Goal: Task Accomplishment & Management: Manage account settings

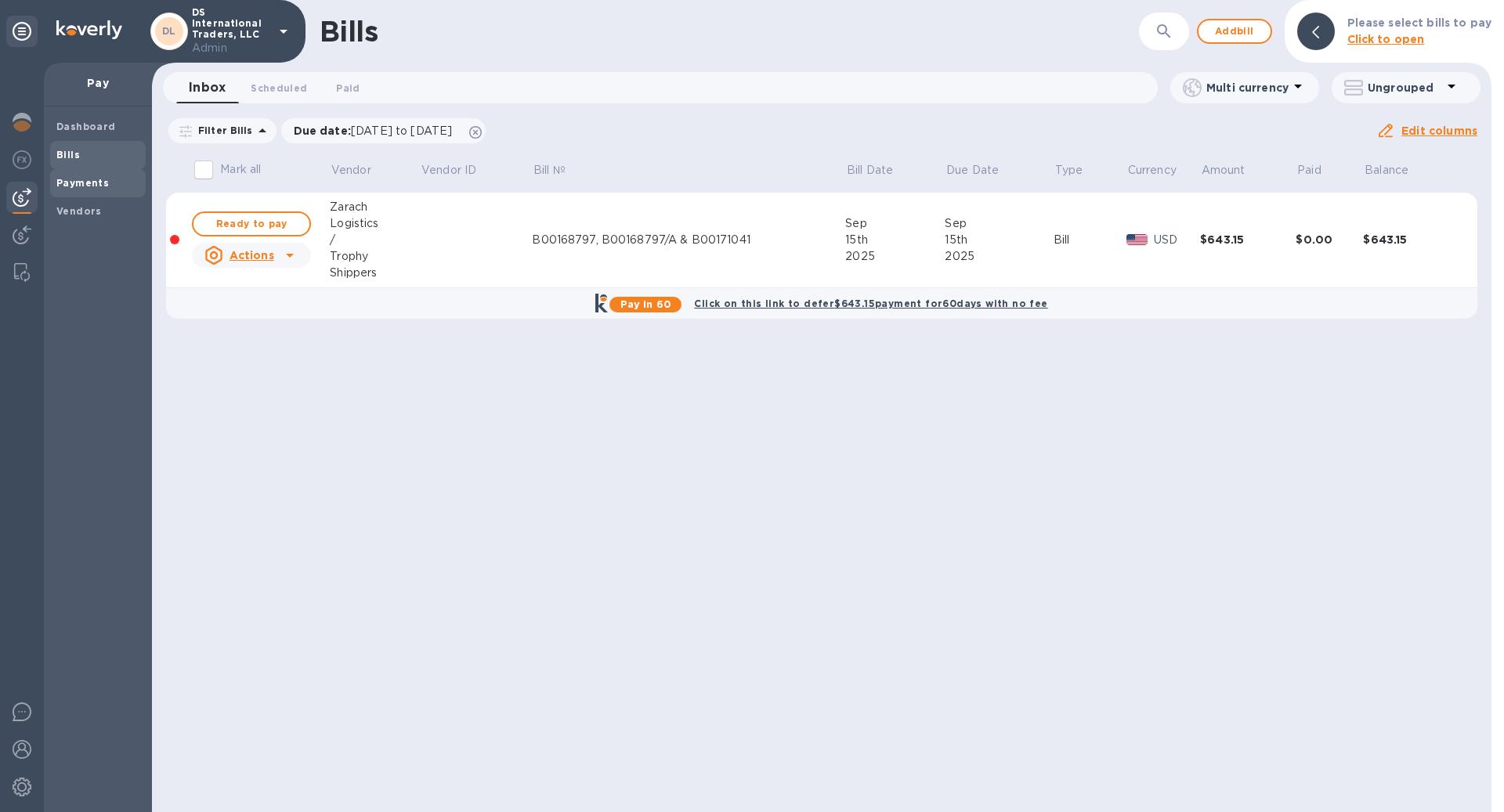
click at [81, 176] on span "Payments" at bounding box center [82, 183] width 52 height 16
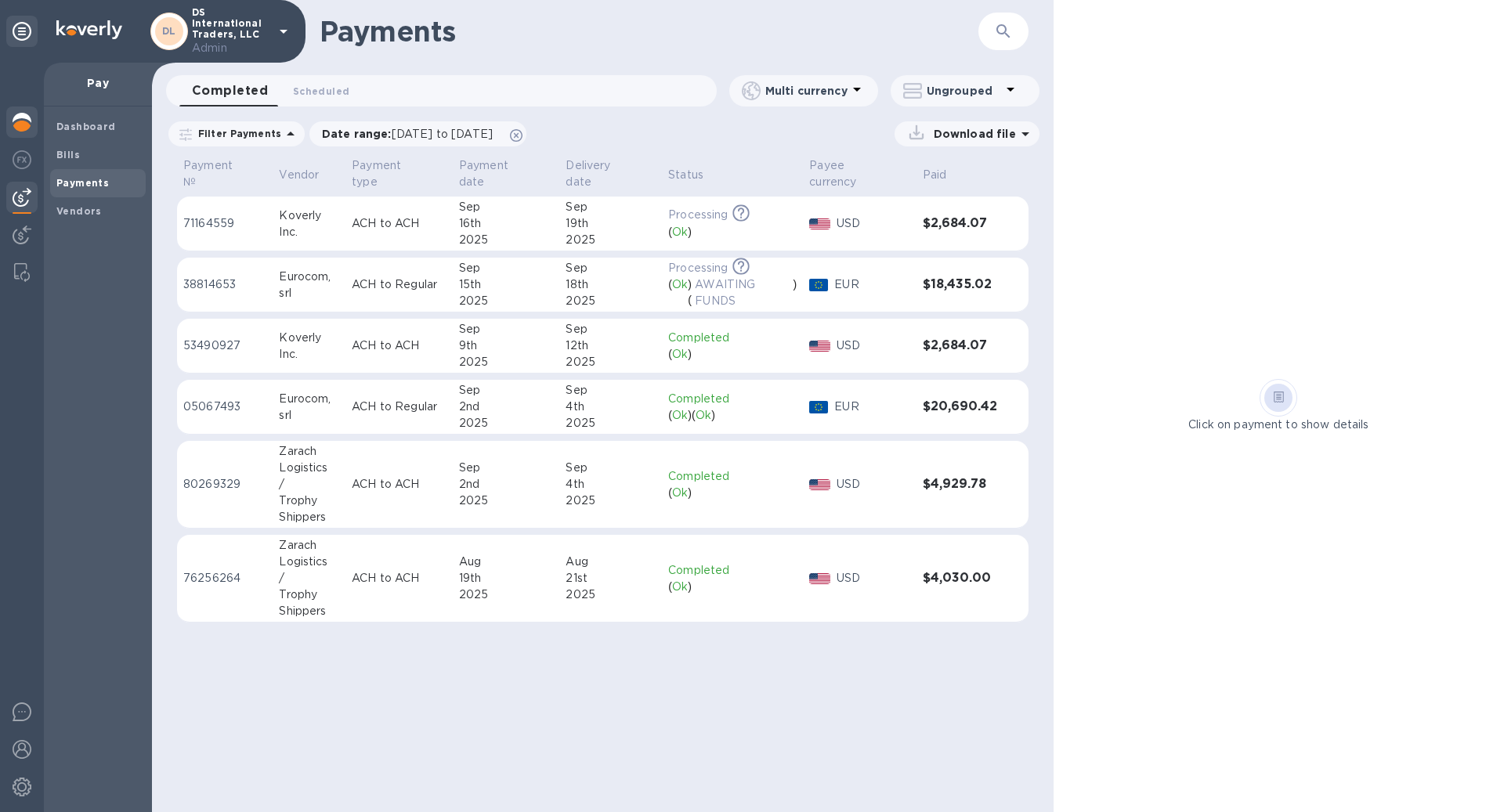
click at [17, 110] on div at bounding box center [22, 123] width 32 height 34
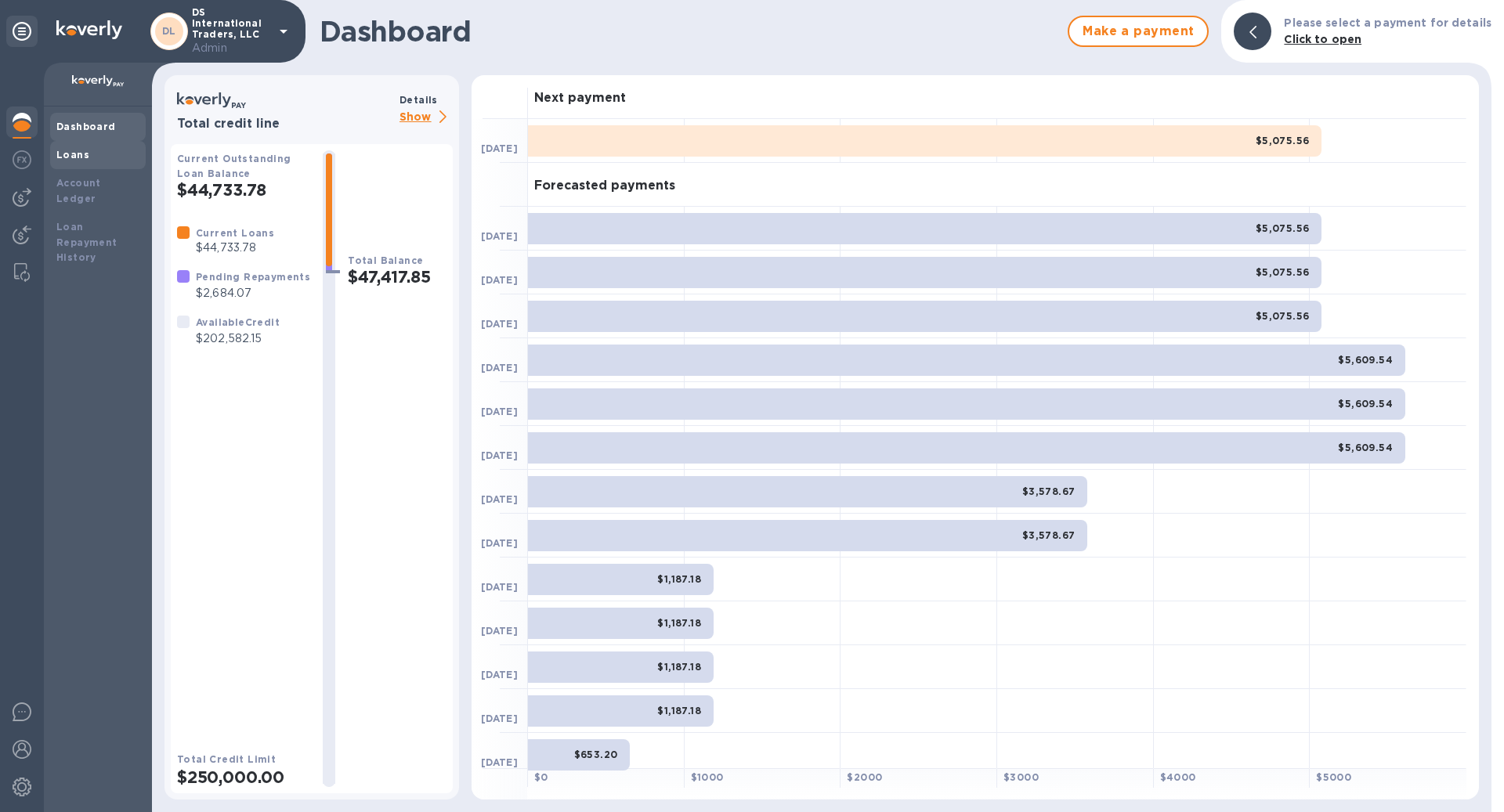
click at [59, 154] on b "Loans" at bounding box center [72, 155] width 33 height 12
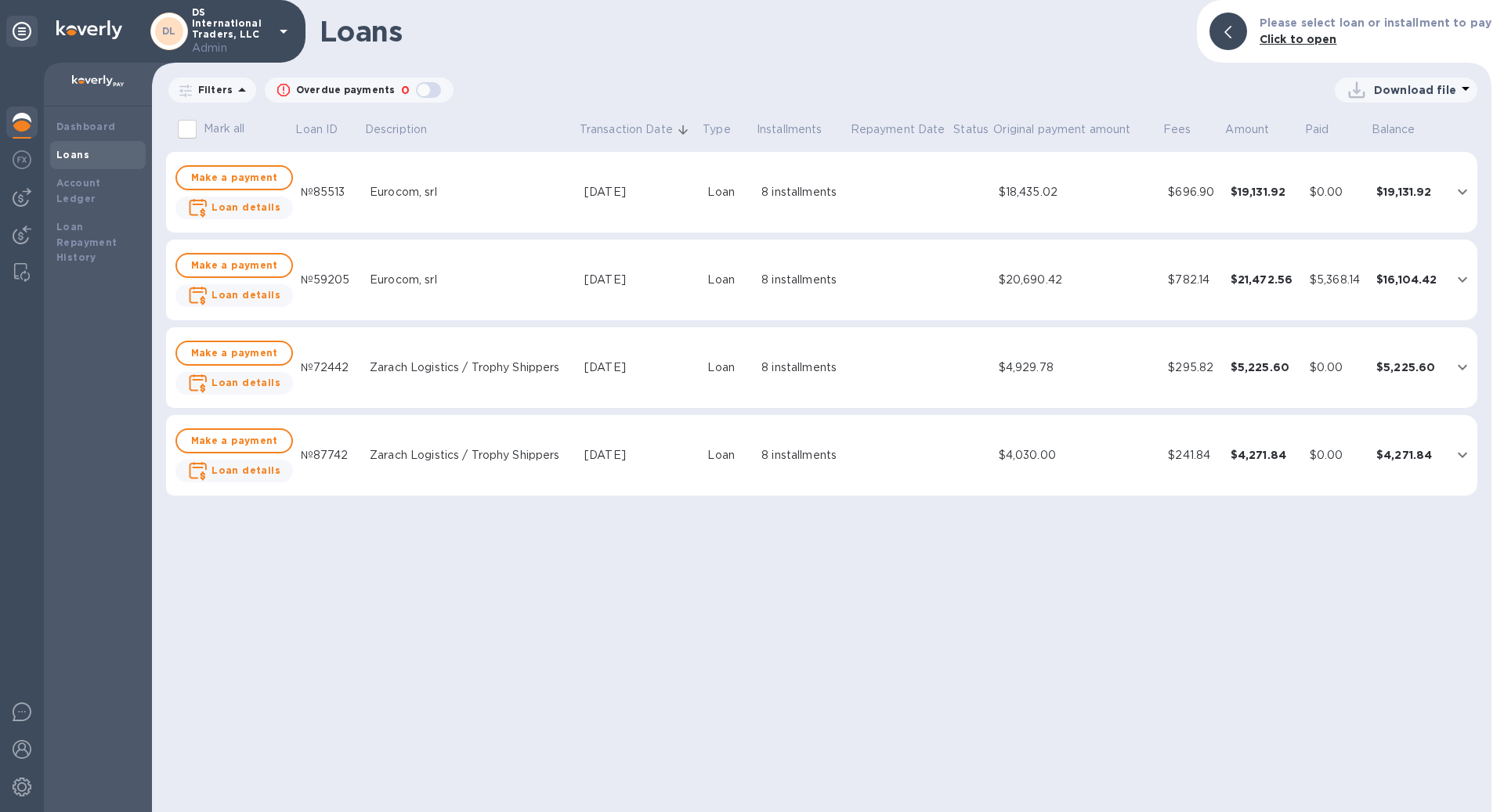
click at [690, 193] on div "Sep 15, 2025" at bounding box center [640, 192] width 110 height 17
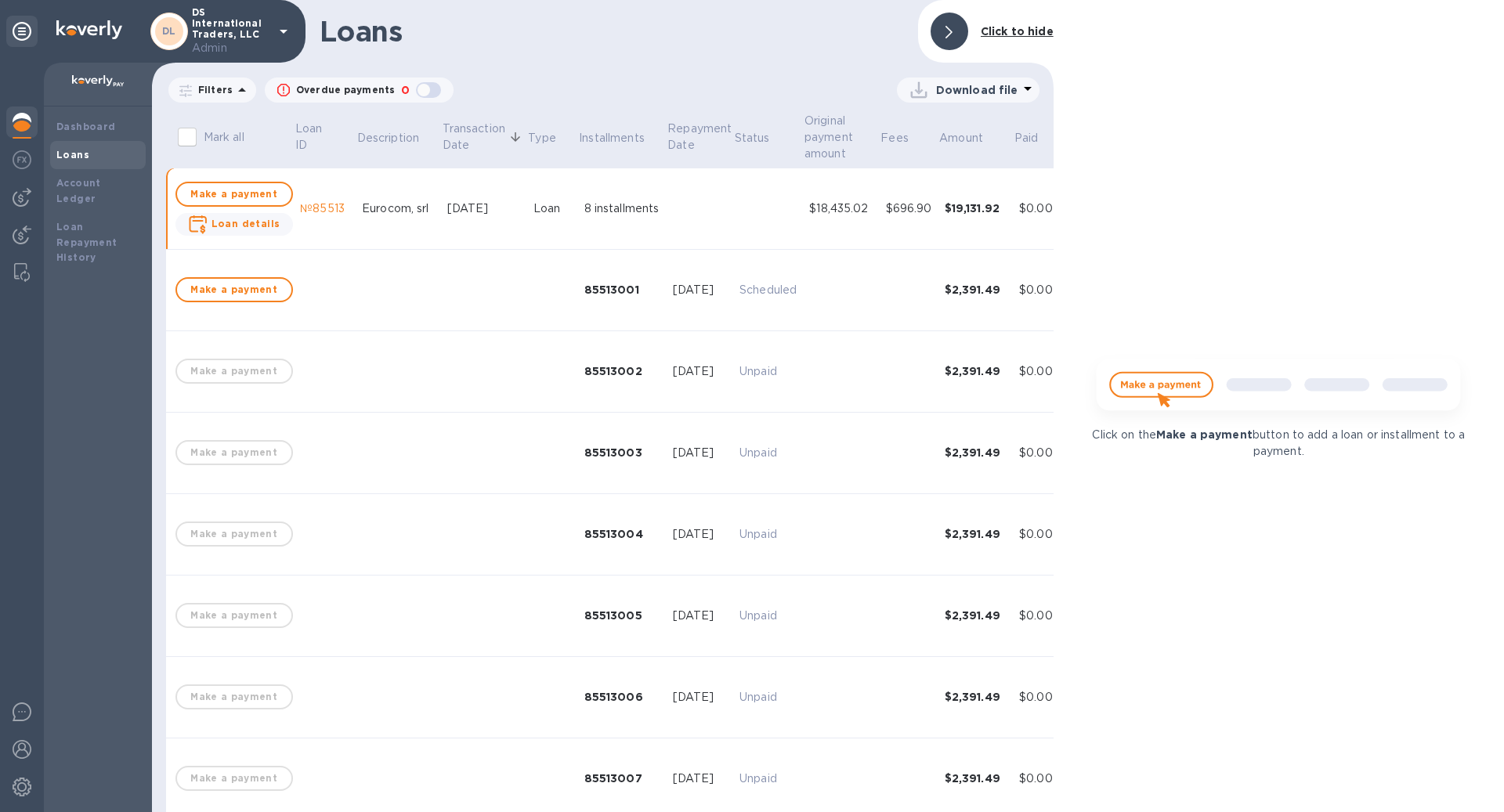
click at [964, 34] on div at bounding box center [949, 32] width 37 height 37
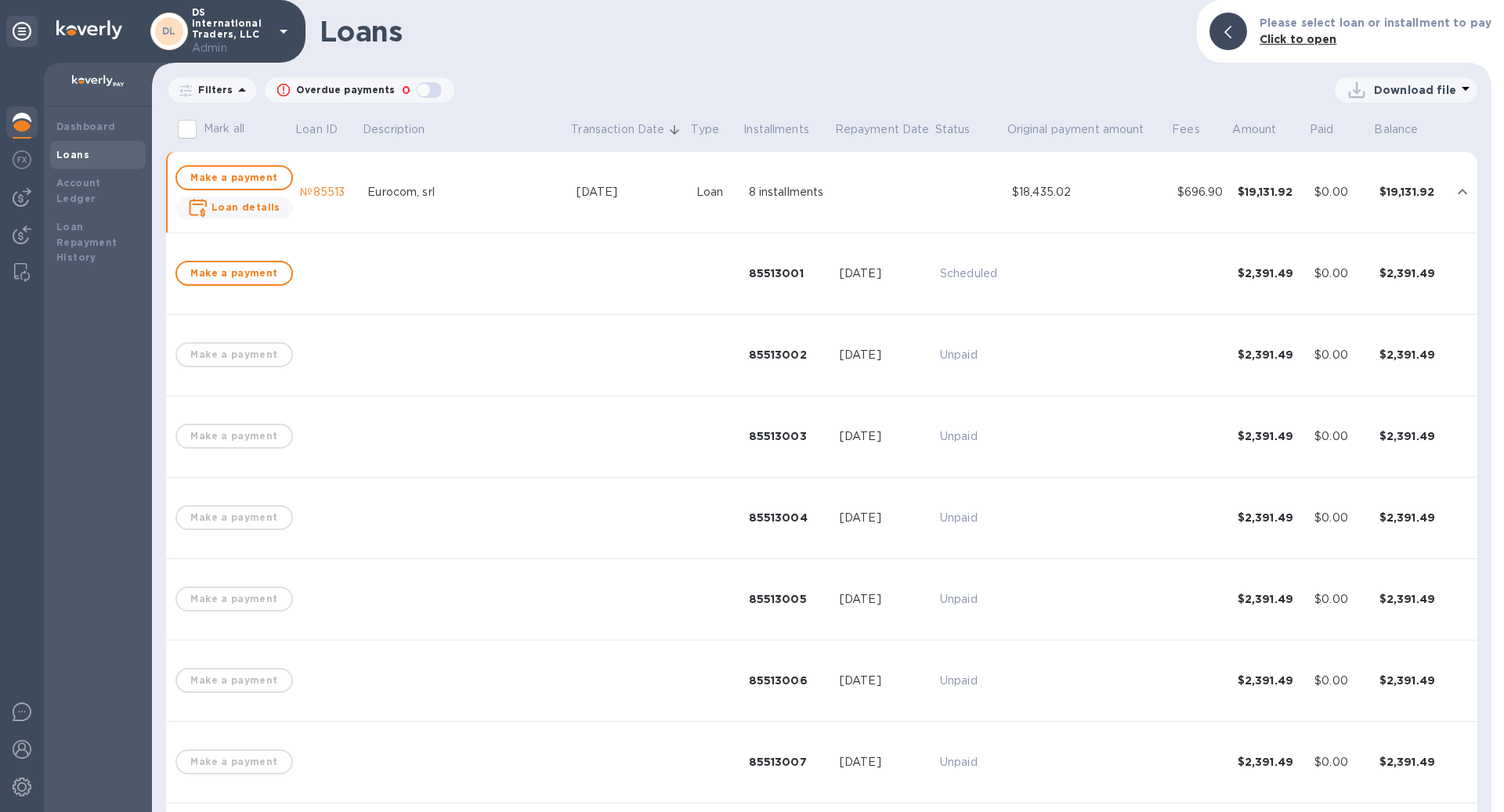
click at [69, 144] on div "Loans" at bounding box center [98, 155] width 96 height 29
click at [1457, 188] on icon "expand row" at bounding box center [1462, 191] width 19 height 19
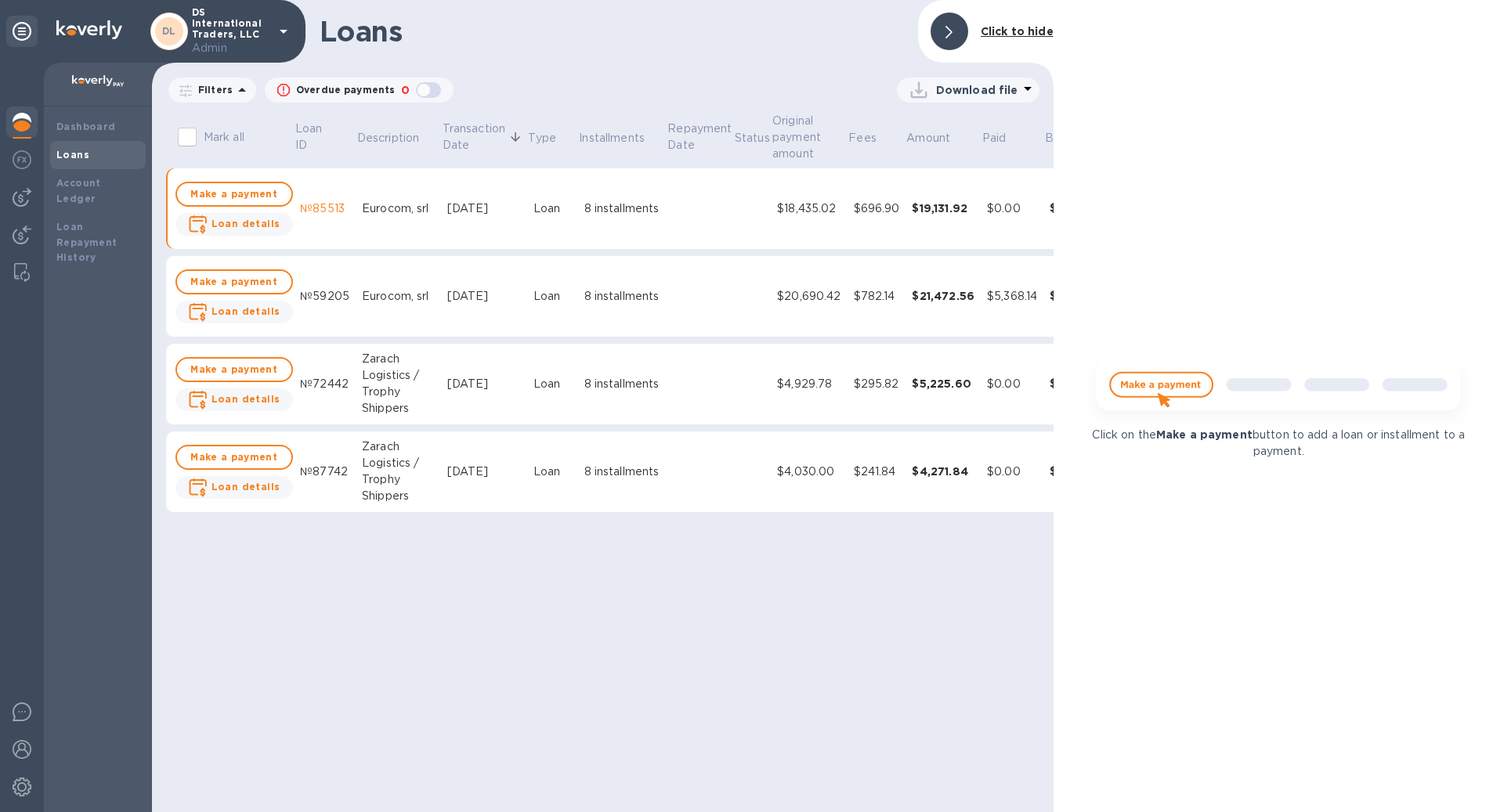
click at [1029, 21] on div "Click to hide" at bounding box center [1016, 31] width 86 height 29
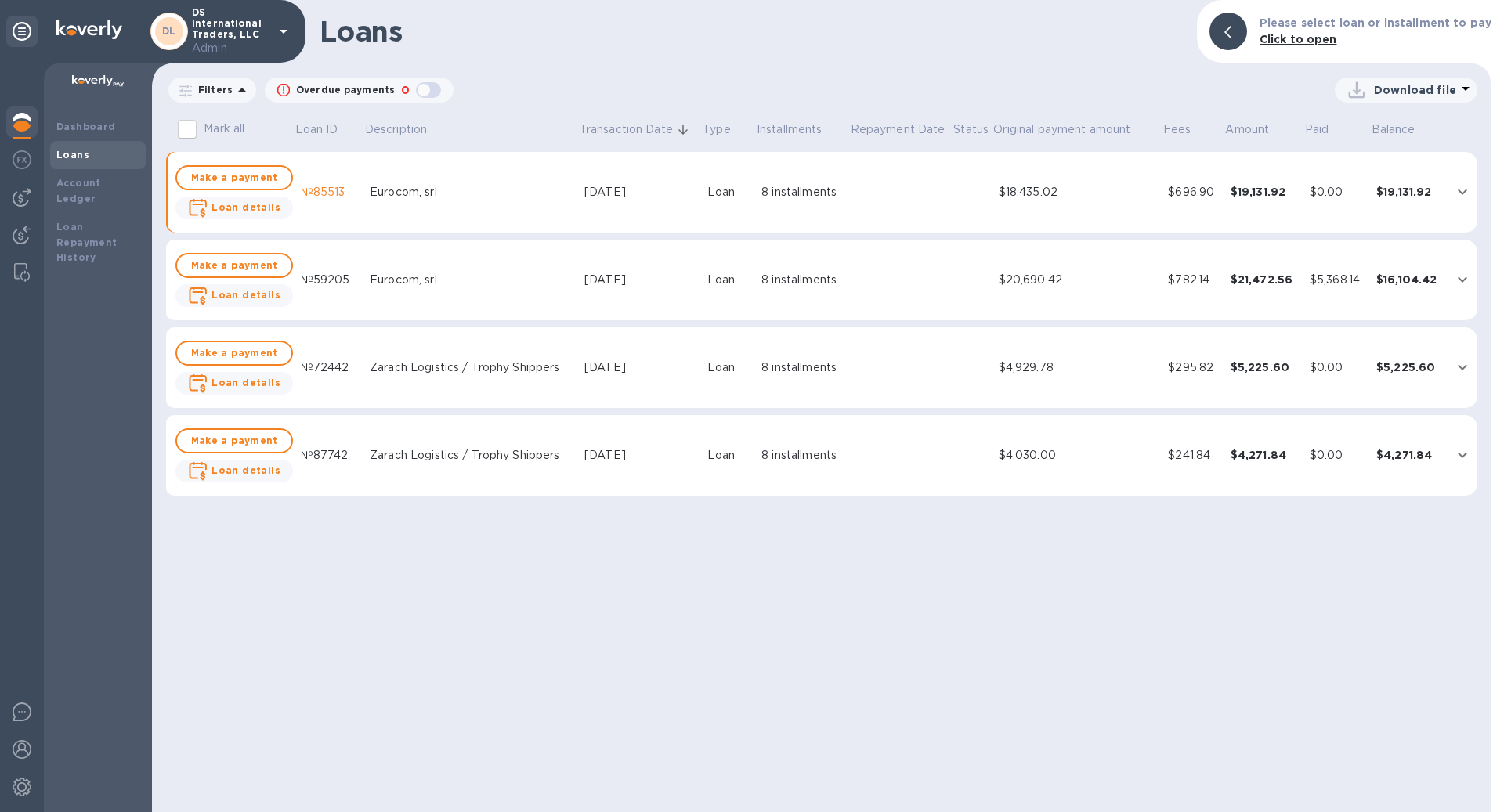
click at [1115, 288] on div "$20,690.42" at bounding box center [1077, 280] width 158 height 17
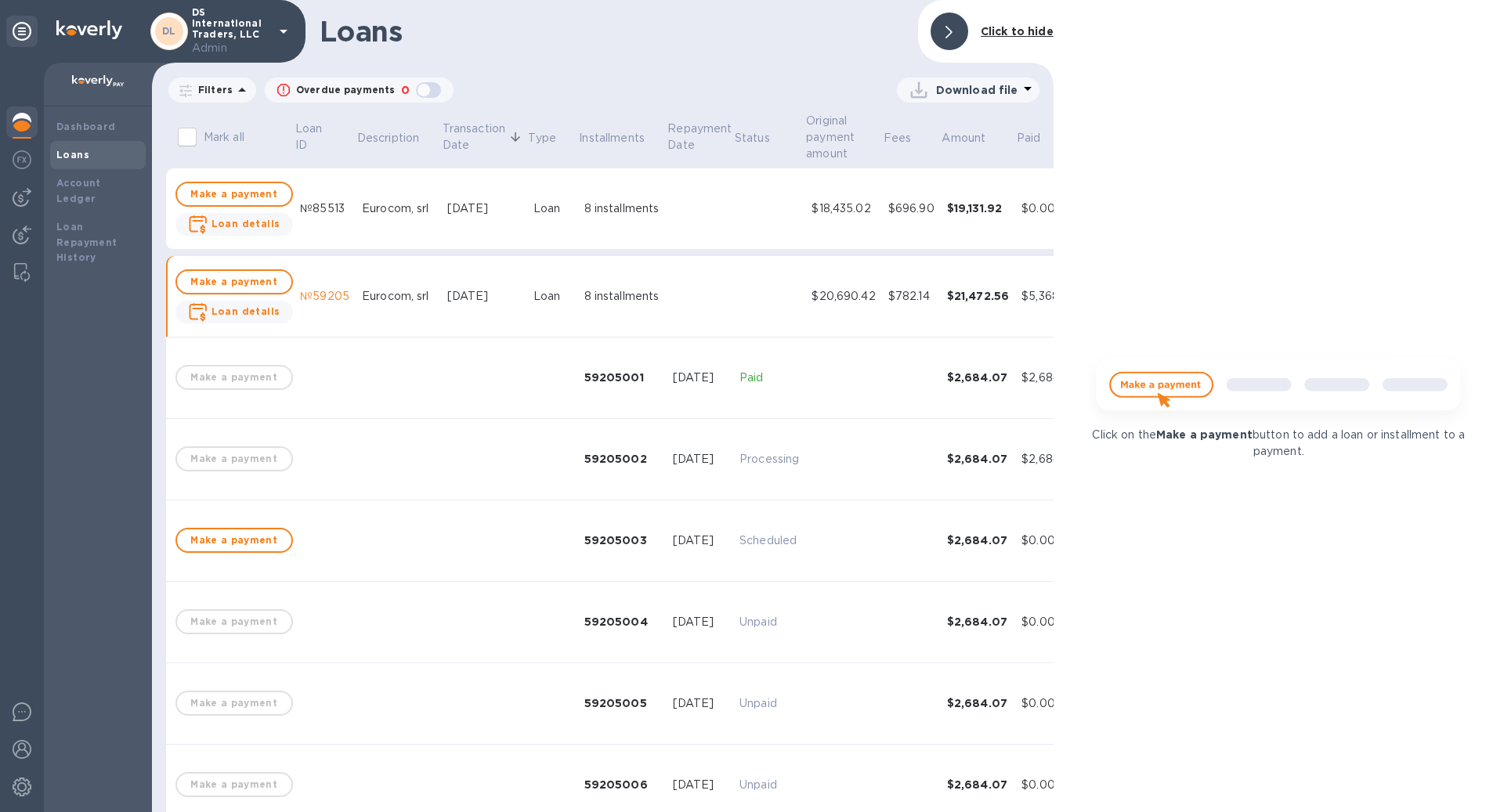
click at [1028, 29] on b "Click to hide" at bounding box center [1017, 31] width 73 height 13
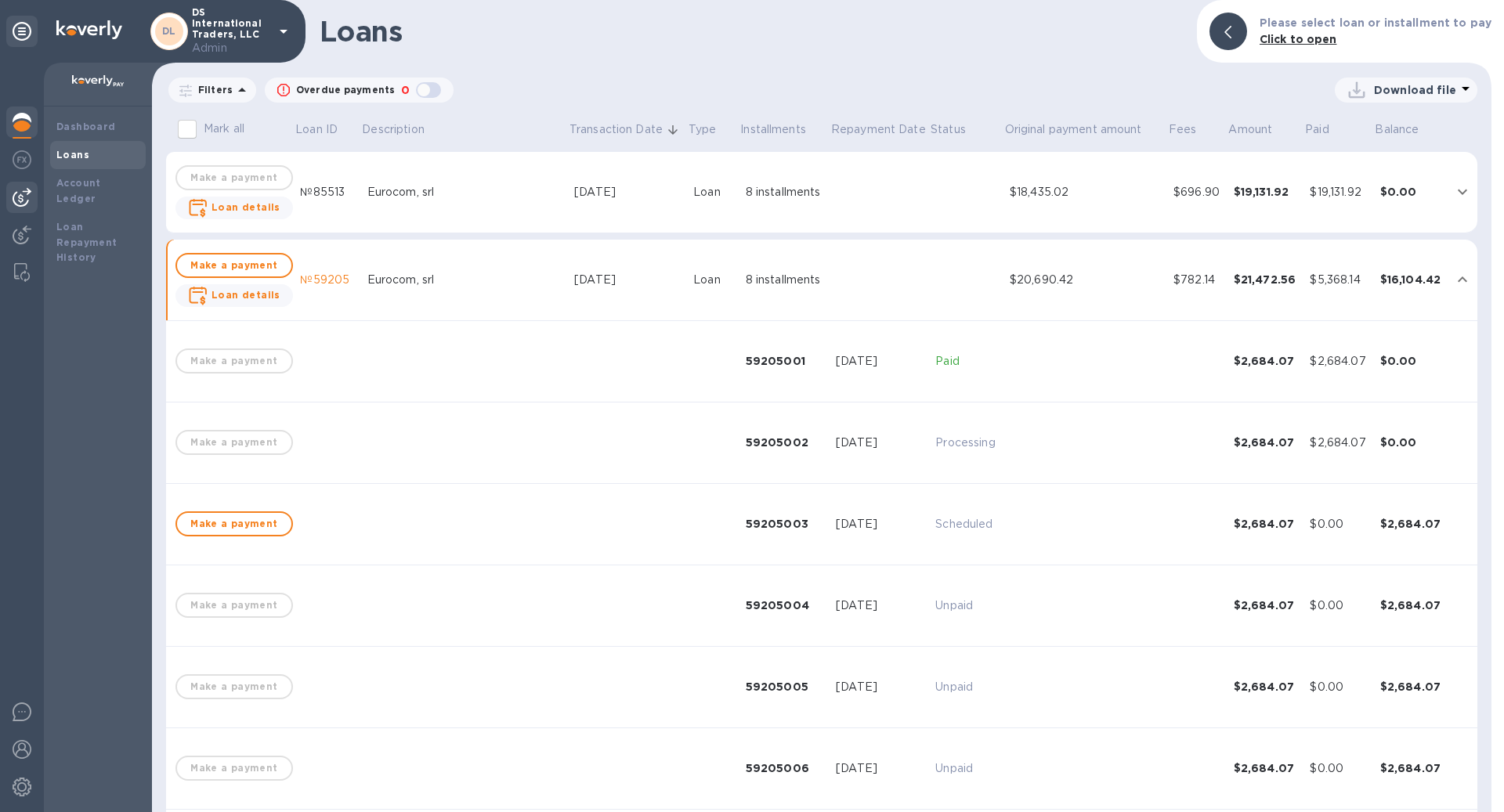
click at [25, 203] on img at bounding box center [22, 197] width 19 height 19
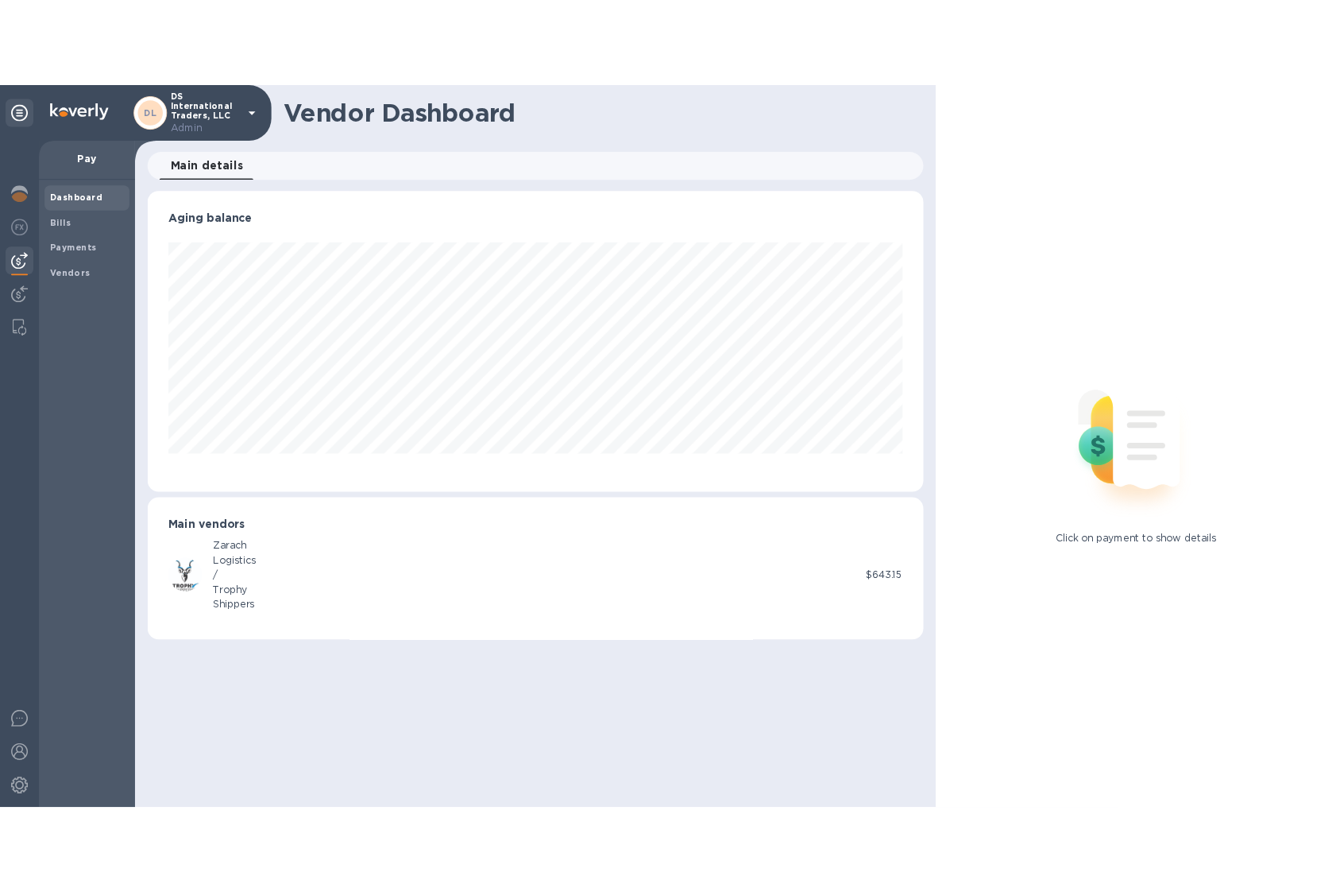
scroll to position [343, 885]
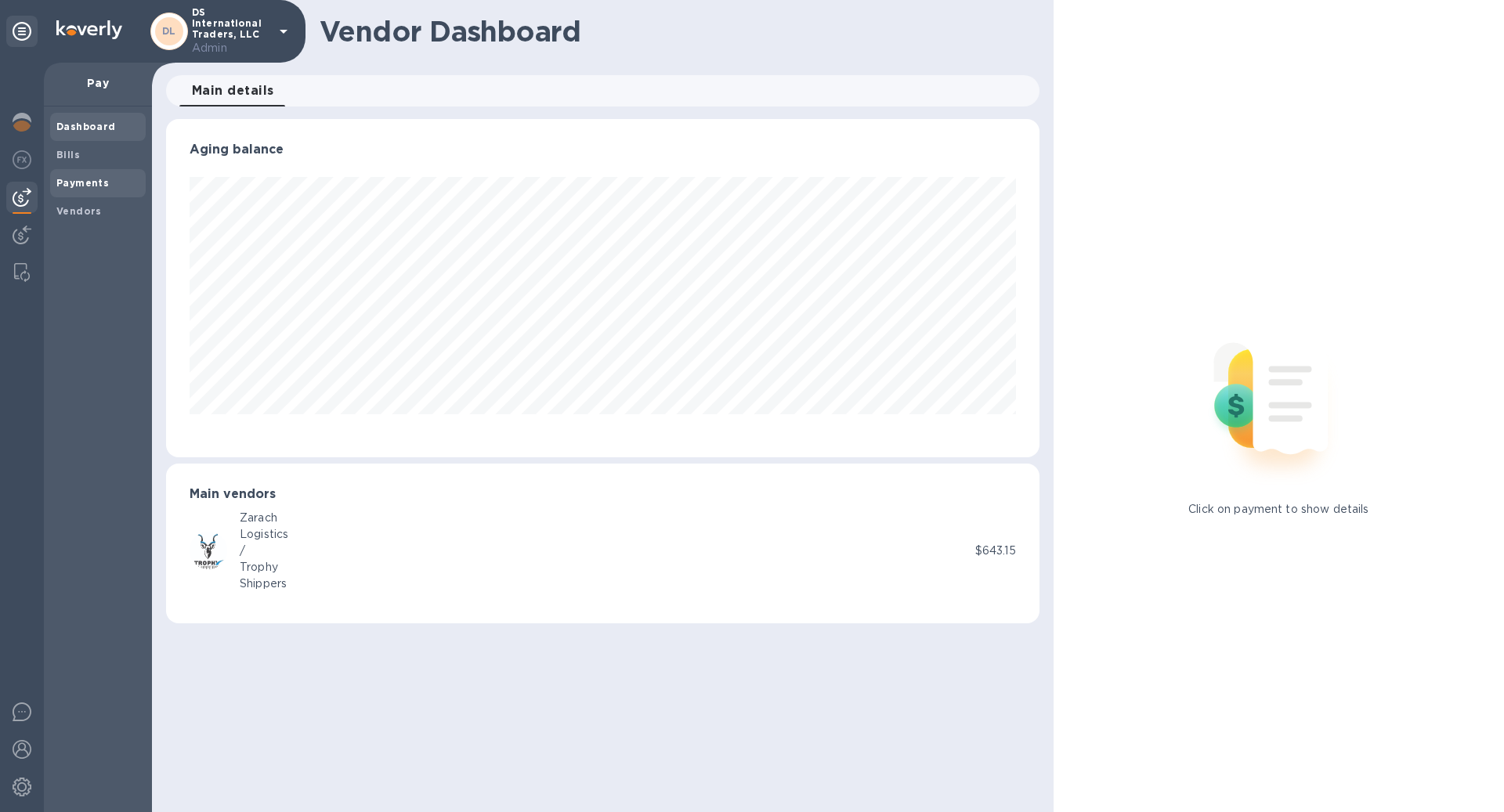
click at [82, 172] on div "Payments" at bounding box center [98, 183] width 96 height 29
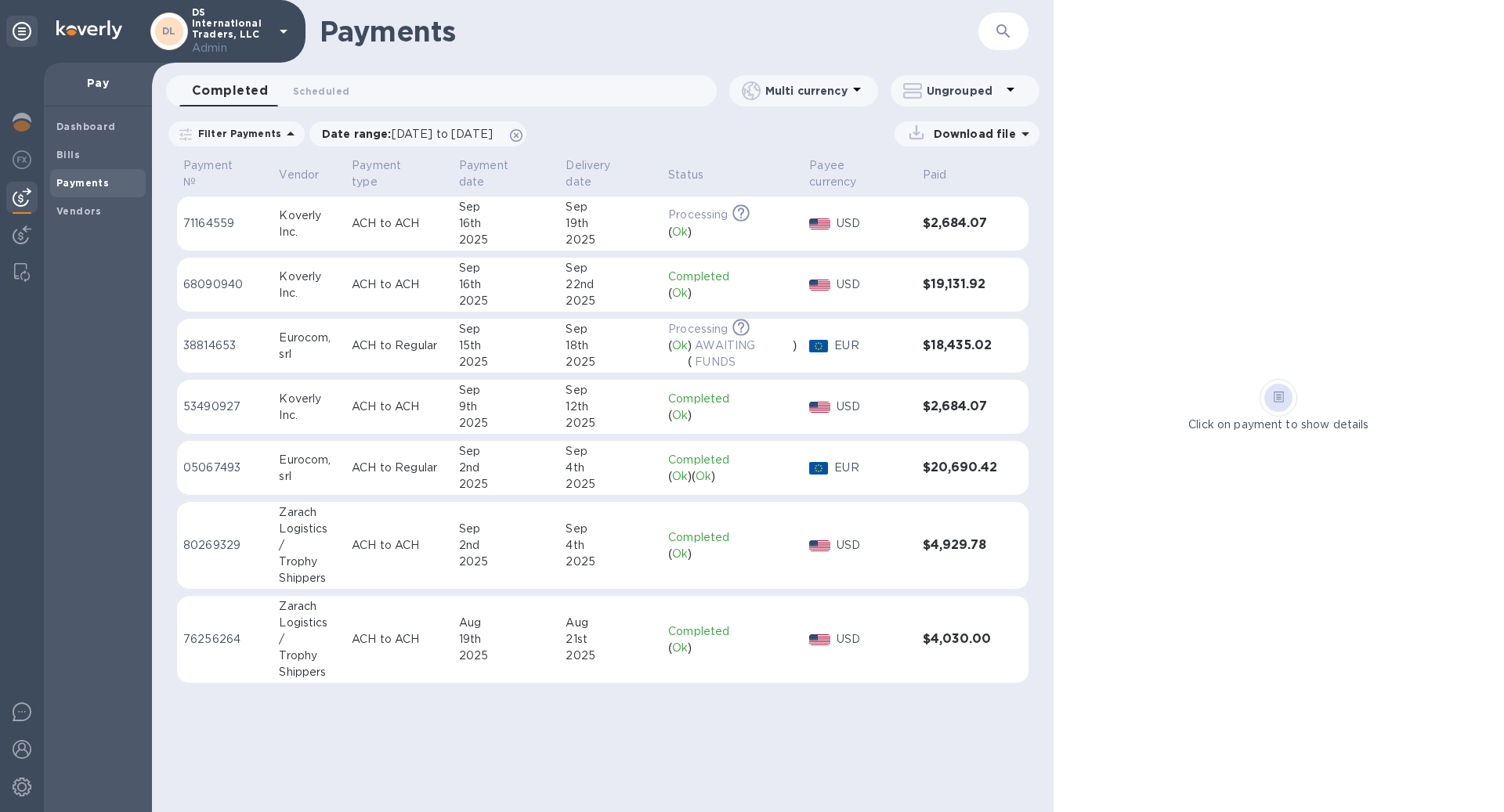
click at [629, 347] on div "18th" at bounding box center [610, 345] width 90 height 17
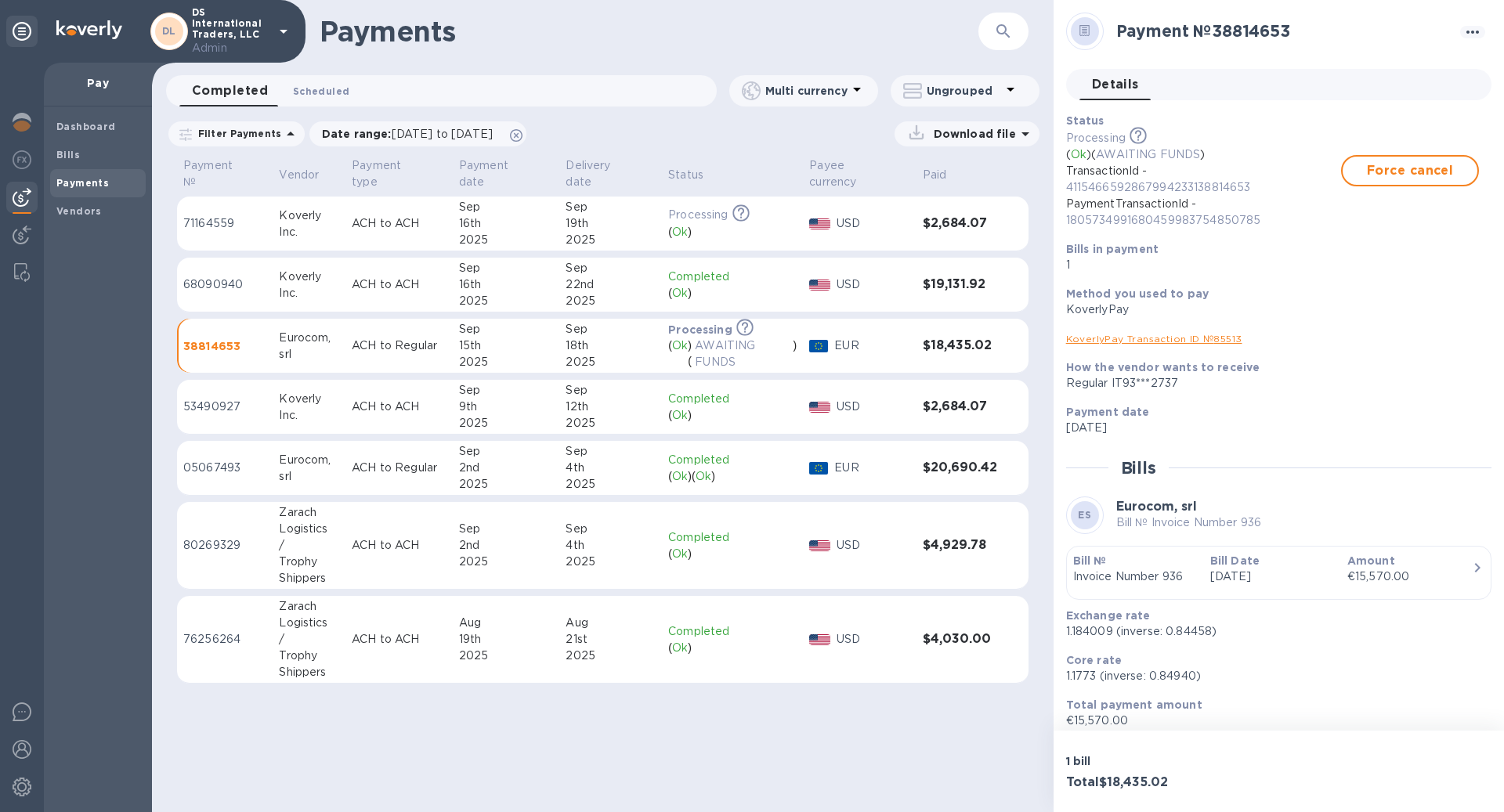
click at [327, 92] on span "Scheduled 0" at bounding box center [320, 91] width 56 height 17
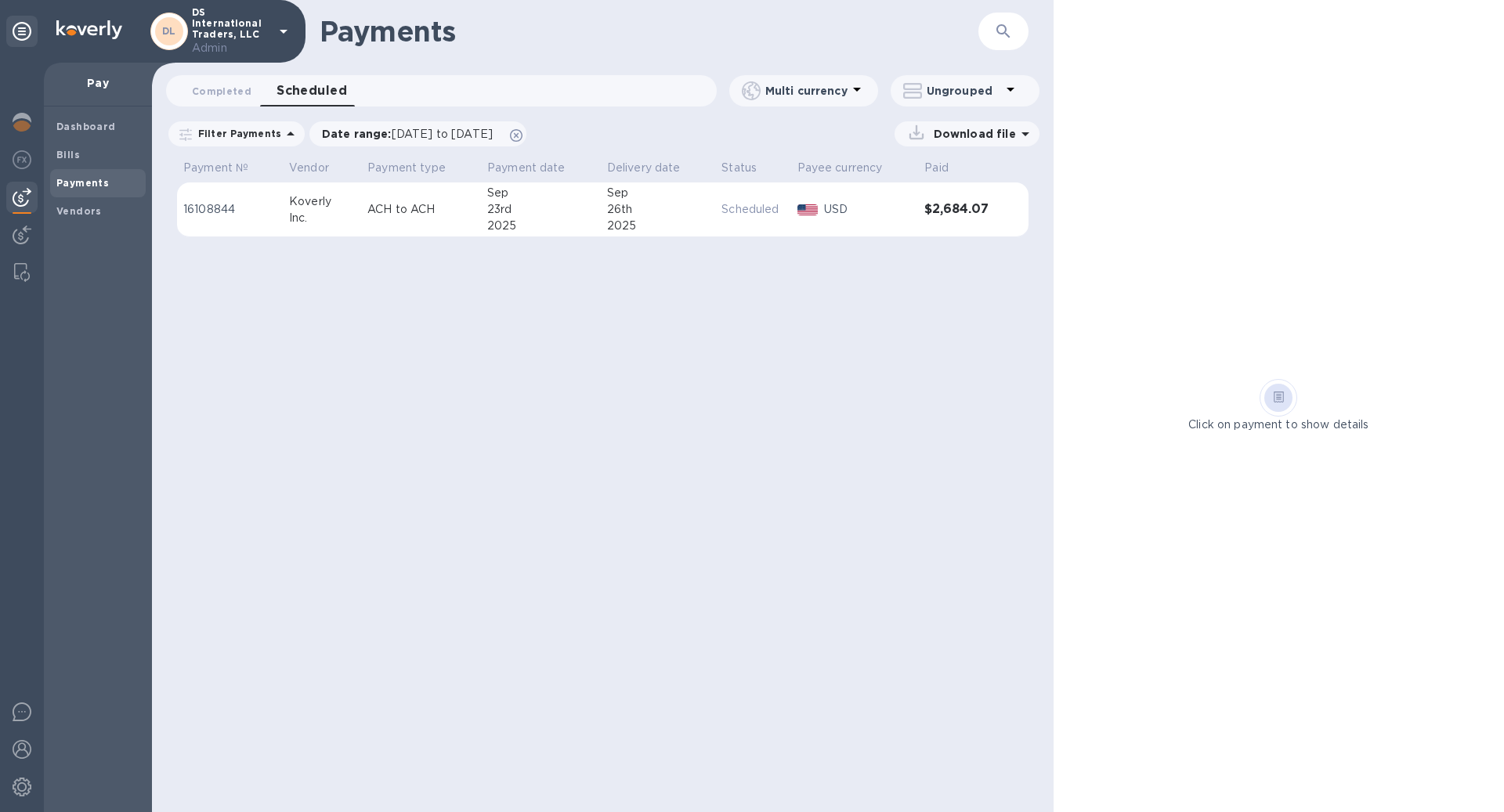
click at [108, 184] on span "Payments" at bounding box center [98, 183] width 83 height 16
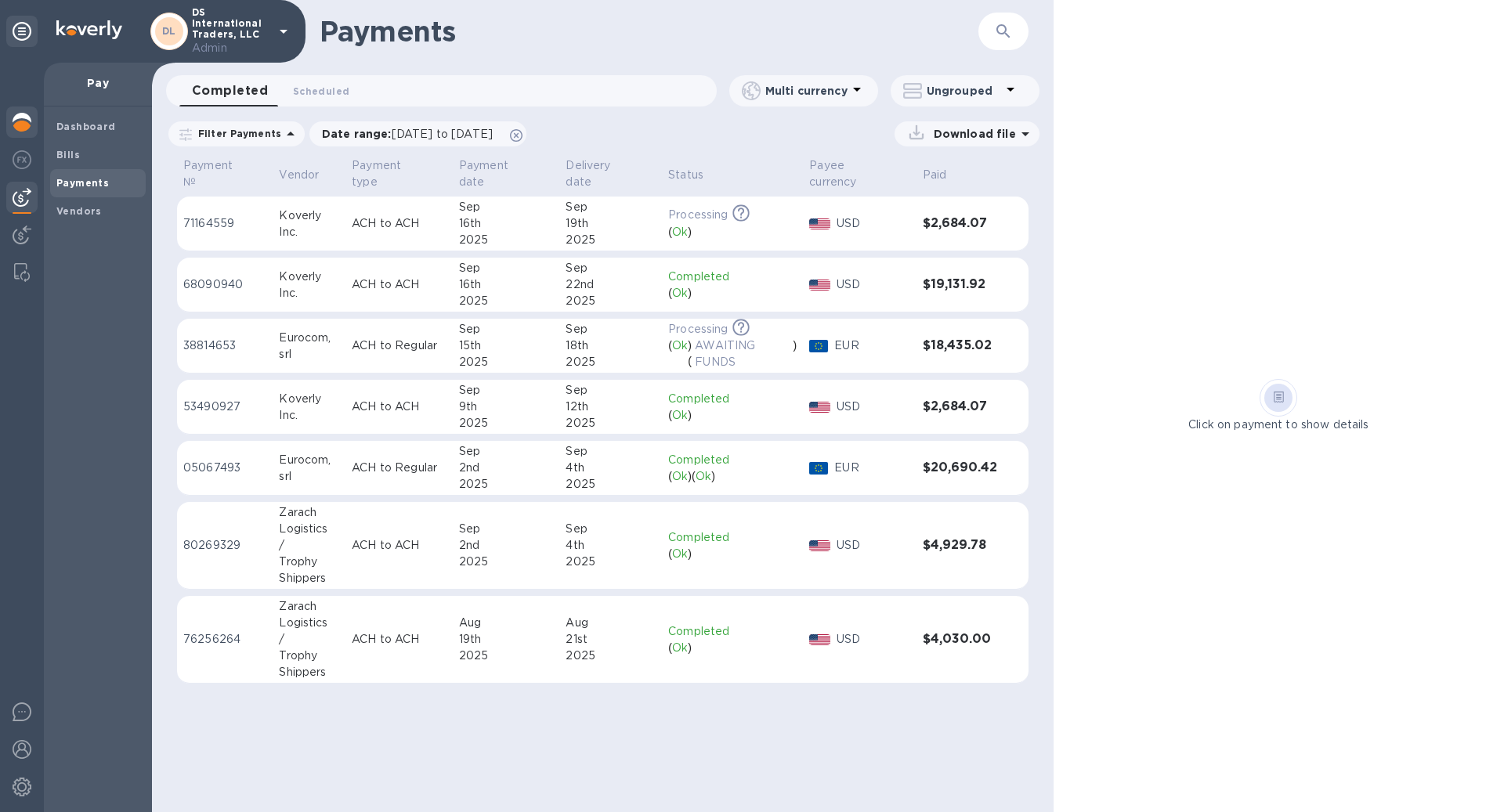
click at [29, 122] on img at bounding box center [22, 121] width 19 height 19
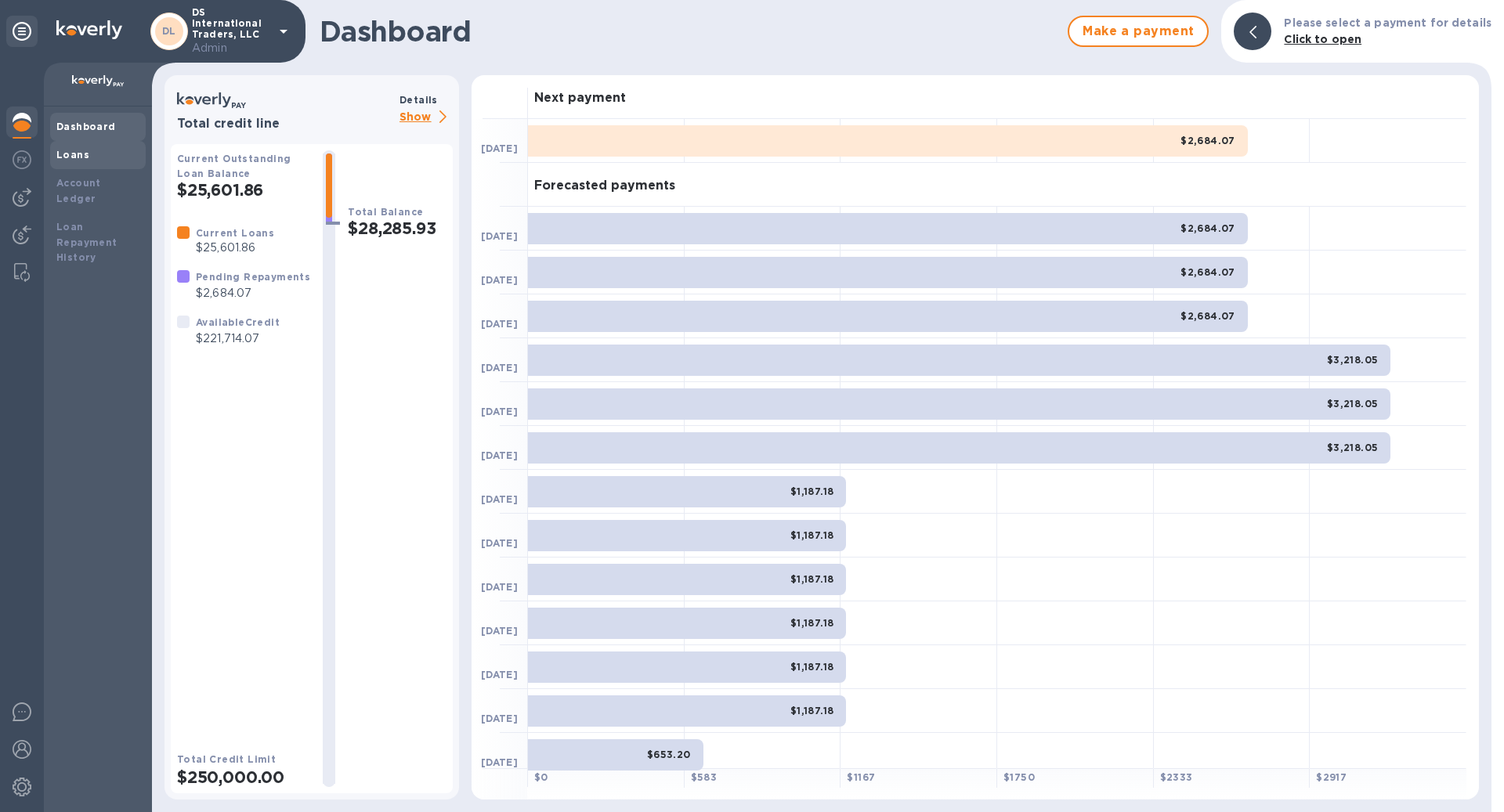
click at [101, 154] on div "Loans" at bounding box center [98, 155] width 83 height 16
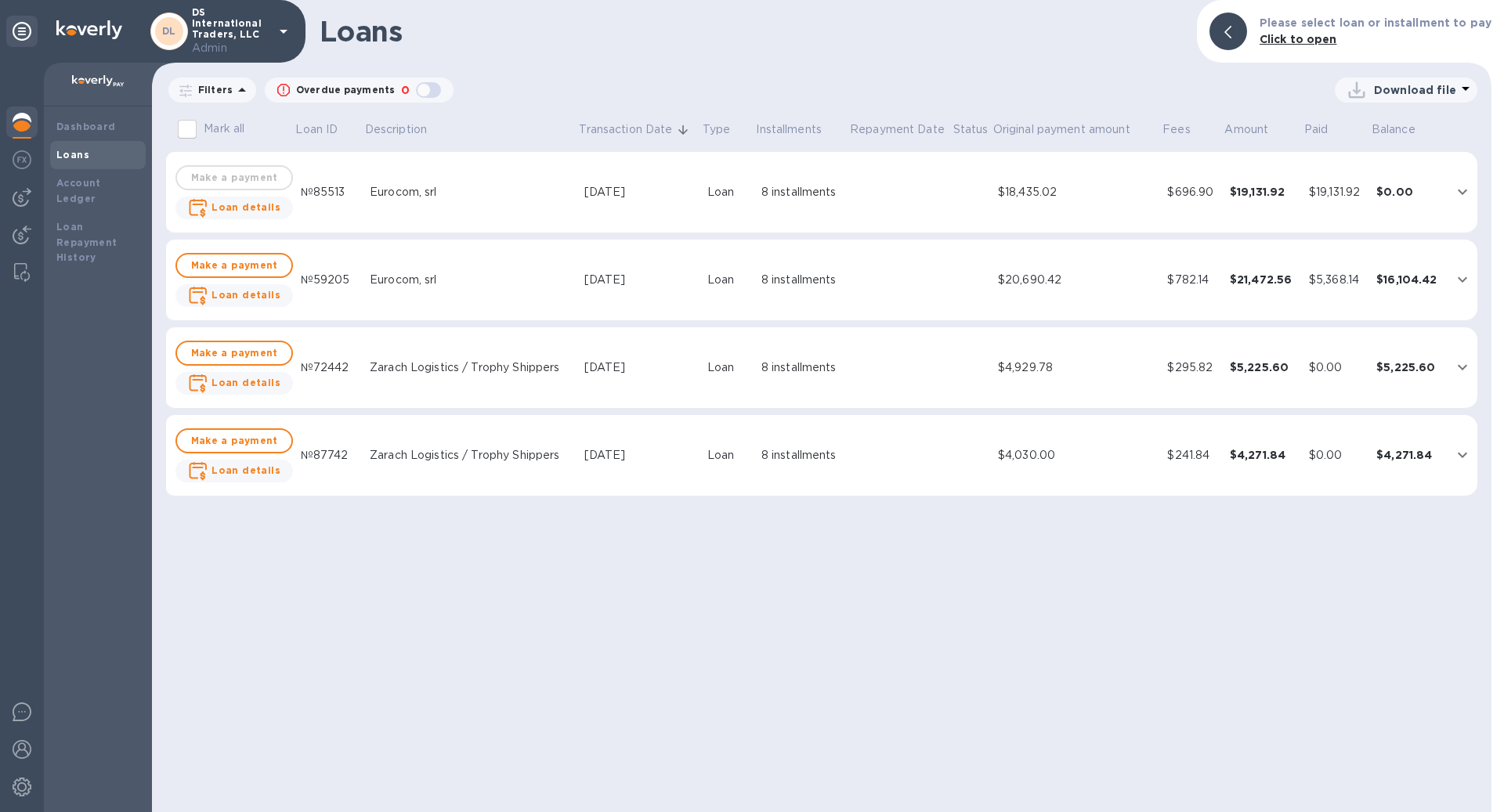
click at [784, 213] on td "8 installments" at bounding box center [801, 192] width 94 height 82
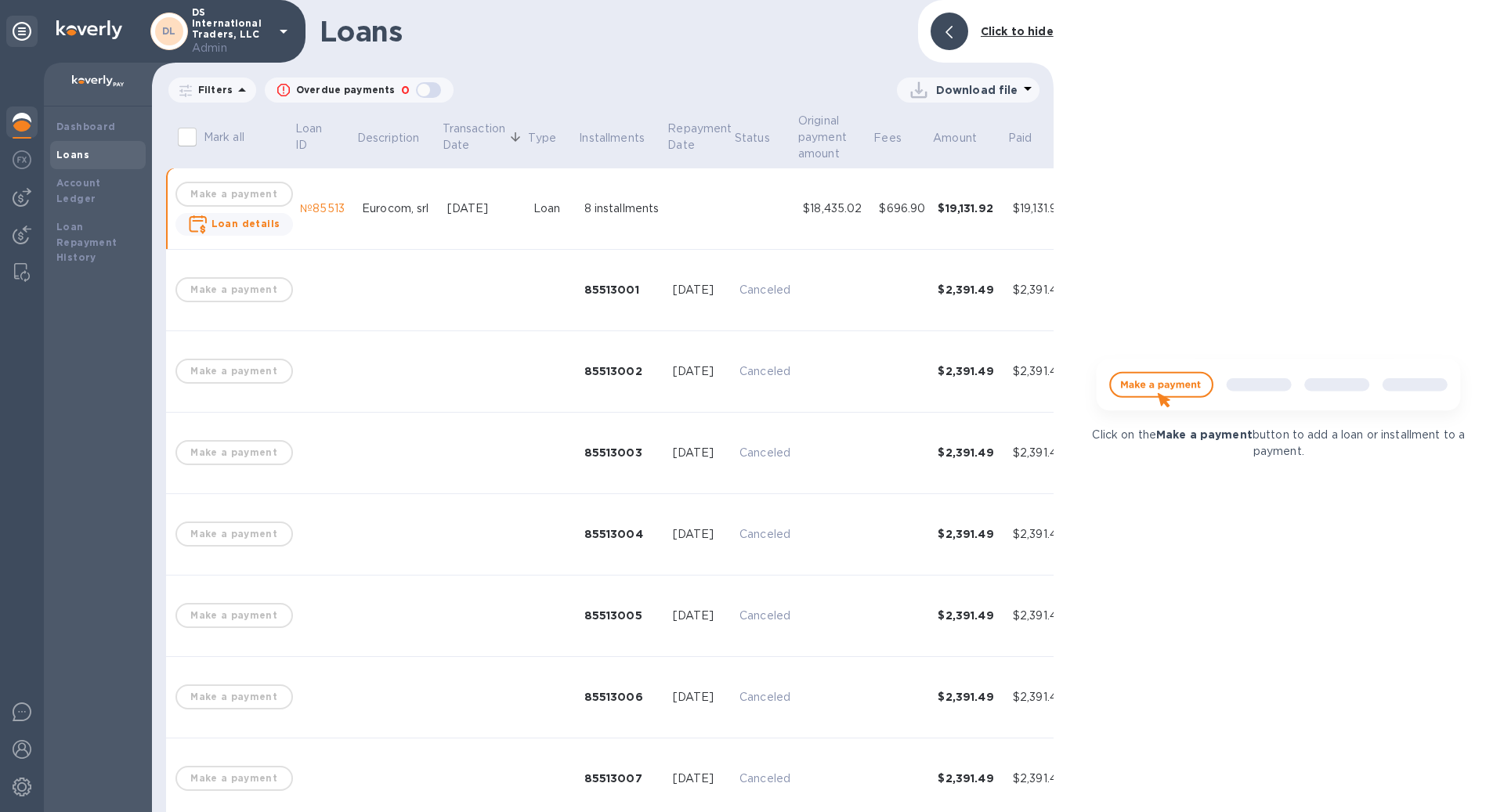
click at [784, 213] on td at bounding box center [765, 209] width 63 height 82
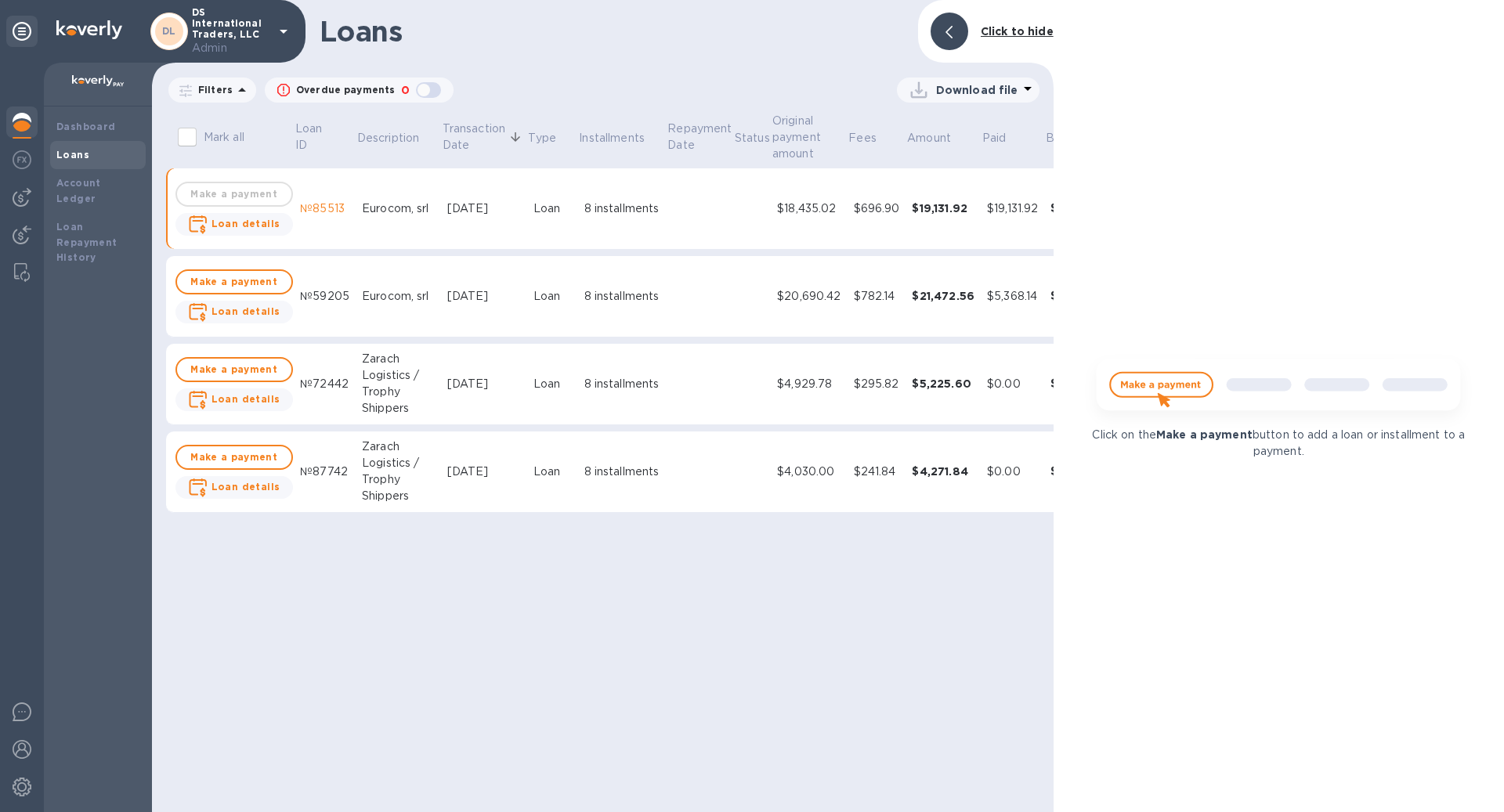
click at [794, 288] on div "$20,690.42" at bounding box center [808, 296] width 63 height 17
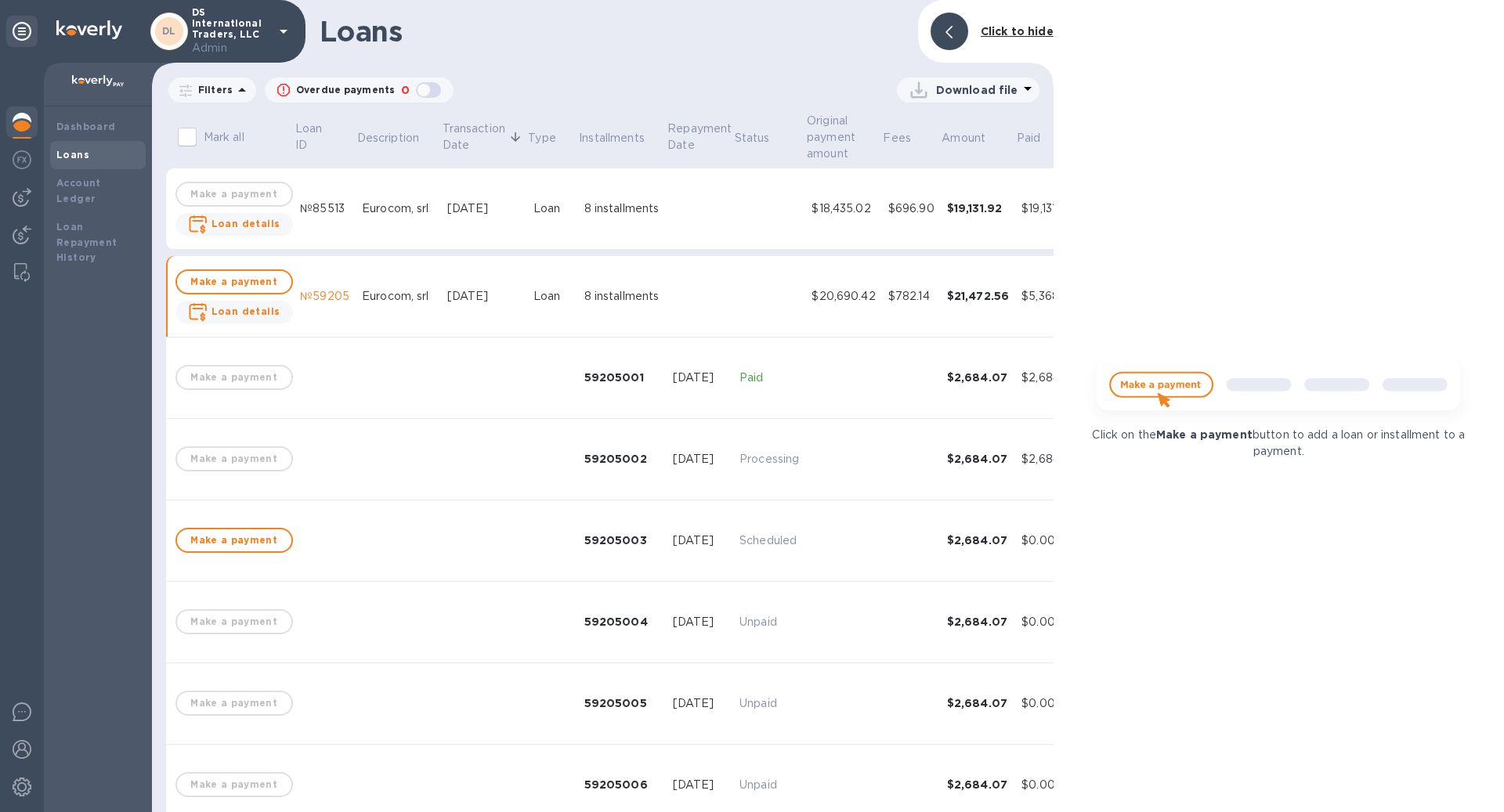
click at [1027, 25] on b "Click to hide" at bounding box center [1017, 31] width 73 height 13
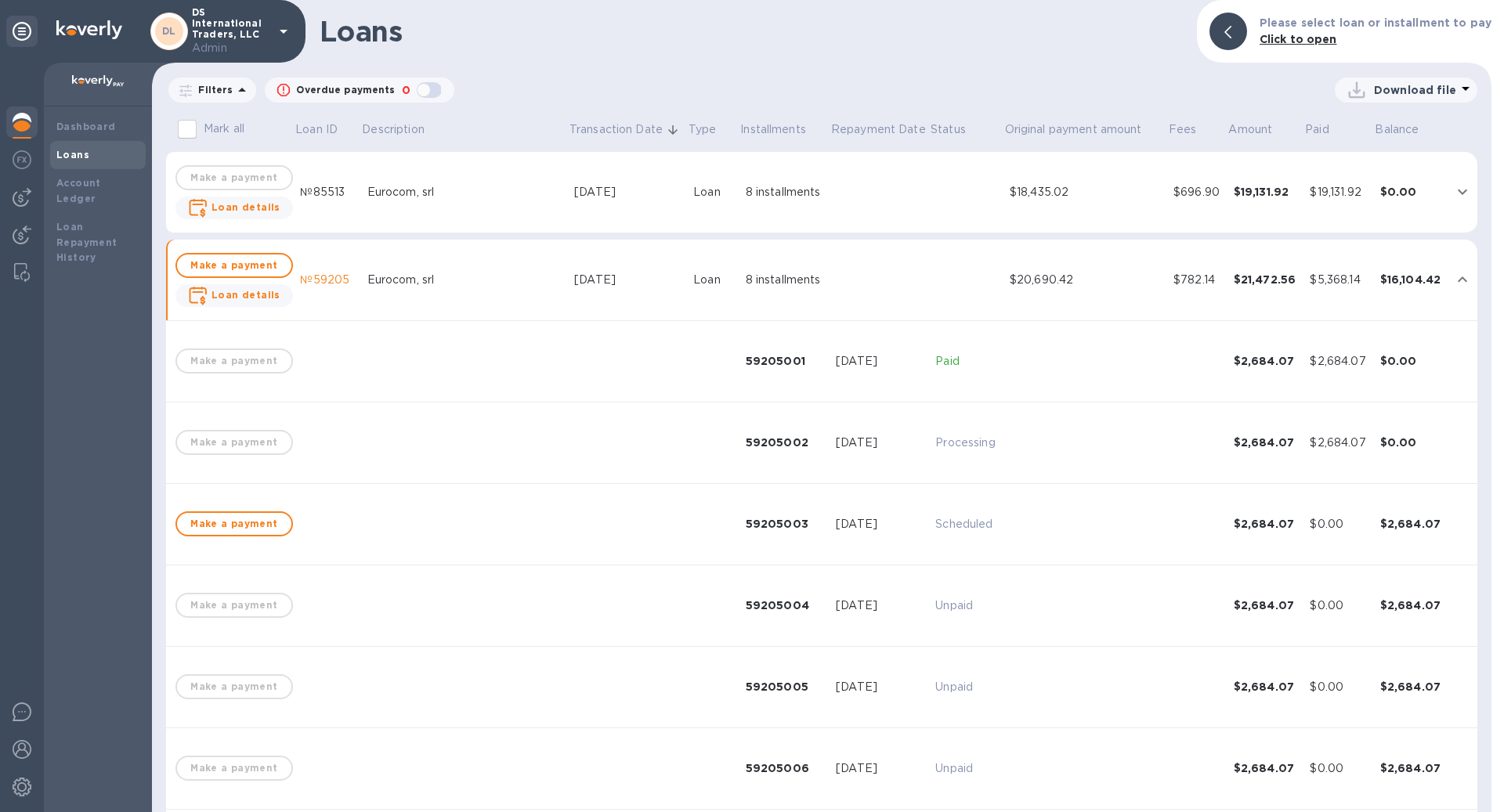
click at [928, 280] on td at bounding box center [965, 280] width 74 height 82
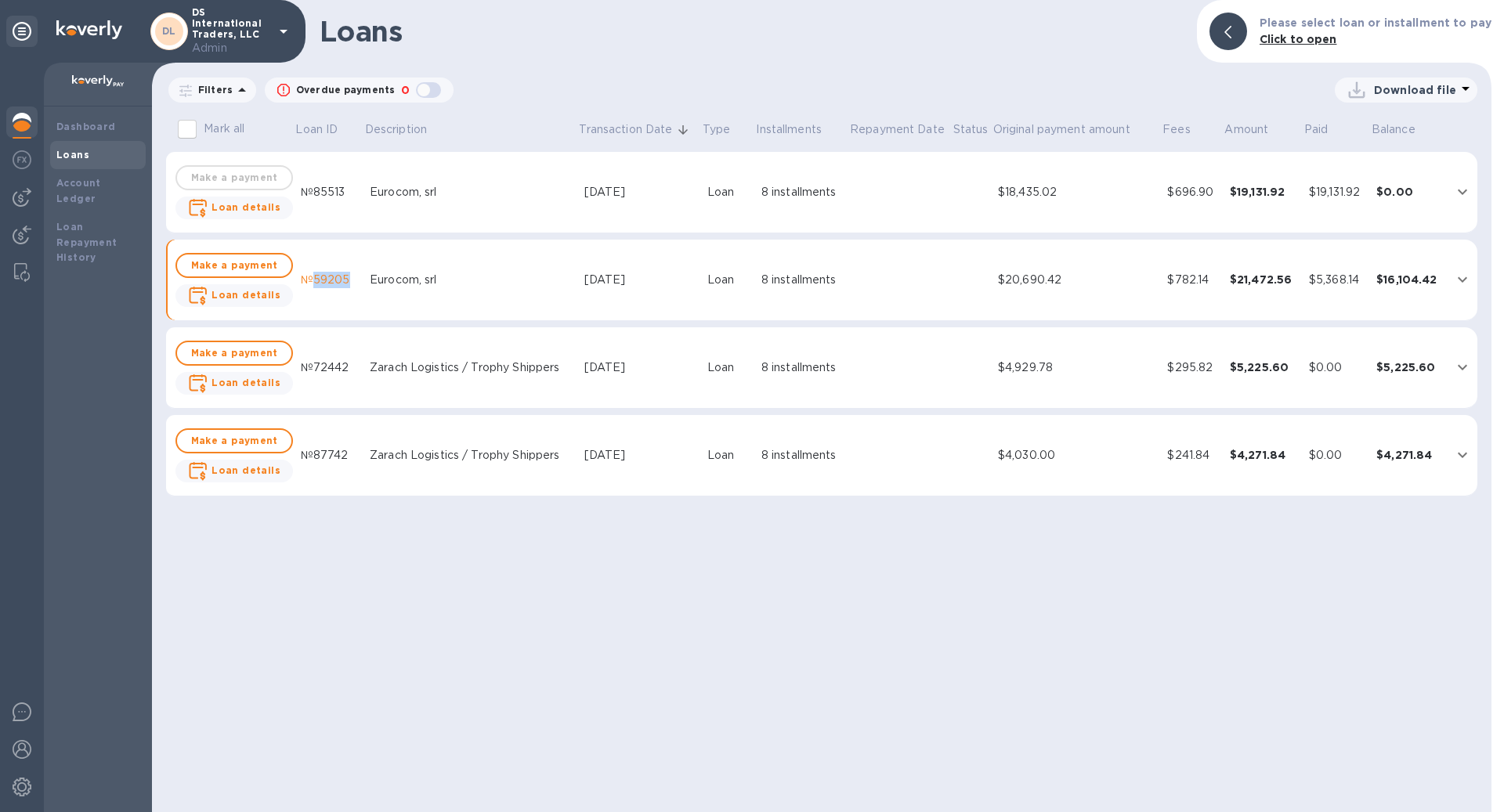
drag, startPoint x: 348, startPoint y: 279, endPoint x: 303, endPoint y: 278, distance: 45.0
click at [303, 278] on div "№59205" at bounding box center [328, 280] width 56 height 17
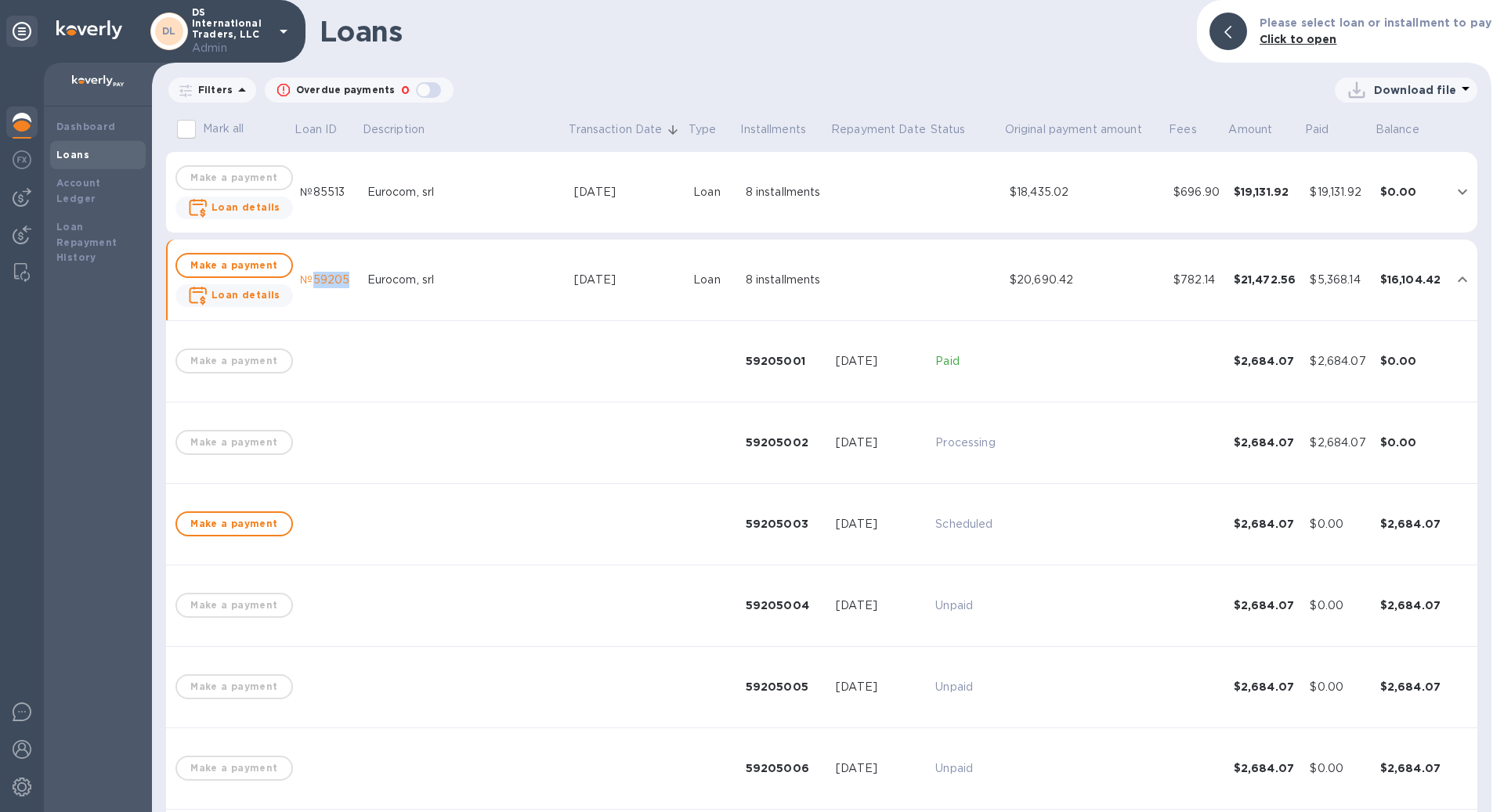
copy div "59205"
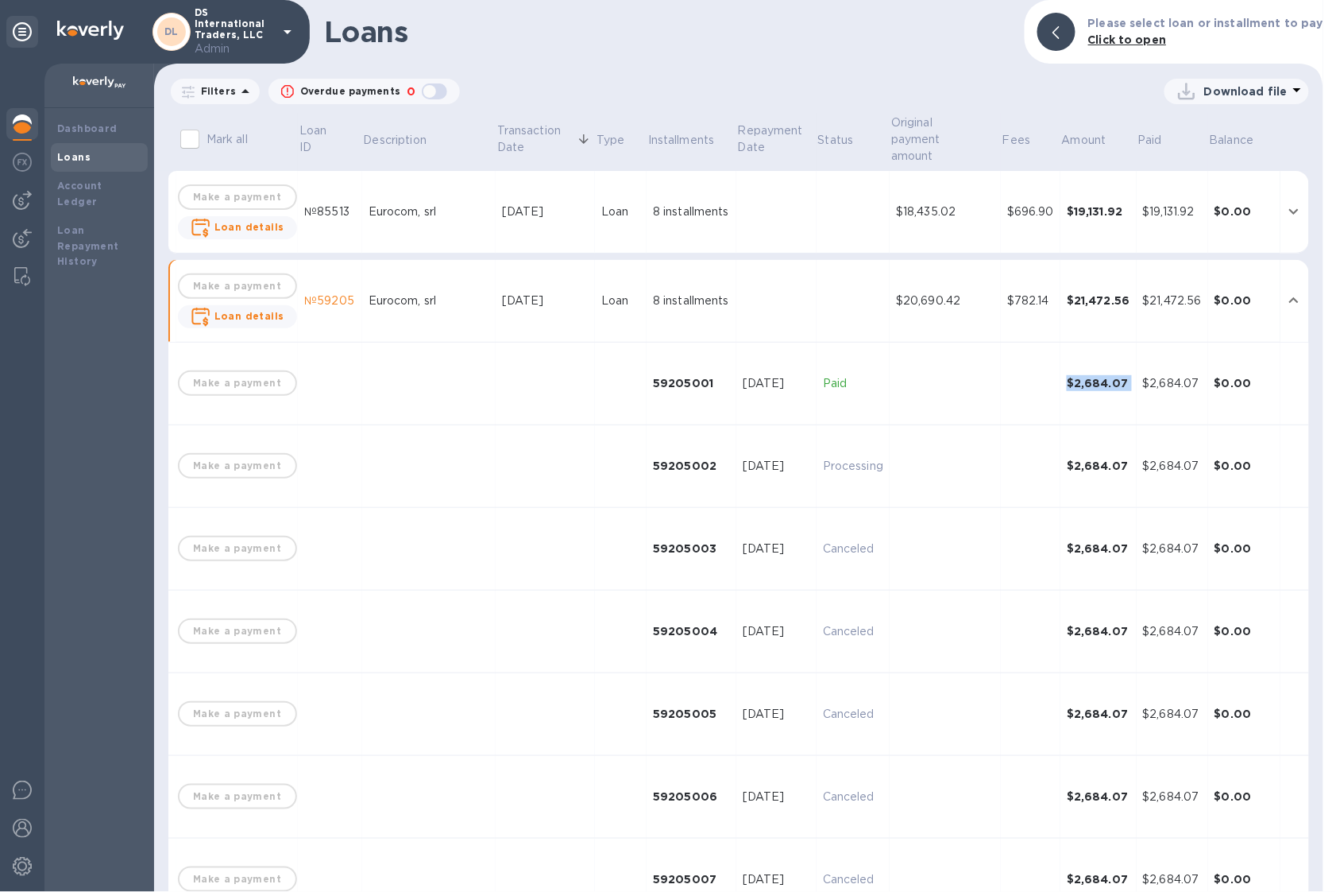
drag, startPoint x: 1039, startPoint y: 381, endPoint x: 1136, endPoint y: 378, distance: 97.0
click at [1136, 378] on tr "Make a payment 59205001 Sep 9, 2025 Paid $2,684.07 $2,684.07 $0.00" at bounding box center [738, 383] width 1141 height 83
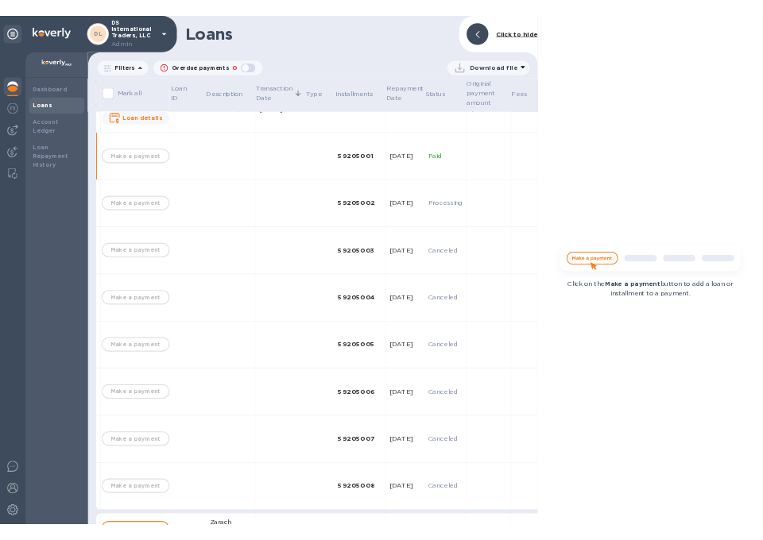
scroll to position [150, 0]
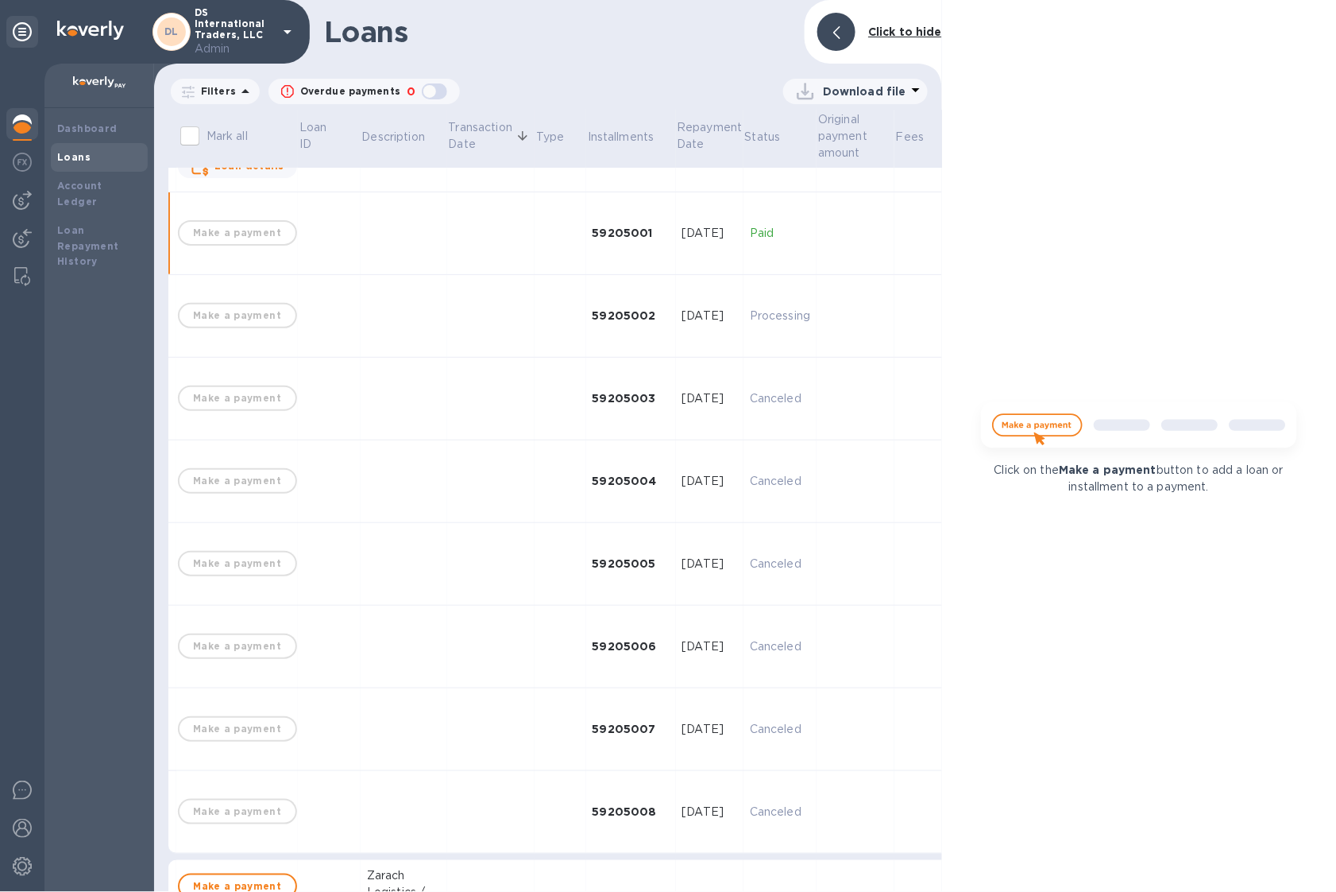
click at [919, 36] on b "Click to hide" at bounding box center [905, 31] width 74 height 13
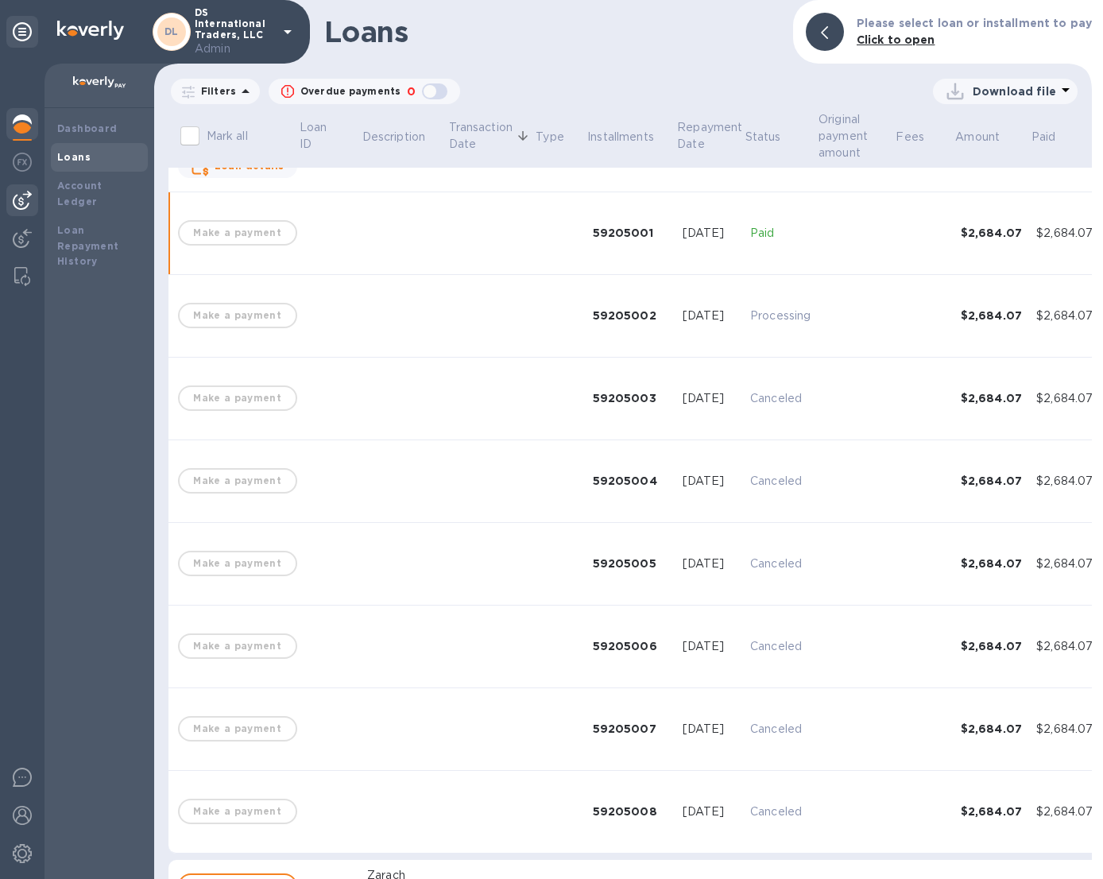
click at [35, 199] on div at bounding box center [22, 200] width 32 height 32
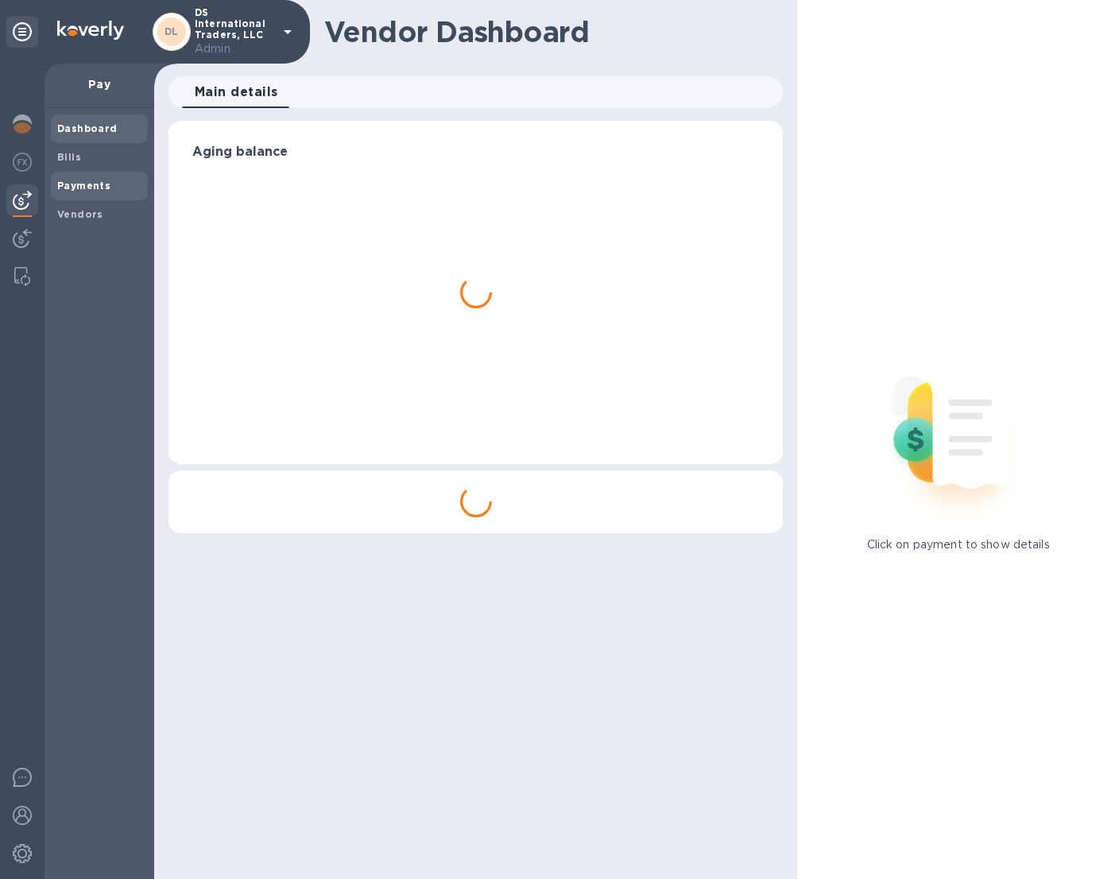
drag, startPoint x: 92, startPoint y: 184, endPoint x: 102, endPoint y: 184, distance: 10.3
click at [93, 184] on b "Payments" at bounding box center [83, 186] width 53 height 12
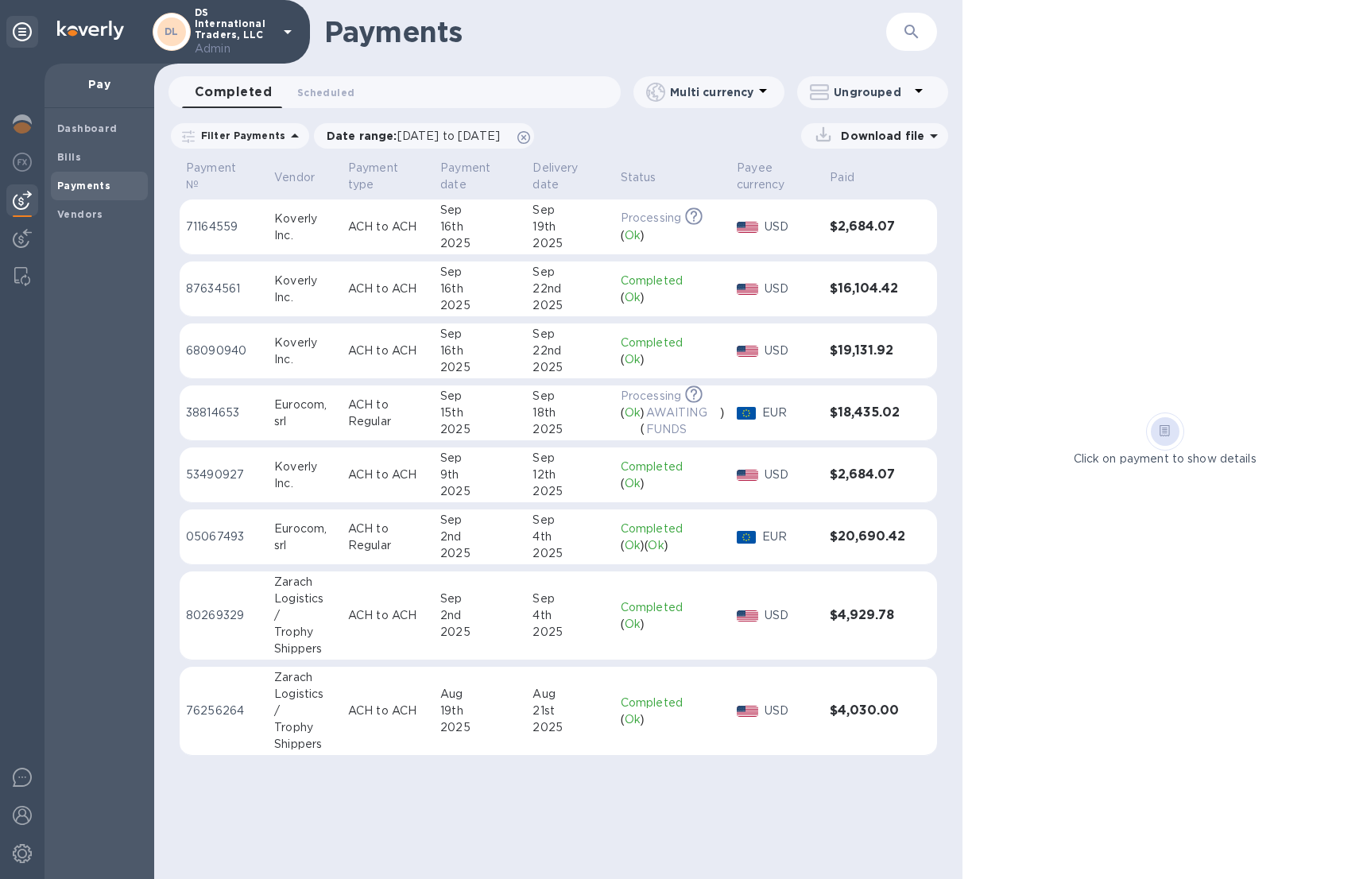
click at [599, 408] on div "18th" at bounding box center [569, 412] width 75 height 17
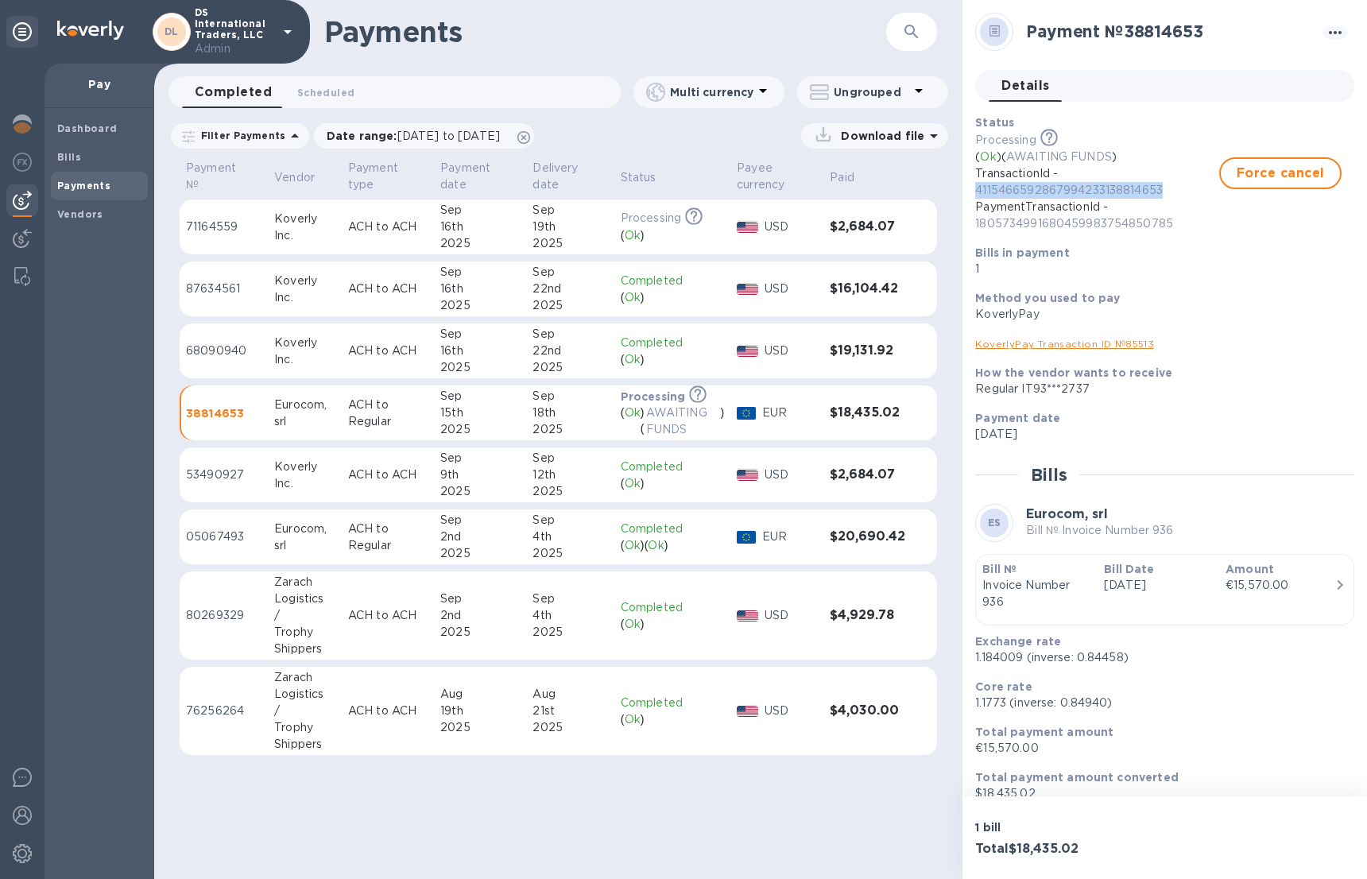
drag, startPoint x: 1178, startPoint y: 193, endPoint x: 974, endPoint y: 187, distance: 203.5
click at [975, 187] on p "4115466592867994233138814653" at bounding box center [1097, 190] width 244 height 17
copy p "4115466592867994233138814653"
drag, startPoint x: 1194, startPoint y: 223, endPoint x: 977, endPoint y: 223, distance: 217.7
click at [977, 223] on p "1805734991680459983754850785" at bounding box center [1097, 223] width 244 height 17
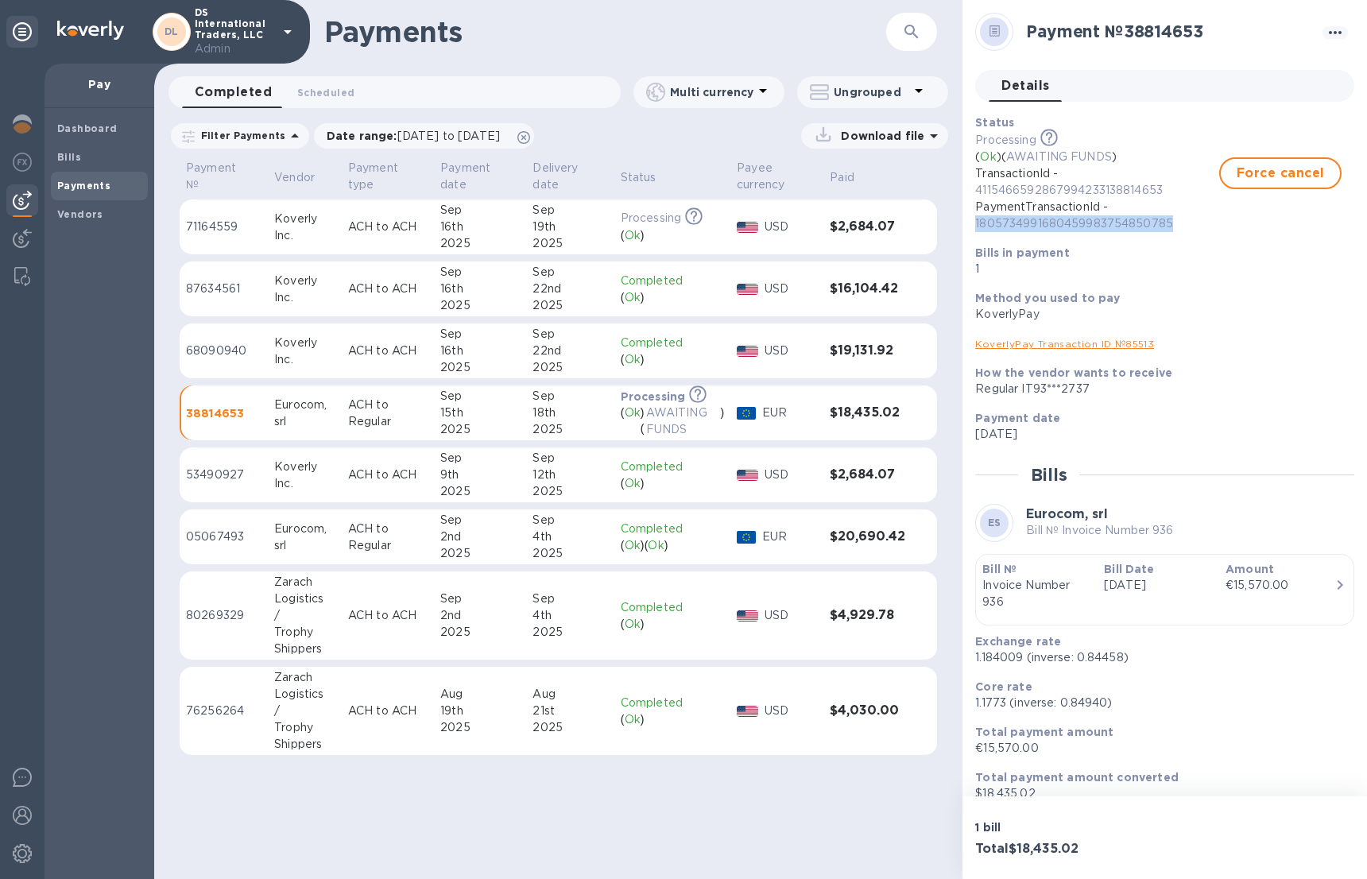
copy p "1805734991680459983754850785"
click at [1178, 343] on div "KoverlyPay Transaction ID № 85513" at bounding box center [1158, 343] width 366 height 17
drag, startPoint x: 1177, startPoint y: 347, endPoint x: 972, endPoint y: 346, distance: 205.0
click at [972, 346] on div "KoverlyPay Transaction ID № 85513" at bounding box center [1158, 343] width 379 height 29
copy link "KoverlyPay Transaction ID № 85513"
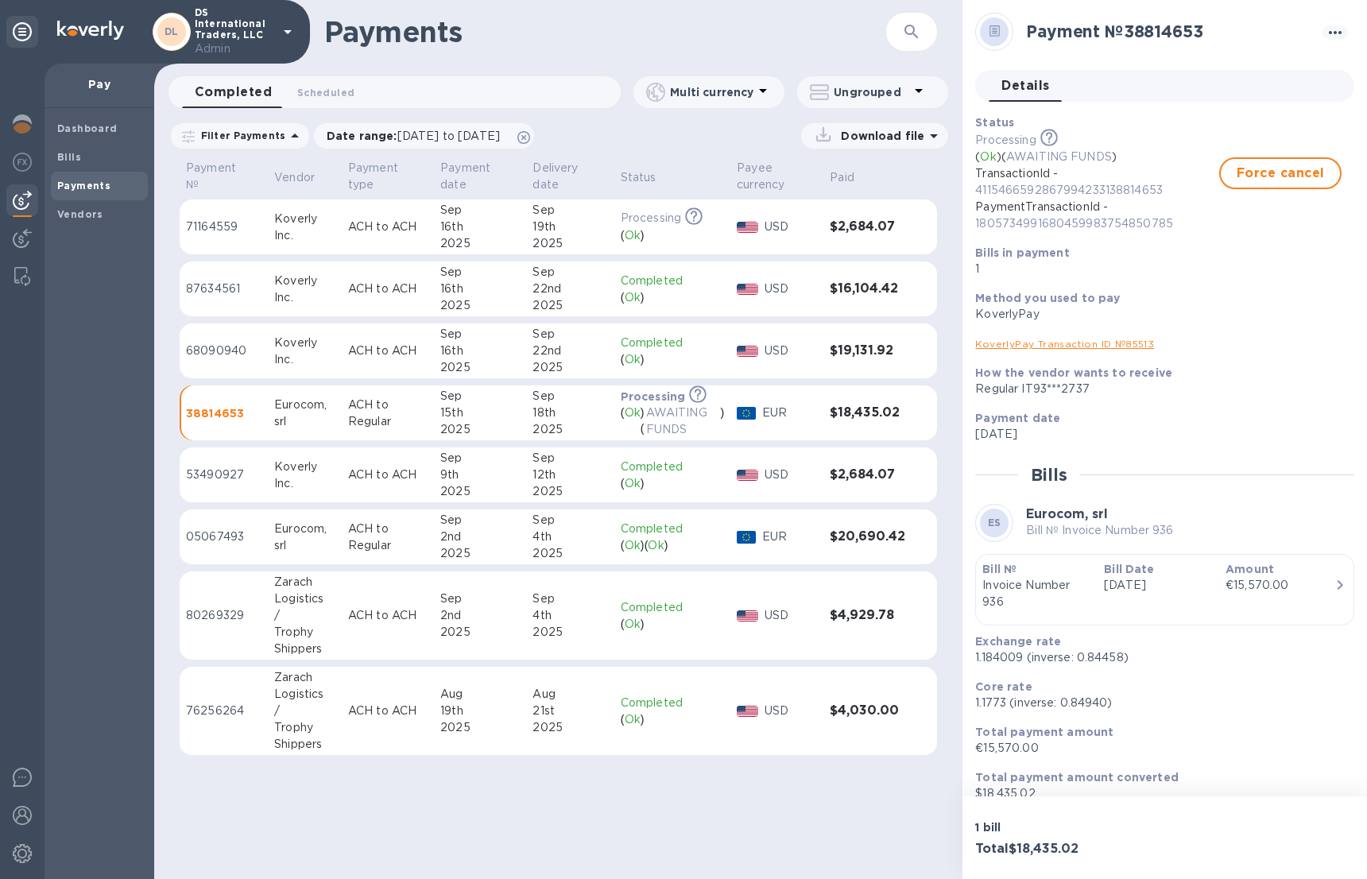
click at [538, 534] on div "4th" at bounding box center [569, 536] width 75 height 17
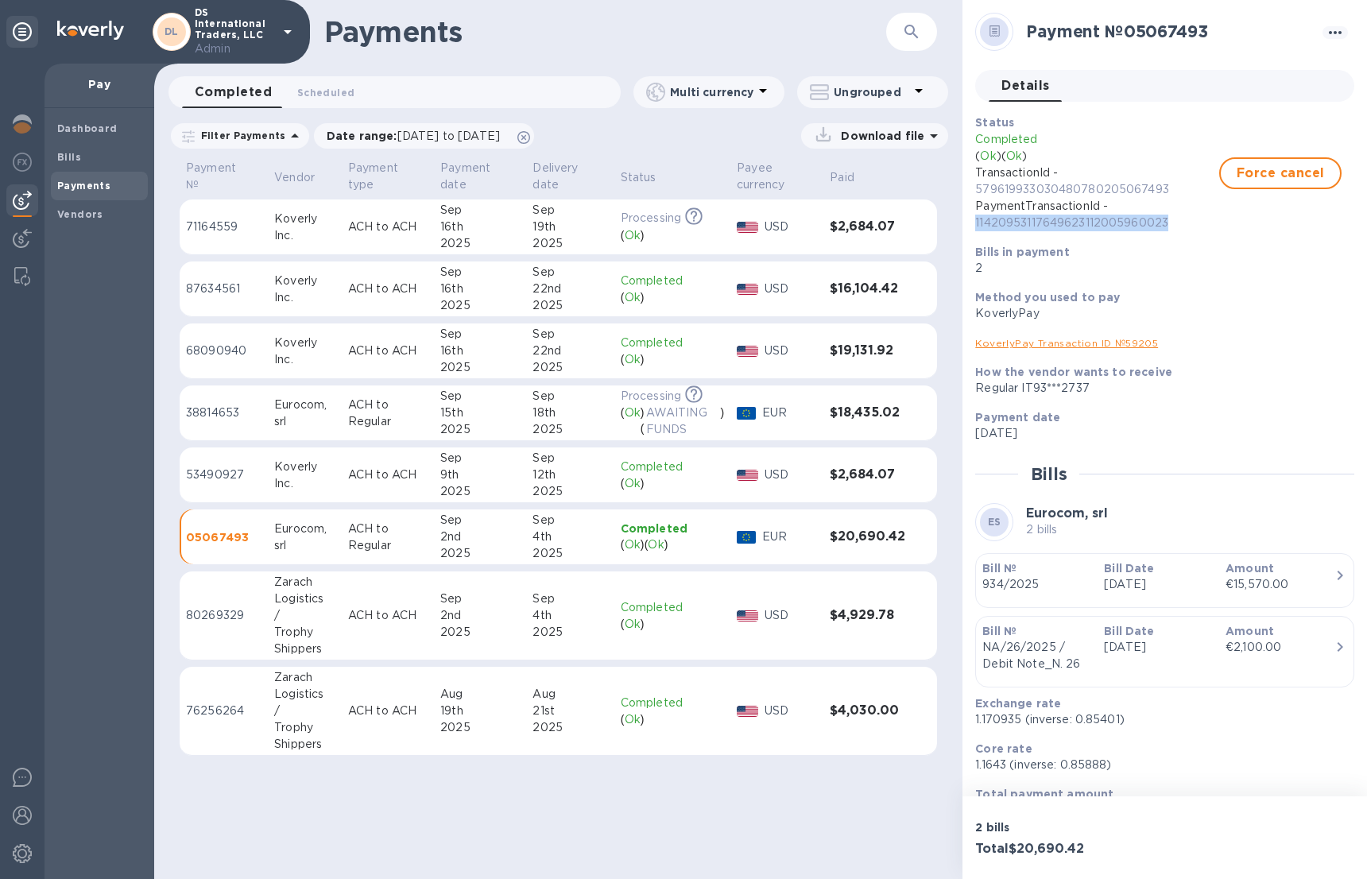
drag, startPoint x: 1187, startPoint y: 221, endPoint x: 973, endPoint y: 222, distance: 213.7
click at [973, 222] on div "Status Completed ( Ok ) ( Ok ) TransactionId - 579619933030480780205067493 Paym…" at bounding box center [1158, 195] width 379 height 175
copy p "11420953117649623112005960023"
drag, startPoint x: 1133, startPoint y: 344, endPoint x: 965, endPoint y: 342, distance: 168.5
click at [965, 342] on div "Payment № 05067493 Details 0 Status Completed ( Ok ) ( Ok ) TransactionId - 579…" at bounding box center [1164, 398] width 404 height 796
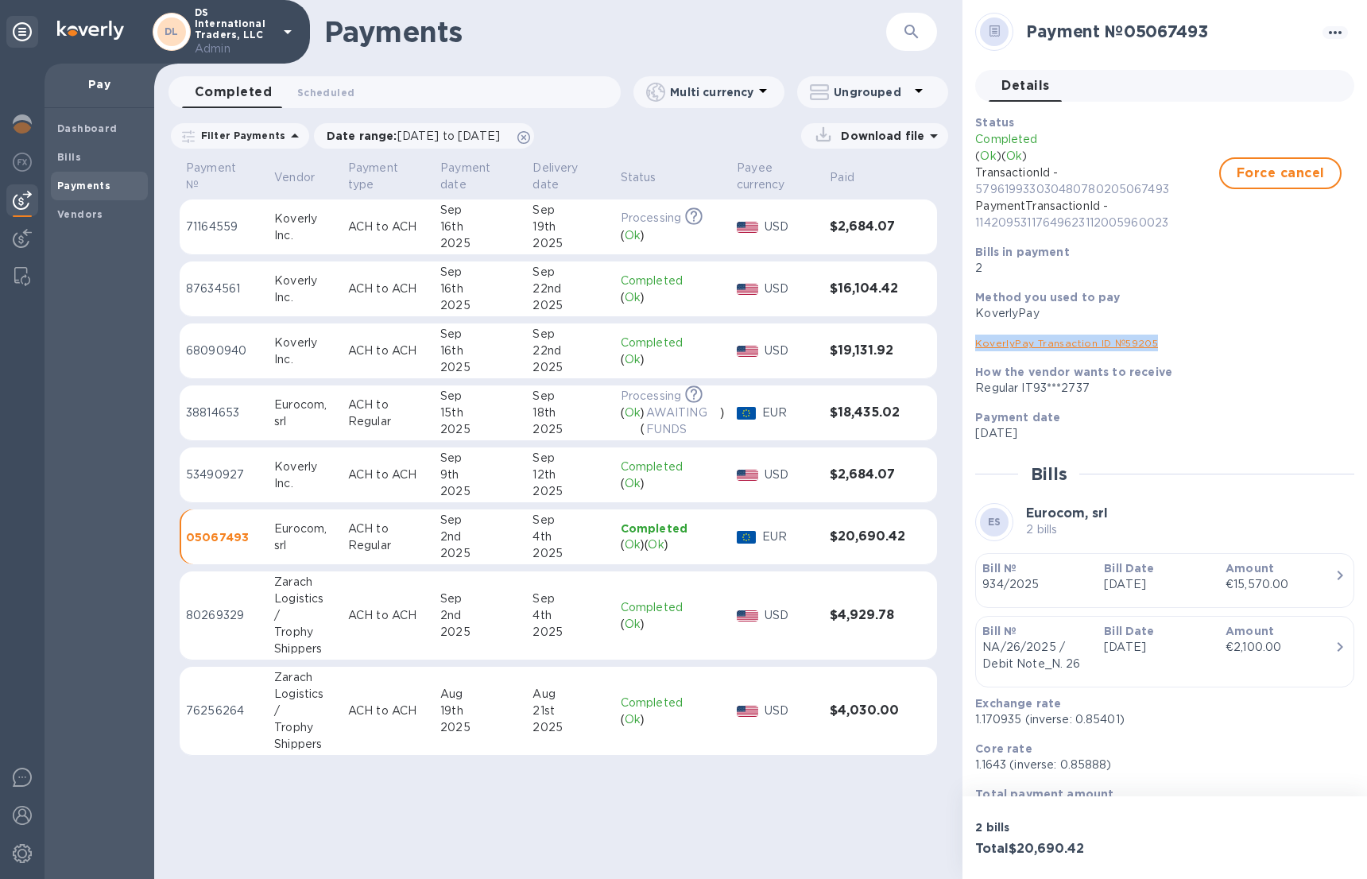
copy link "KoverlyPay Transaction ID № 59205"
click at [407, 551] on p "ACH to Regular" at bounding box center [387, 536] width 79 height 33
click at [1274, 178] on span "Force cancel" at bounding box center [1280, 173] width 94 height 19
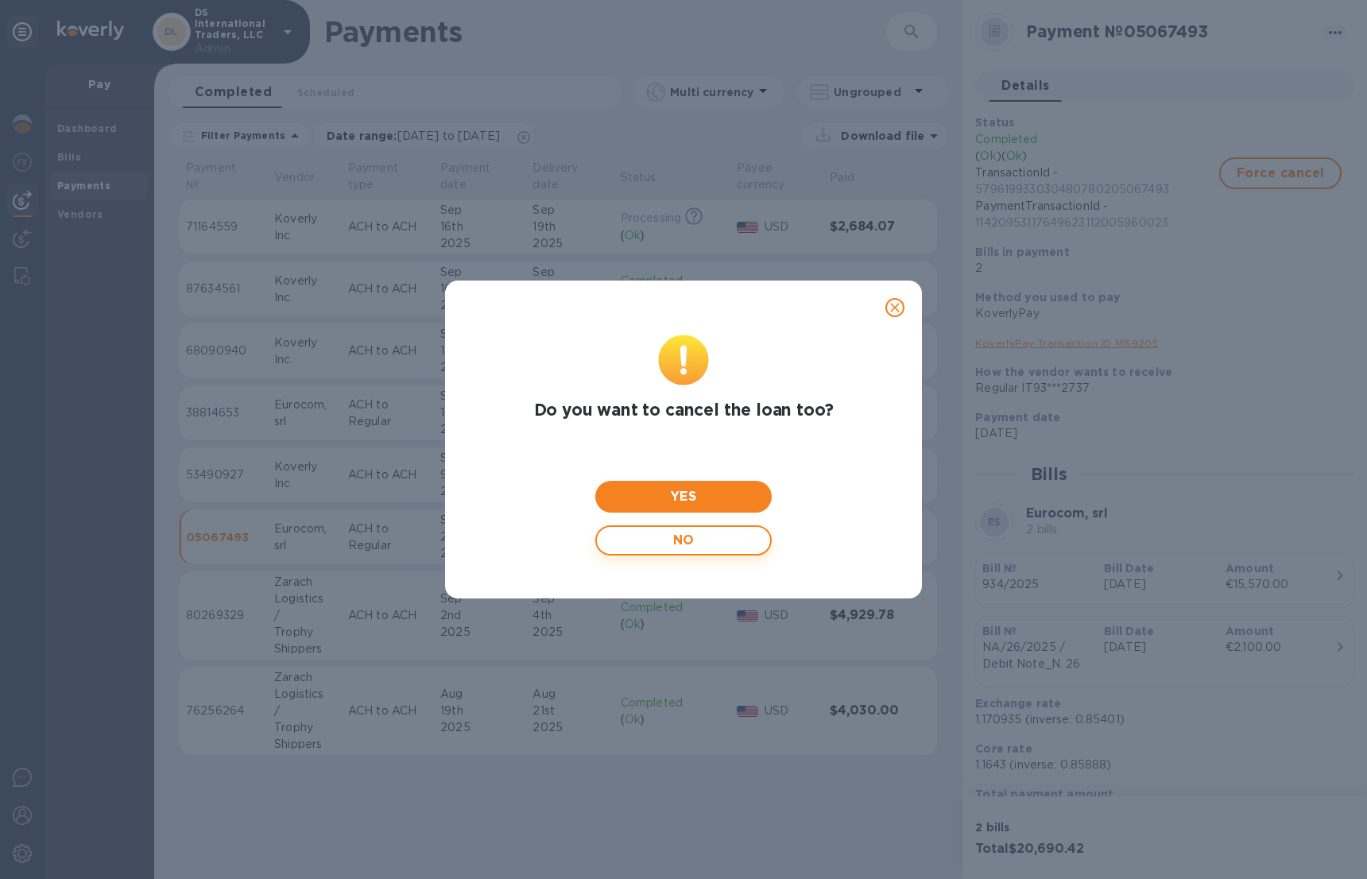
click at [758, 548] on button "NO" at bounding box center [683, 540] width 176 height 30
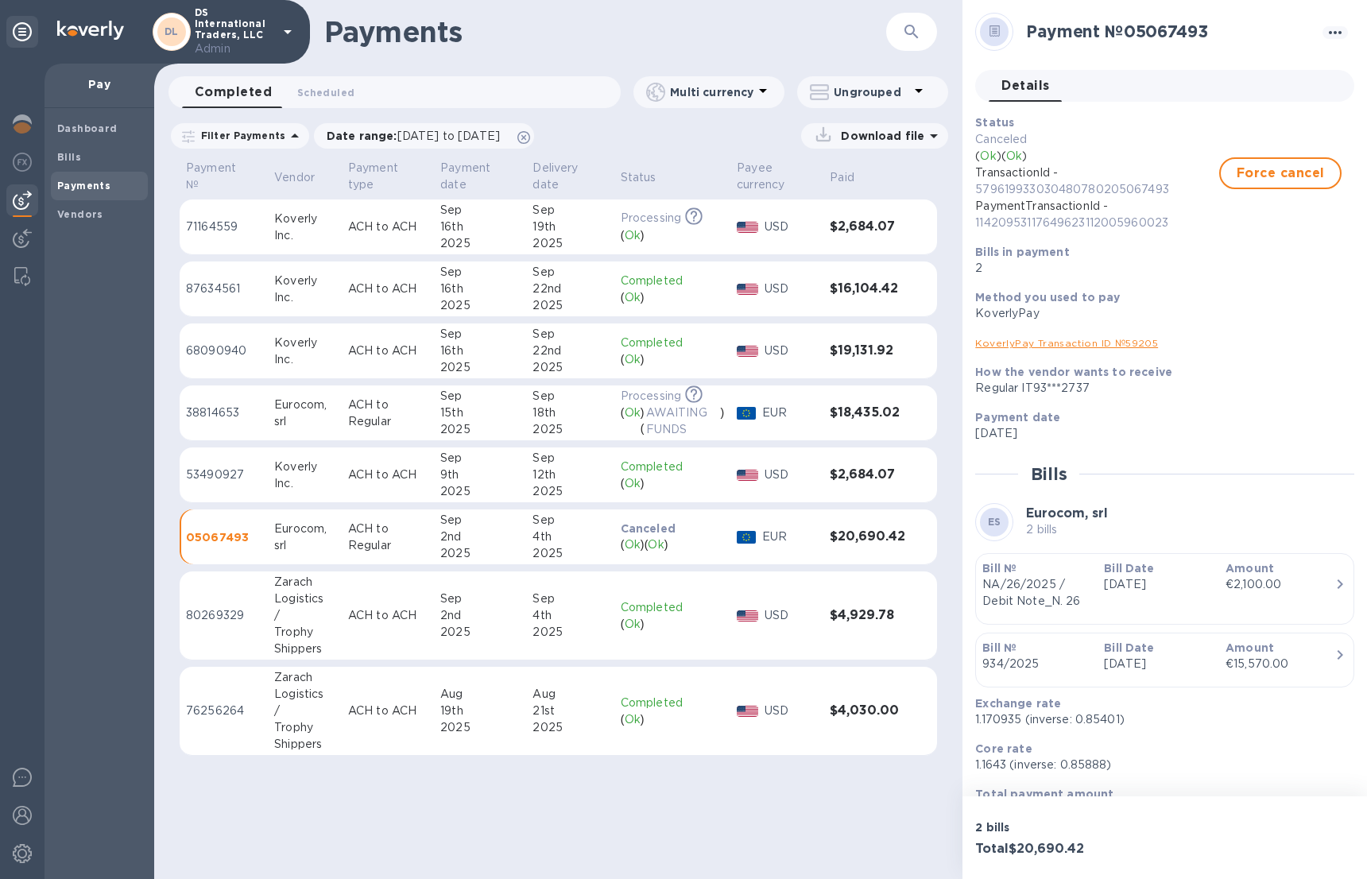
click at [470, 554] on div "2025" at bounding box center [479, 553] width 79 height 17
click at [24, 117] on img at bounding box center [22, 123] width 19 height 19
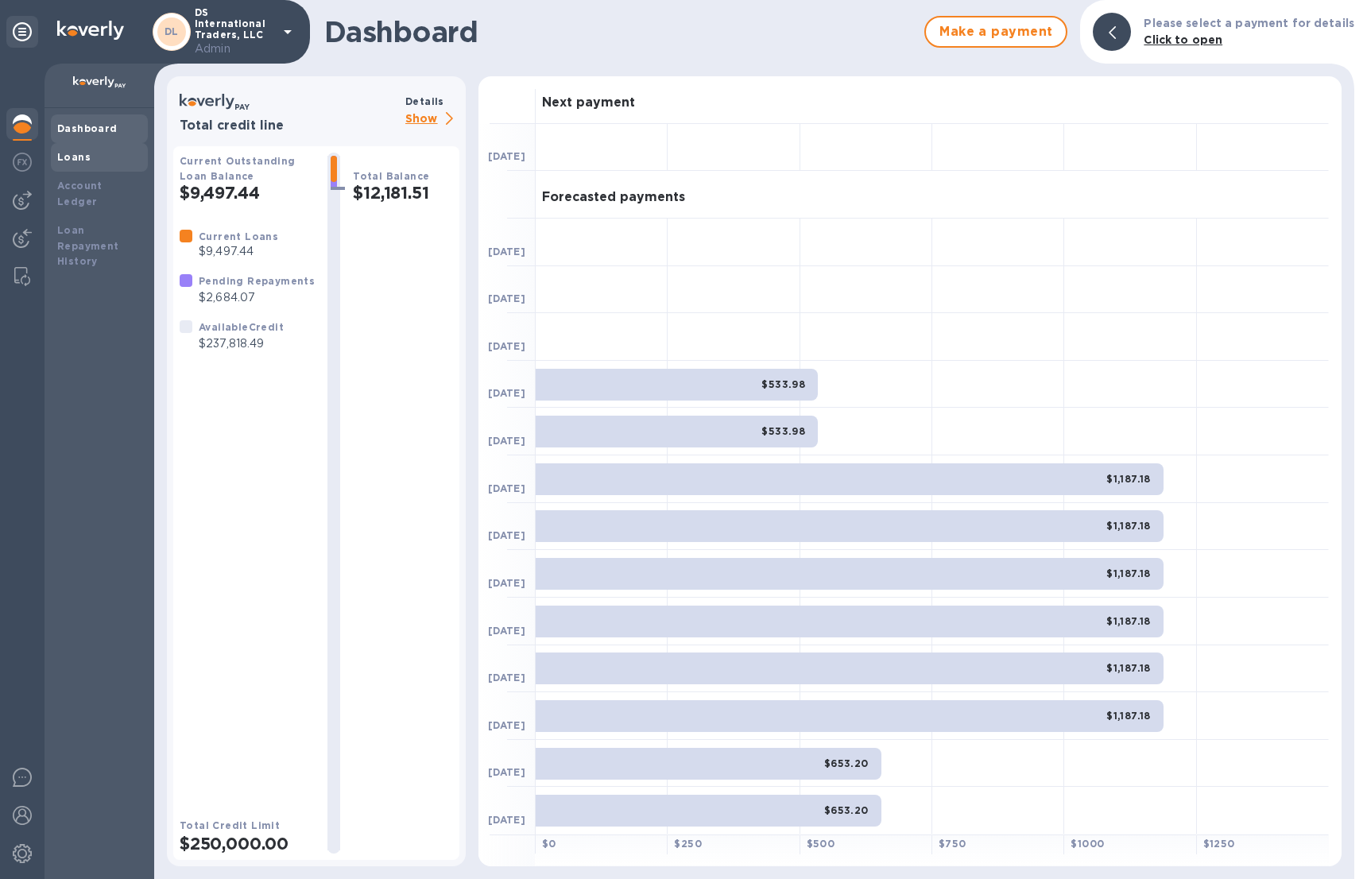
click at [113, 161] on div "Loans" at bounding box center [99, 157] width 84 height 16
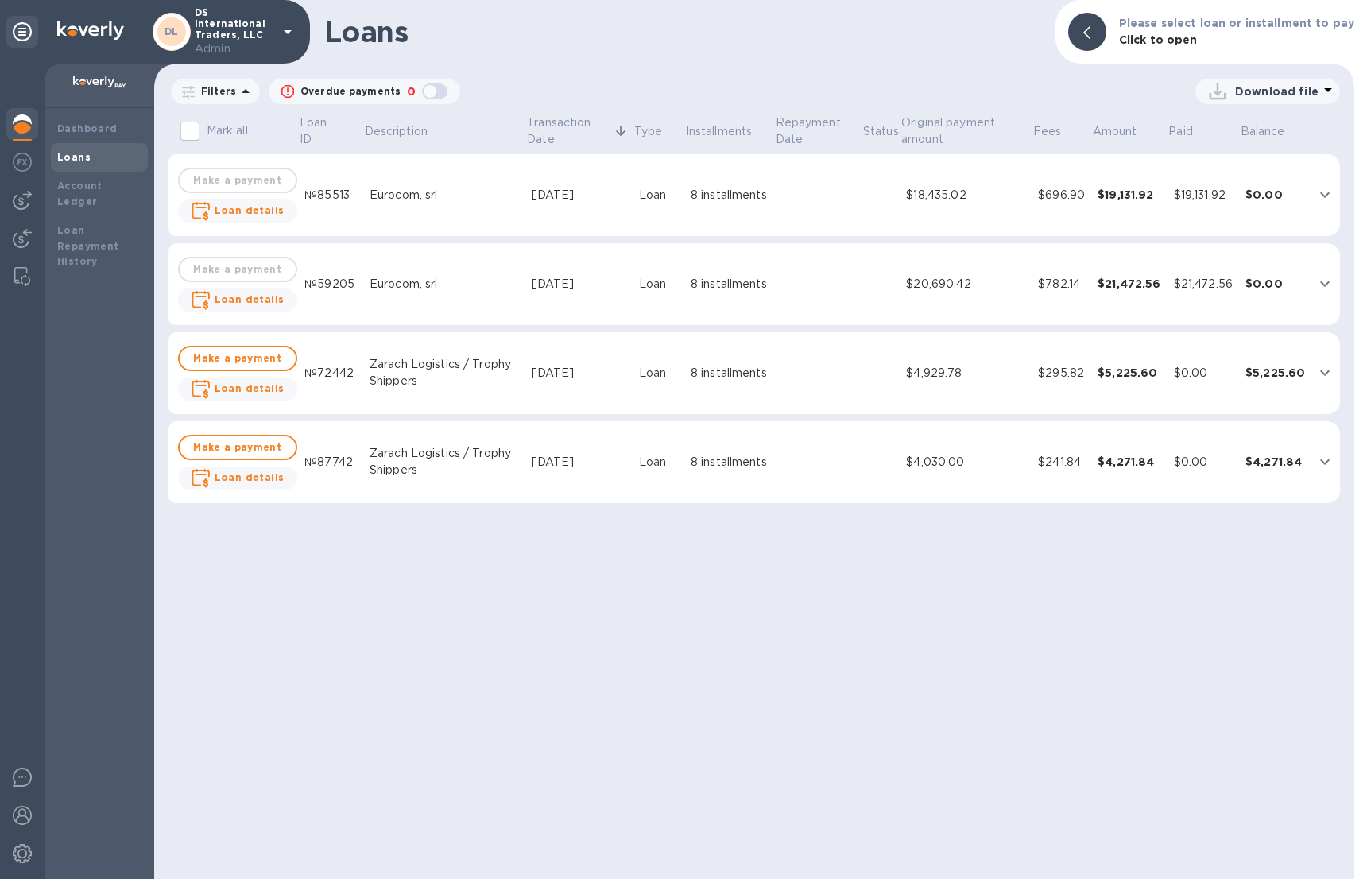
click at [619, 271] on td "Sep 2, 2025" at bounding box center [578, 284] width 107 height 83
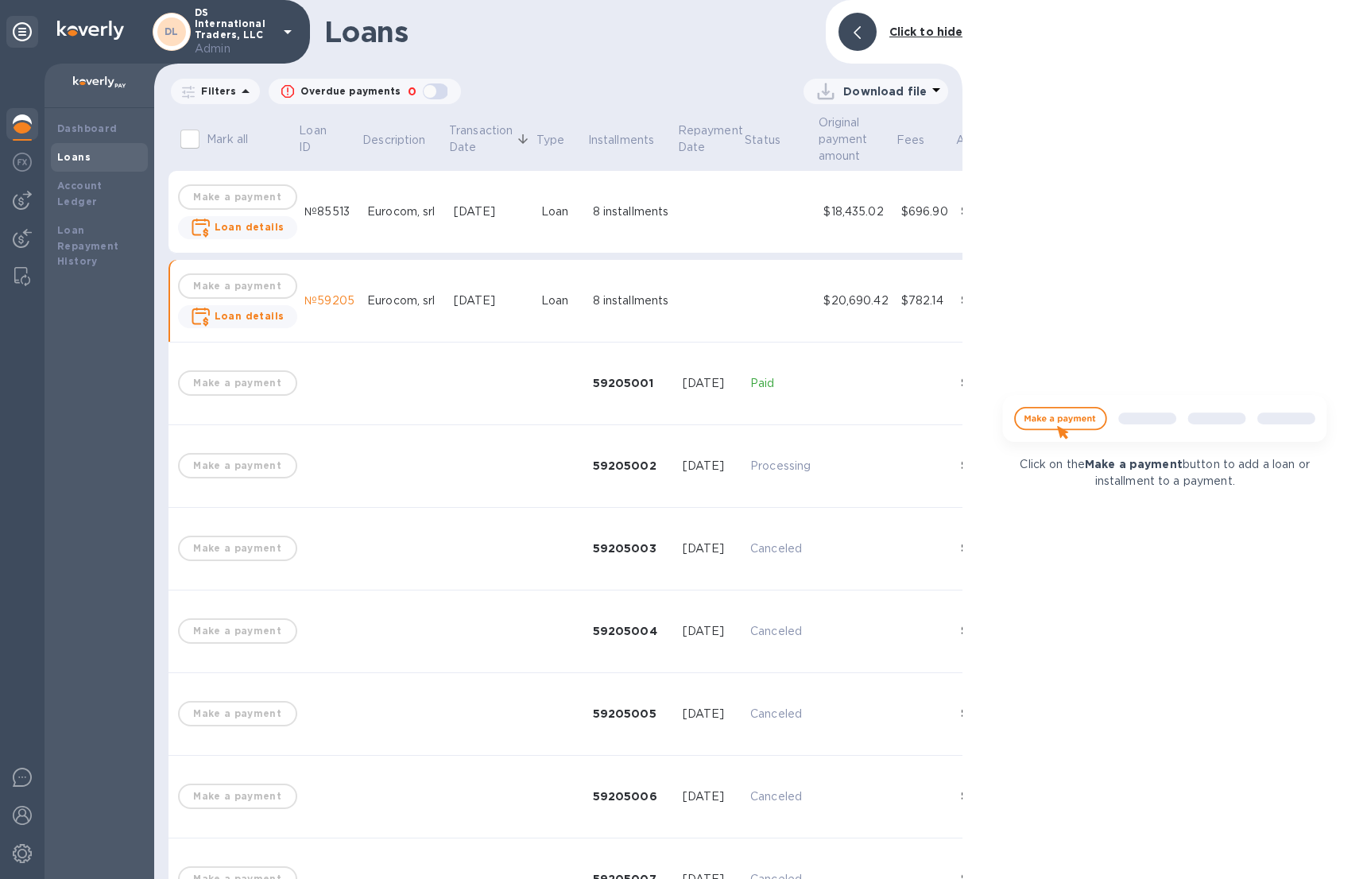
click at [619, 271] on td "8 installments" at bounding box center [631, 301] width 90 height 83
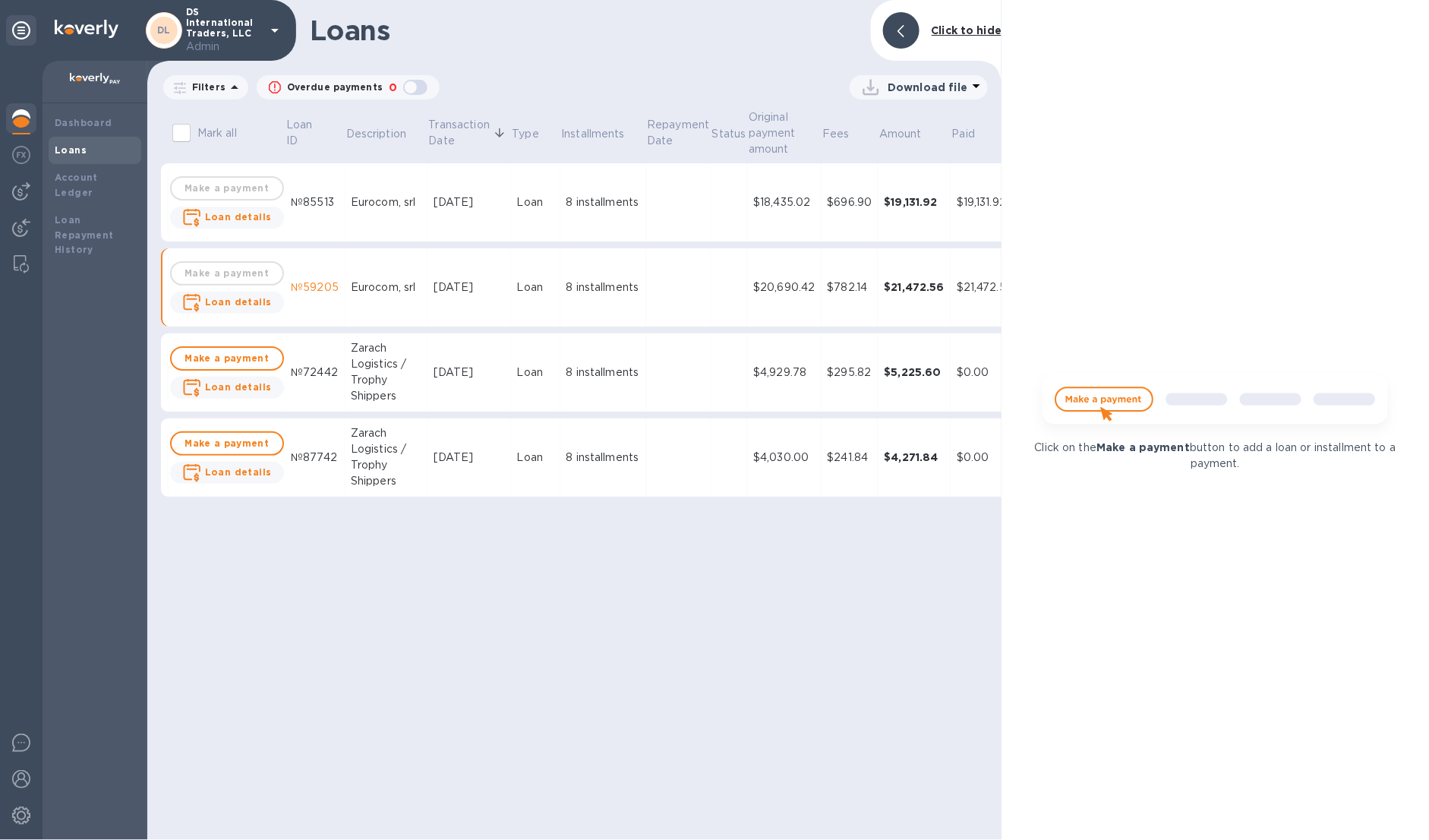
click at [694, 281] on td at bounding box center [679, 288] width 65 height 79
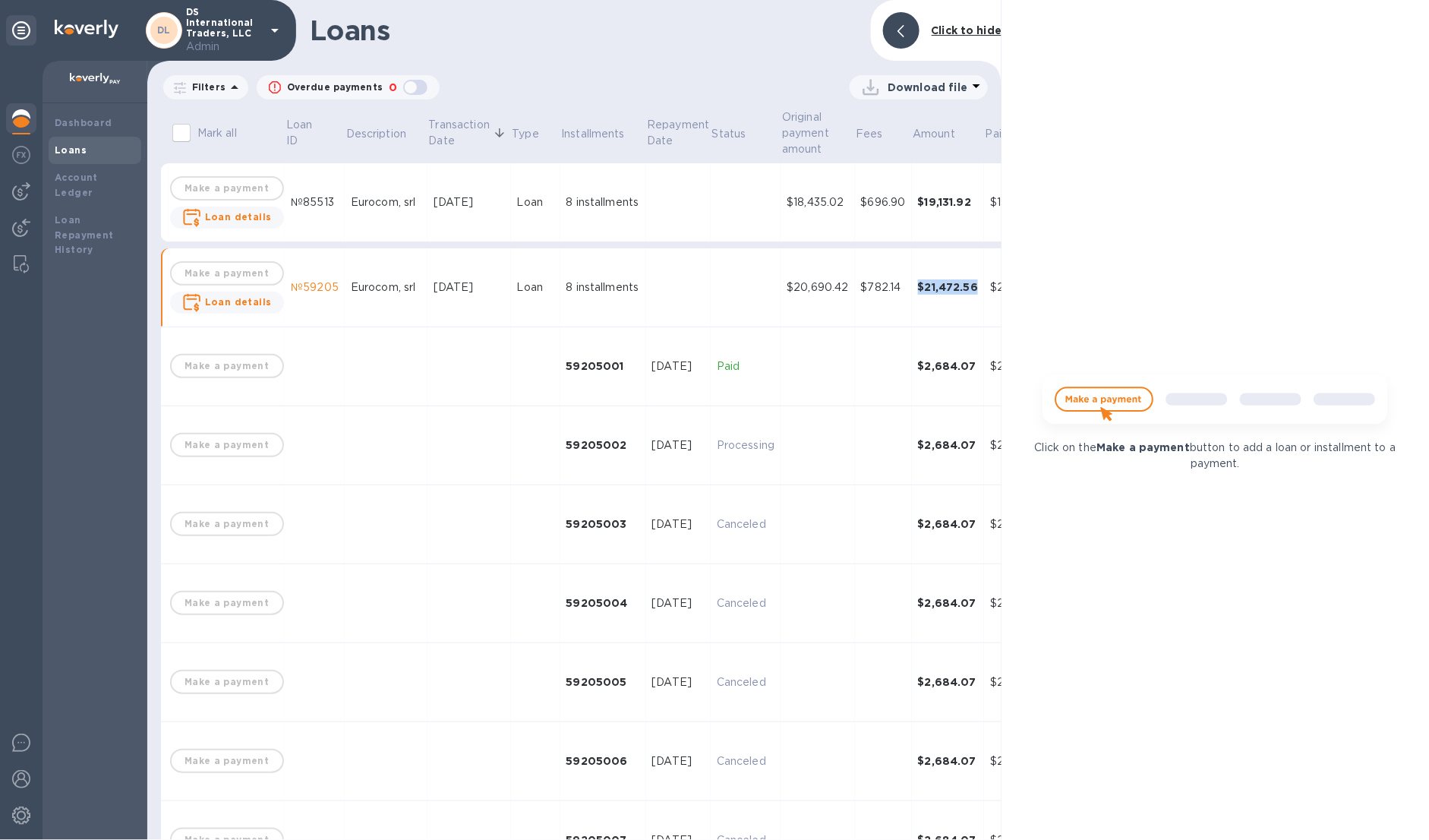
drag, startPoint x: 974, startPoint y: 287, endPoint x: 913, endPoint y: 286, distance: 61.0
click at [913, 286] on td "$21,472.56" at bounding box center [948, 288] width 73 height 79
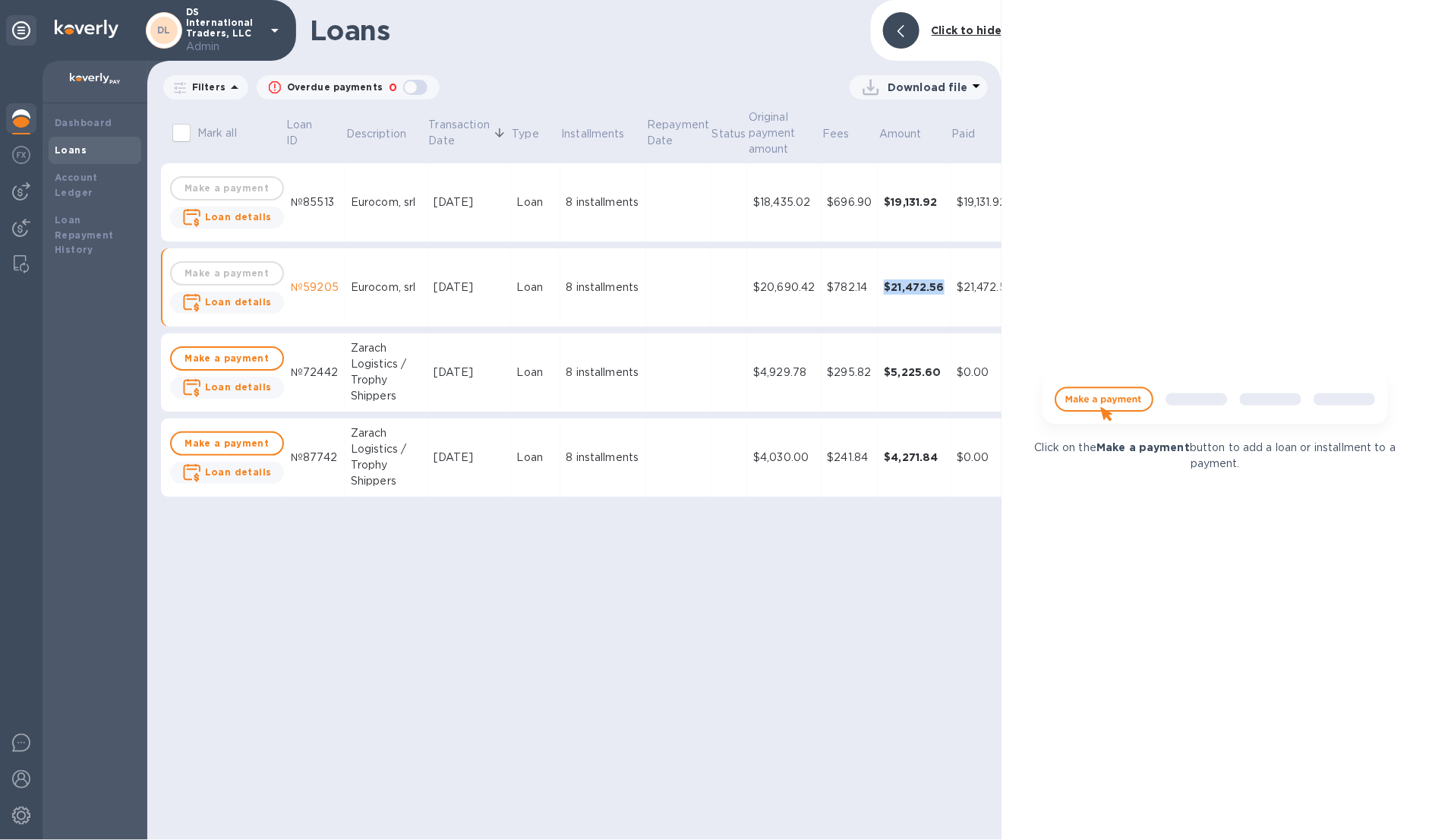
copy div "$21,472.56"
click at [891, 305] on td "$21,472.56" at bounding box center [915, 288] width 73 height 79
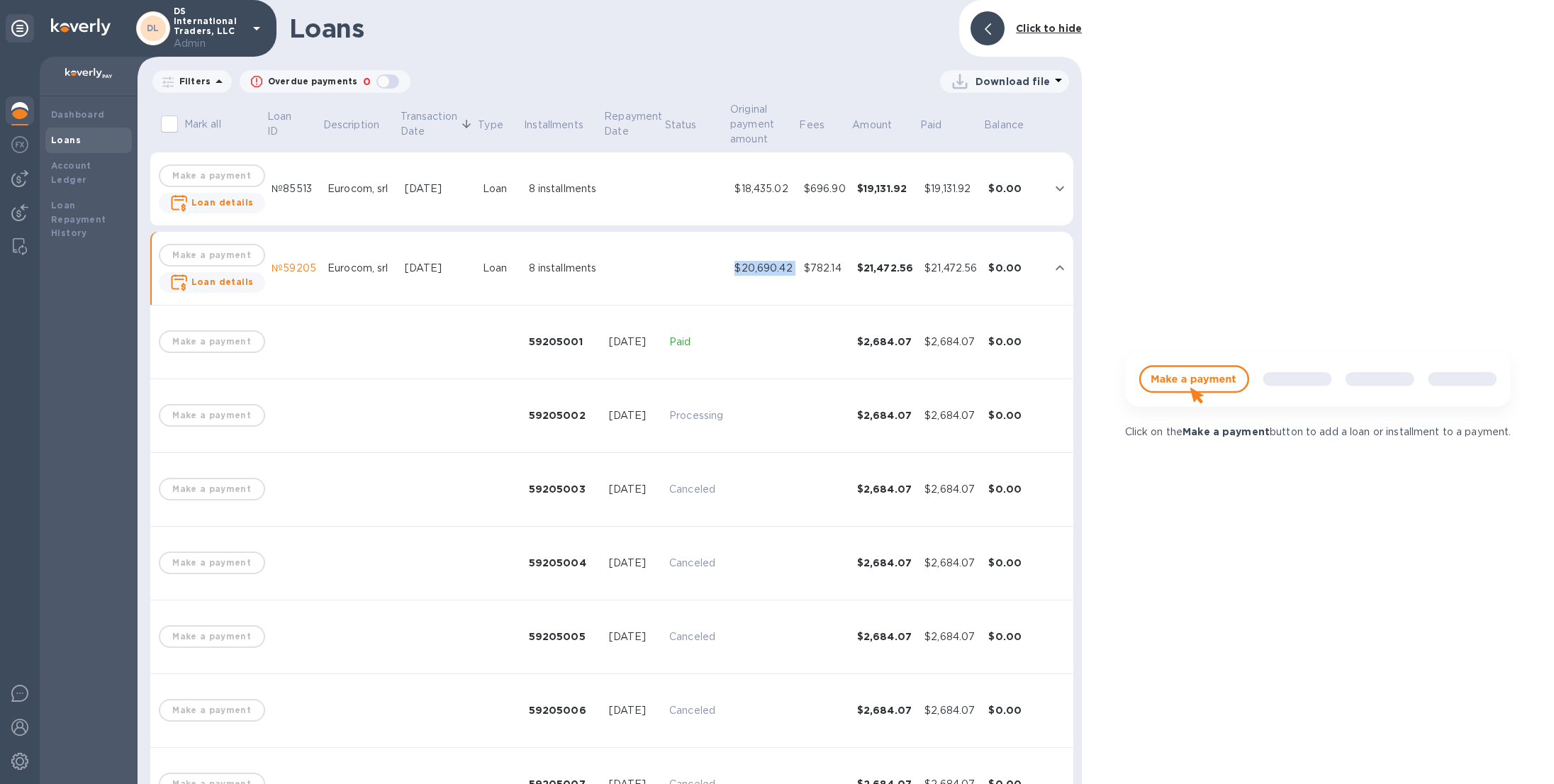
drag, startPoint x: 728, startPoint y: 268, endPoint x: 795, endPoint y: 264, distance: 67.1
click at [795, 264] on tr "Make a payment Loan details №59205 Eurocom, srl Sep 2, 2025 Loan 8 installments…" at bounding box center [611, 268] width 923 height 74
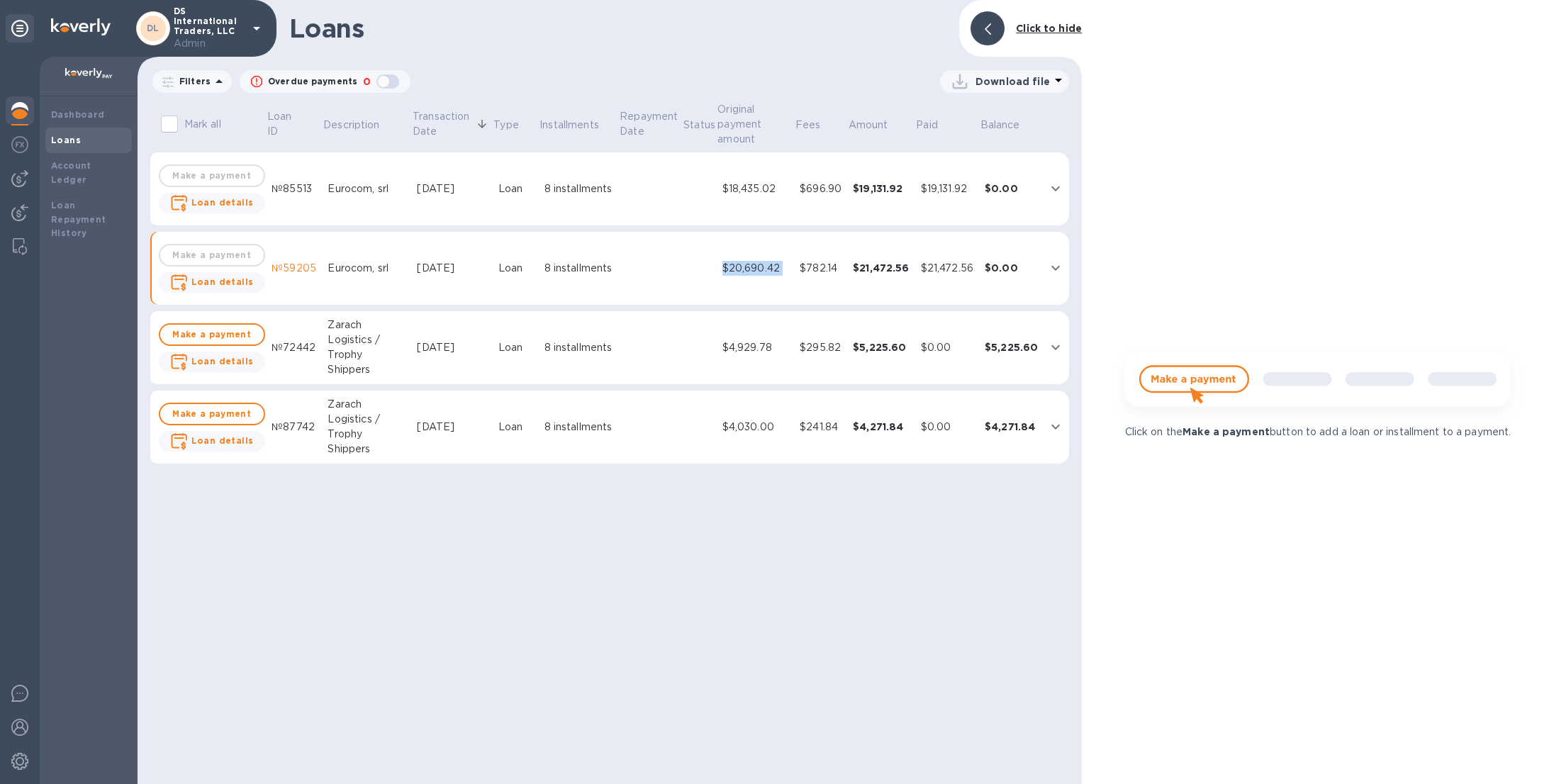
copy div "$20,690.42"
click at [1022, 287] on td "$0.00" at bounding box center [1011, 268] width 64 height 74
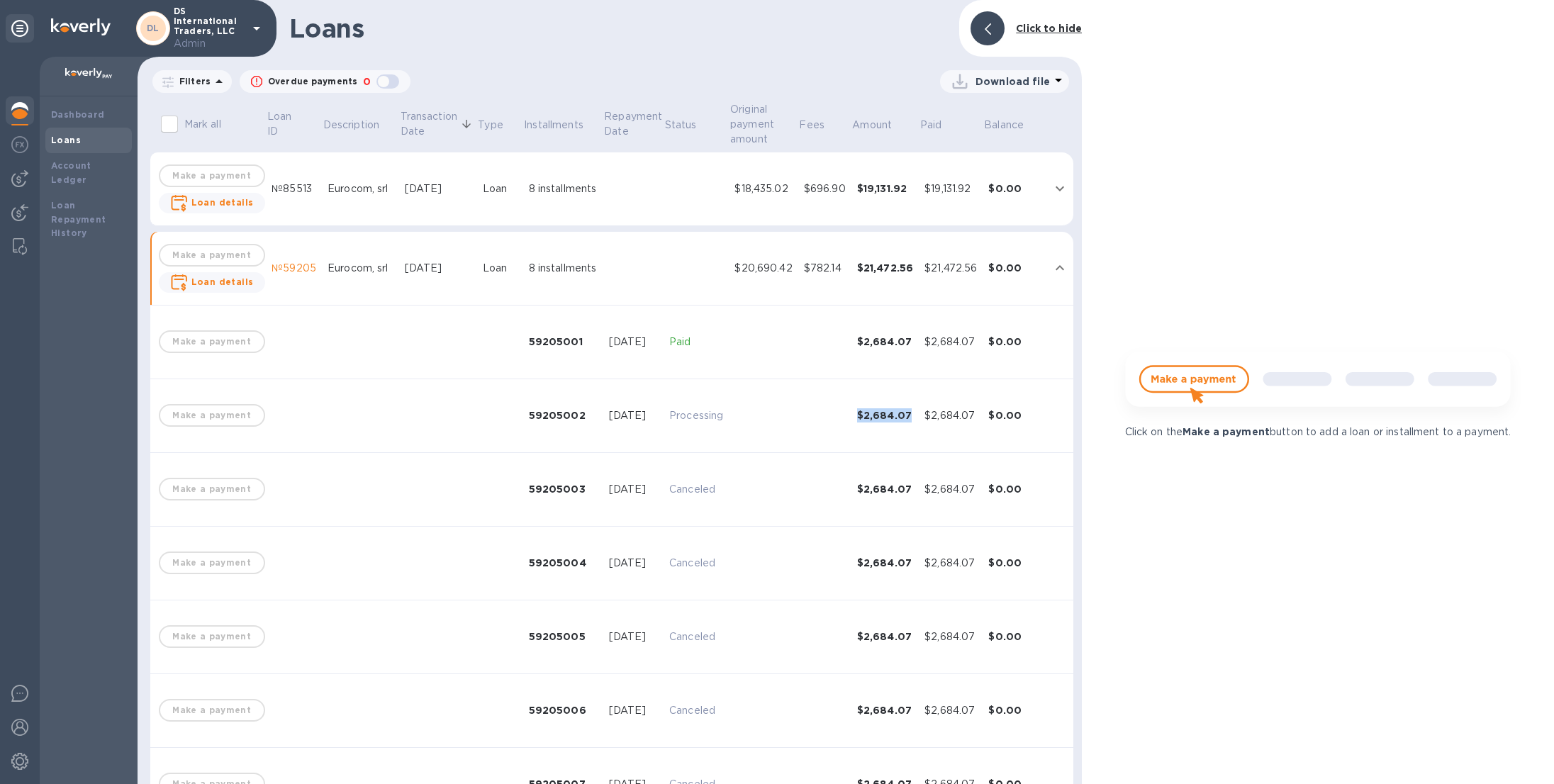
drag, startPoint x: 905, startPoint y: 417, endPoint x: 844, endPoint y: 414, distance: 61.1
click at [851, 414] on td "$2,684.07" at bounding box center [885, 416] width 68 height 74
click at [929, 269] on div "$21,472.56" at bounding box center [950, 268] width 53 height 15
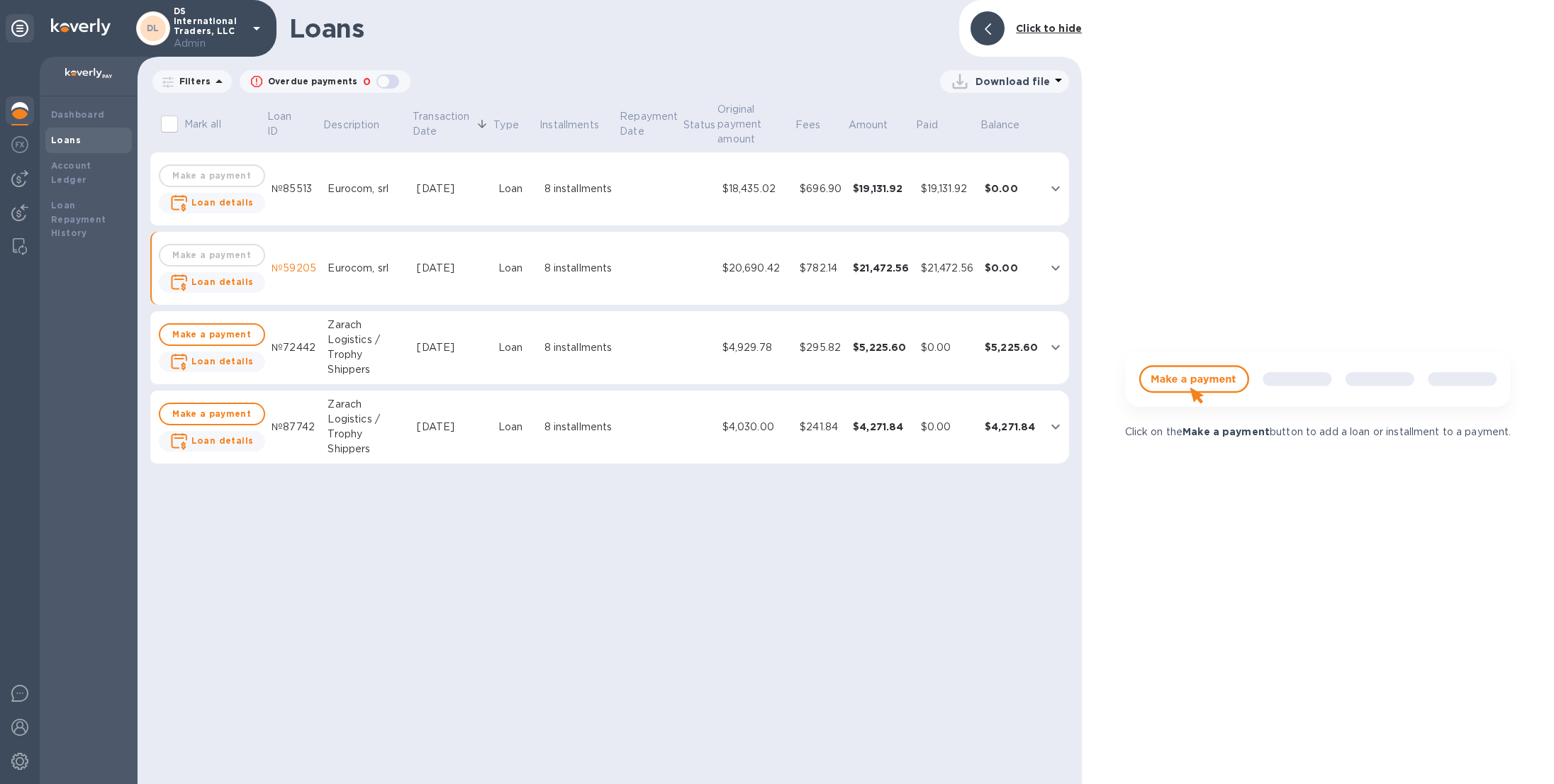
click at [754, 195] on div "$18,435.02" at bounding box center [756, 188] width 67 height 15
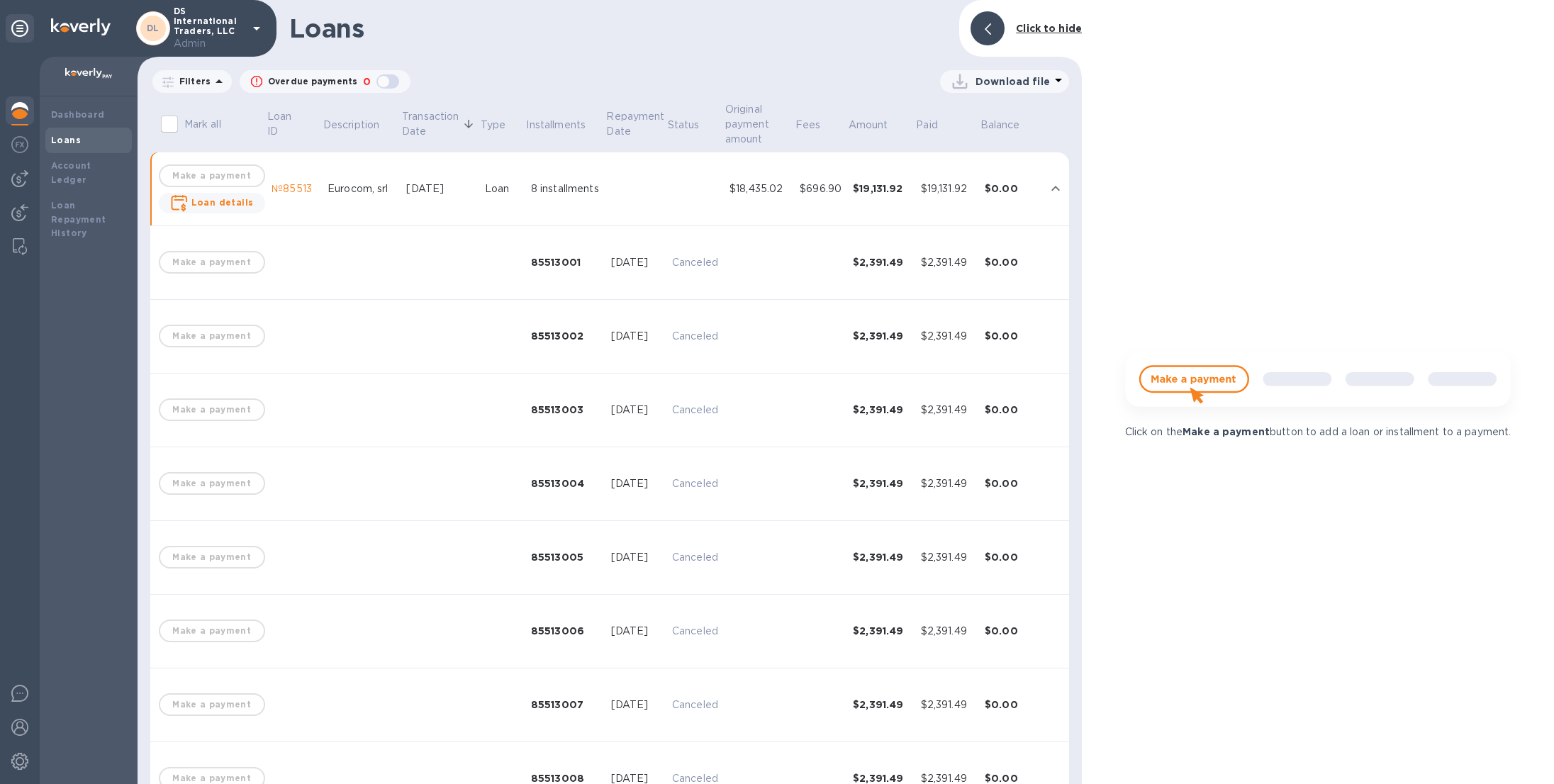
click at [530, 204] on td "8 installments" at bounding box center [566, 189] width 80 height 74
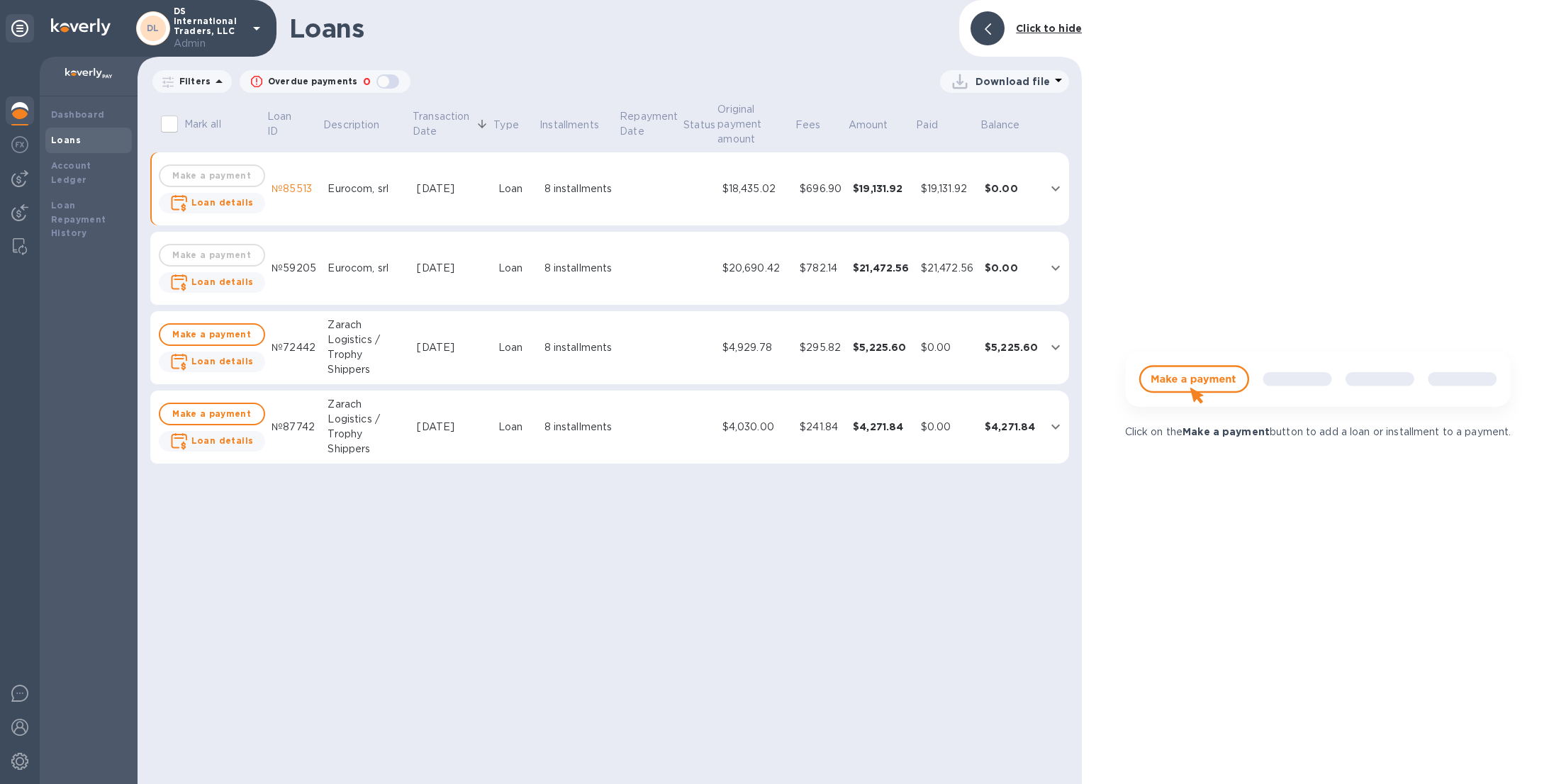
click at [530, 204] on td "Loan" at bounding box center [516, 189] width 46 height 74
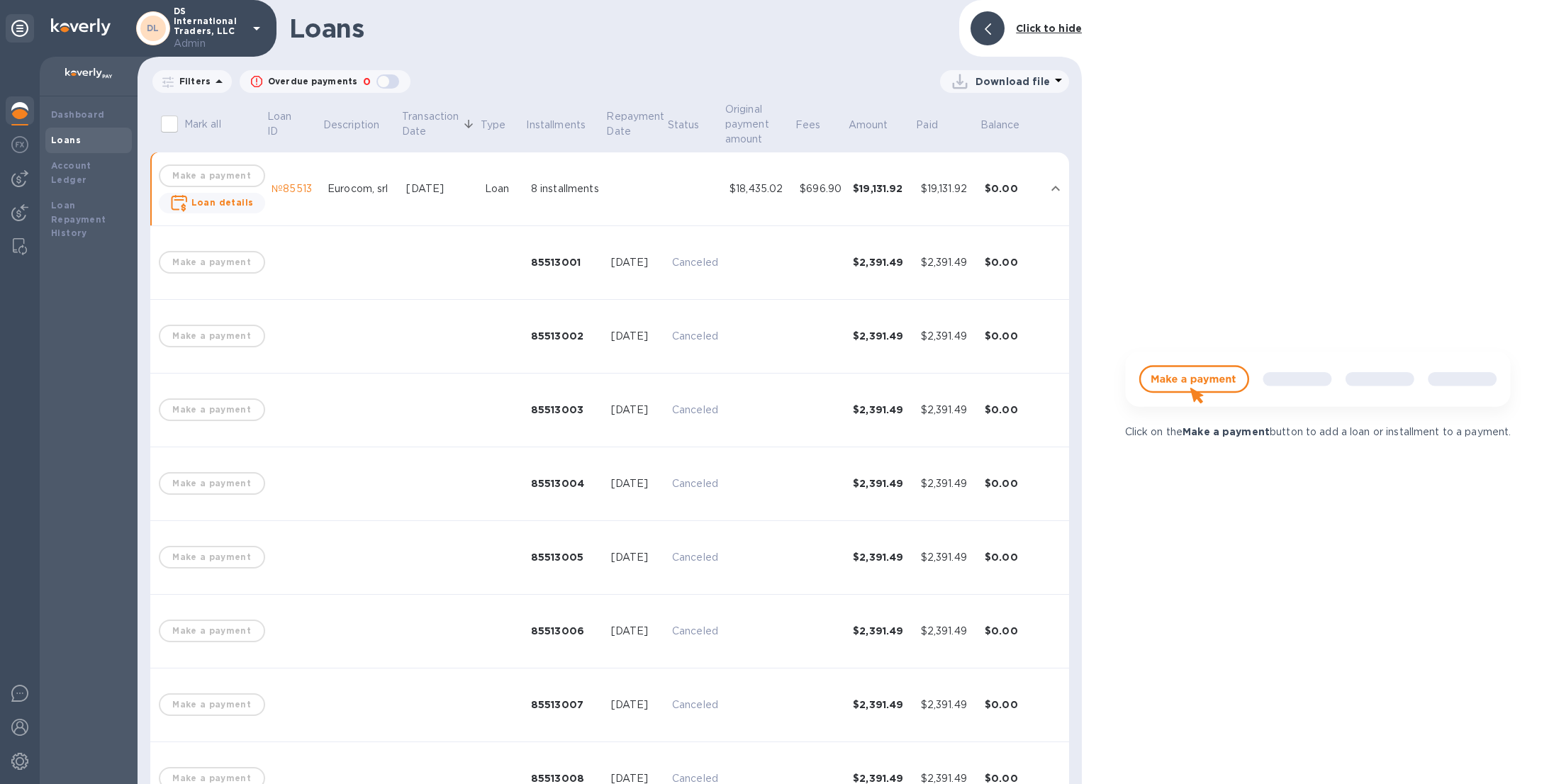
click at [655, 192] on td at bounding box center [636, 189] width 61 height 74
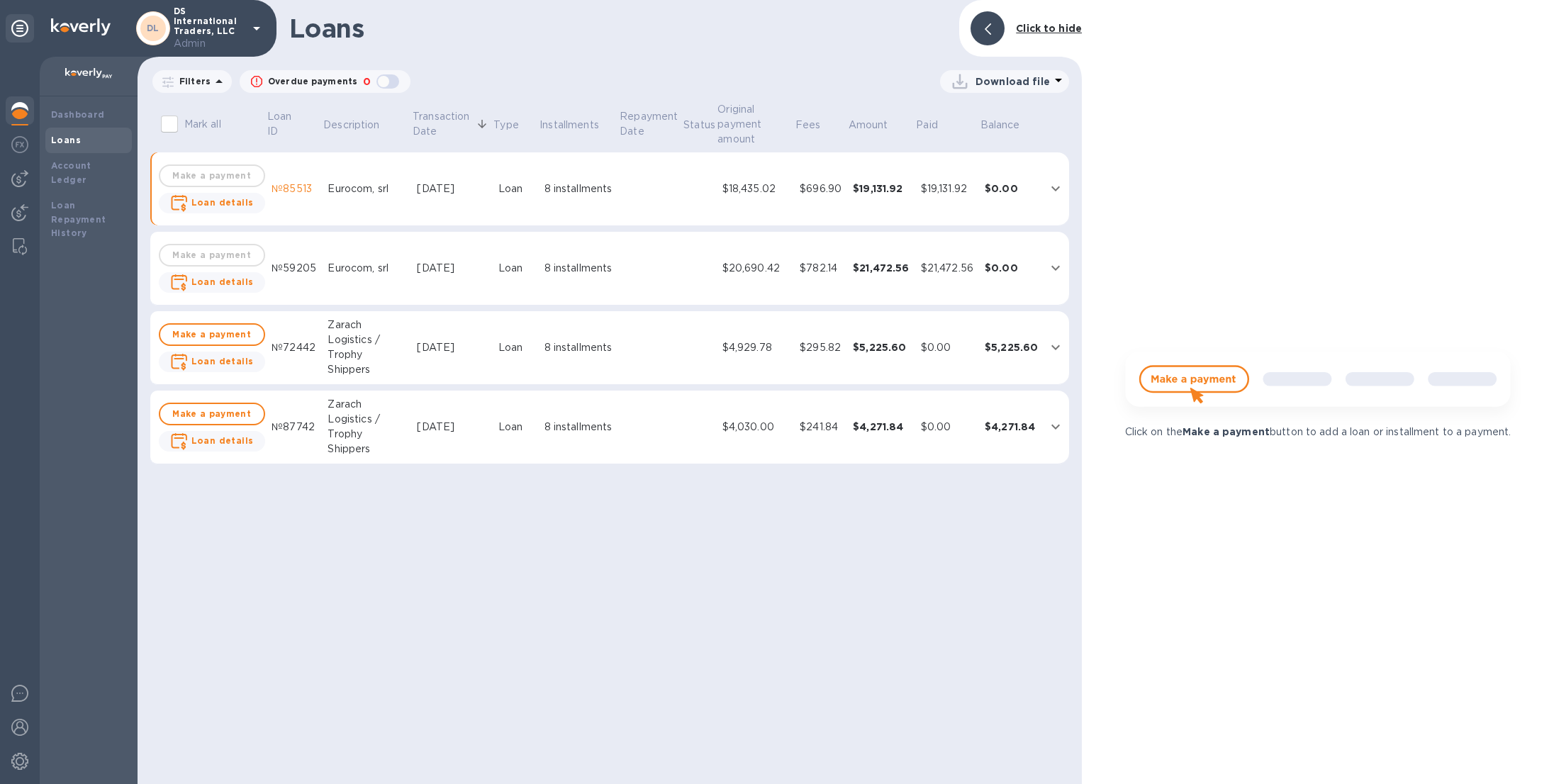
click at [655, 192] on td at bounding box center [650, 189] width 64 height 74
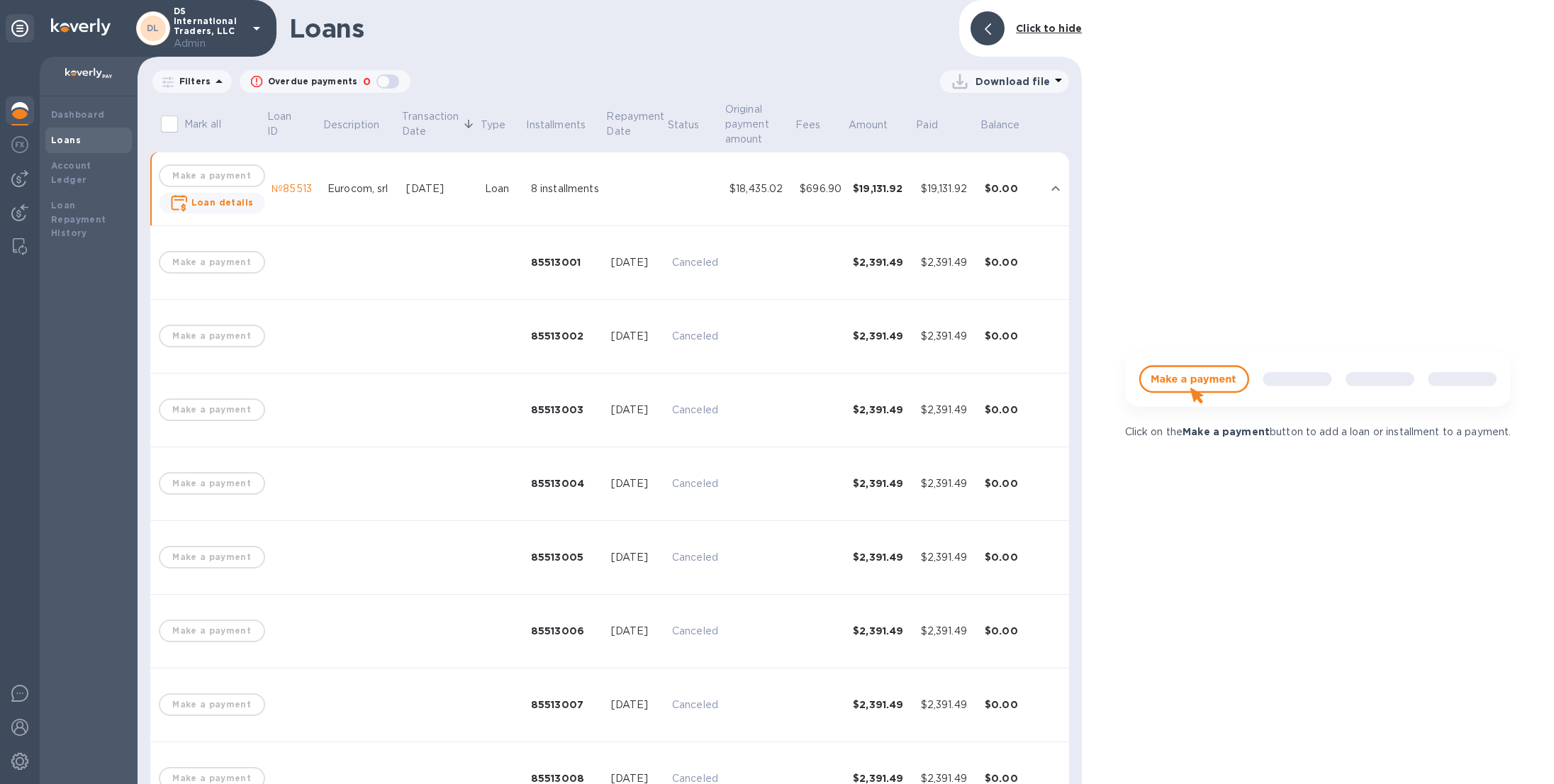
click at [980, 16] on div at bounding box center [988, 29] width 34 height 34
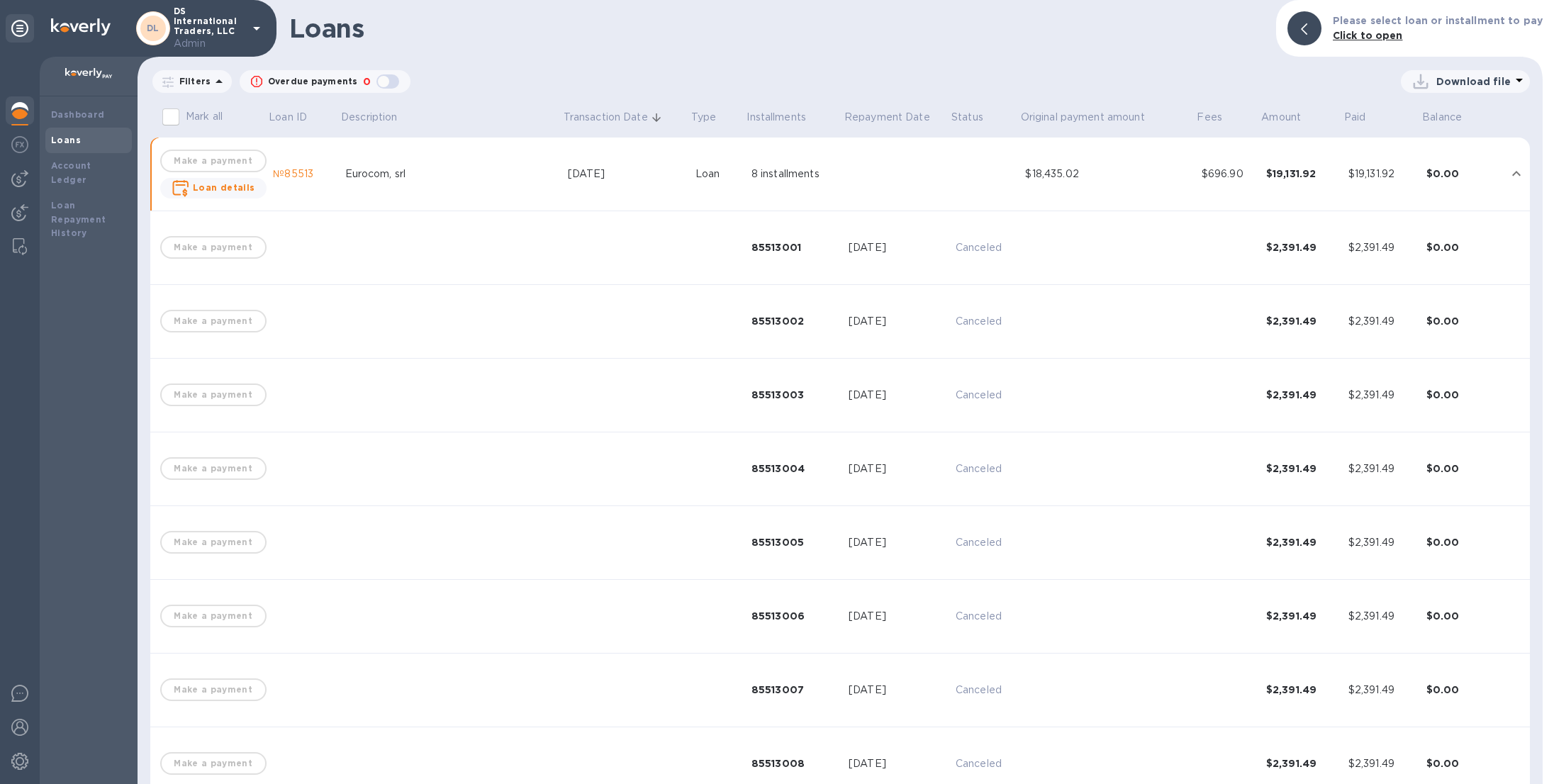
click at [872, 190] on td at bounding box center [897, 174] width 107 height 74
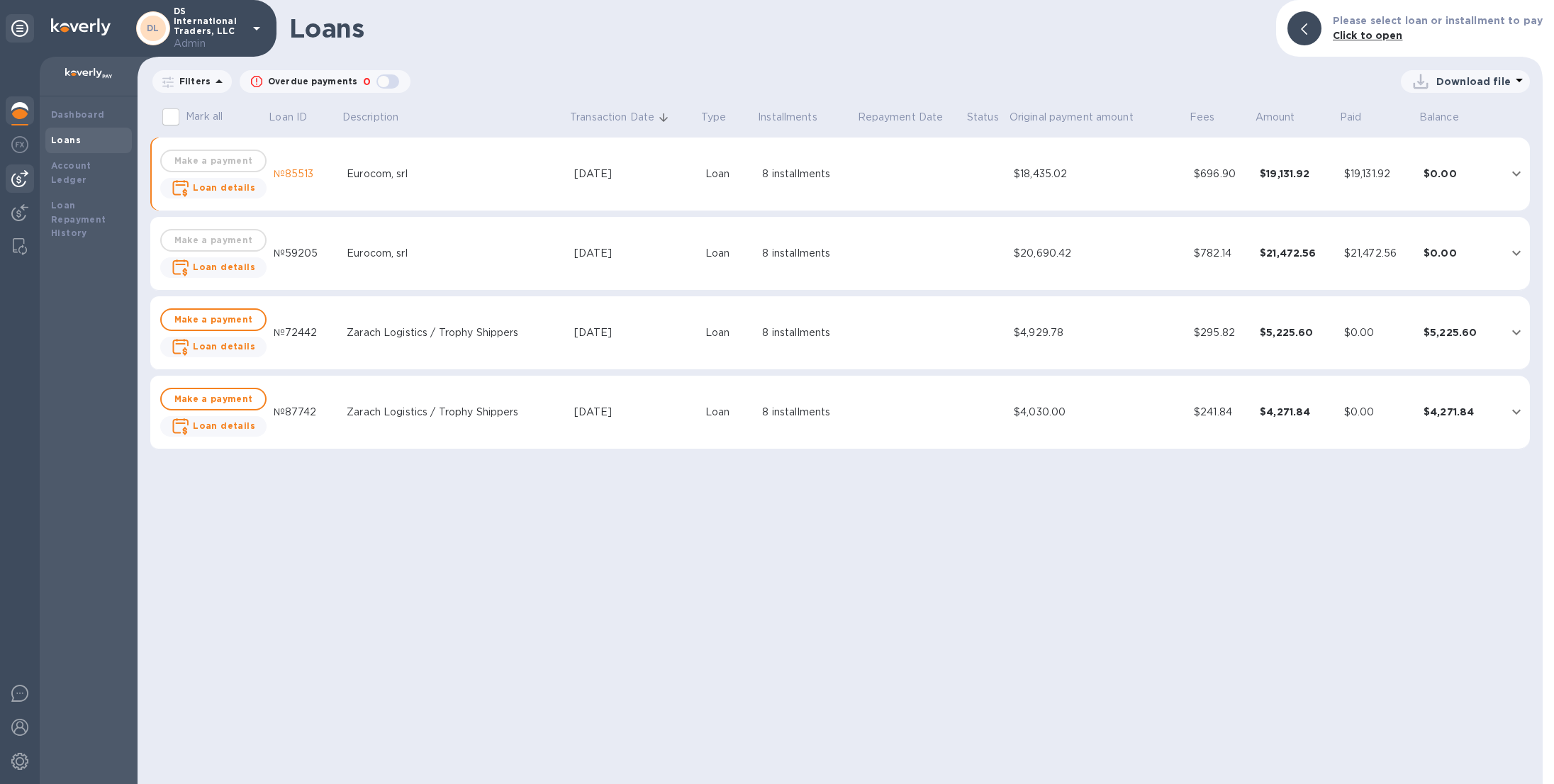
click at [10, 175] on div at bounding box center [20, 178] width 29 height 29
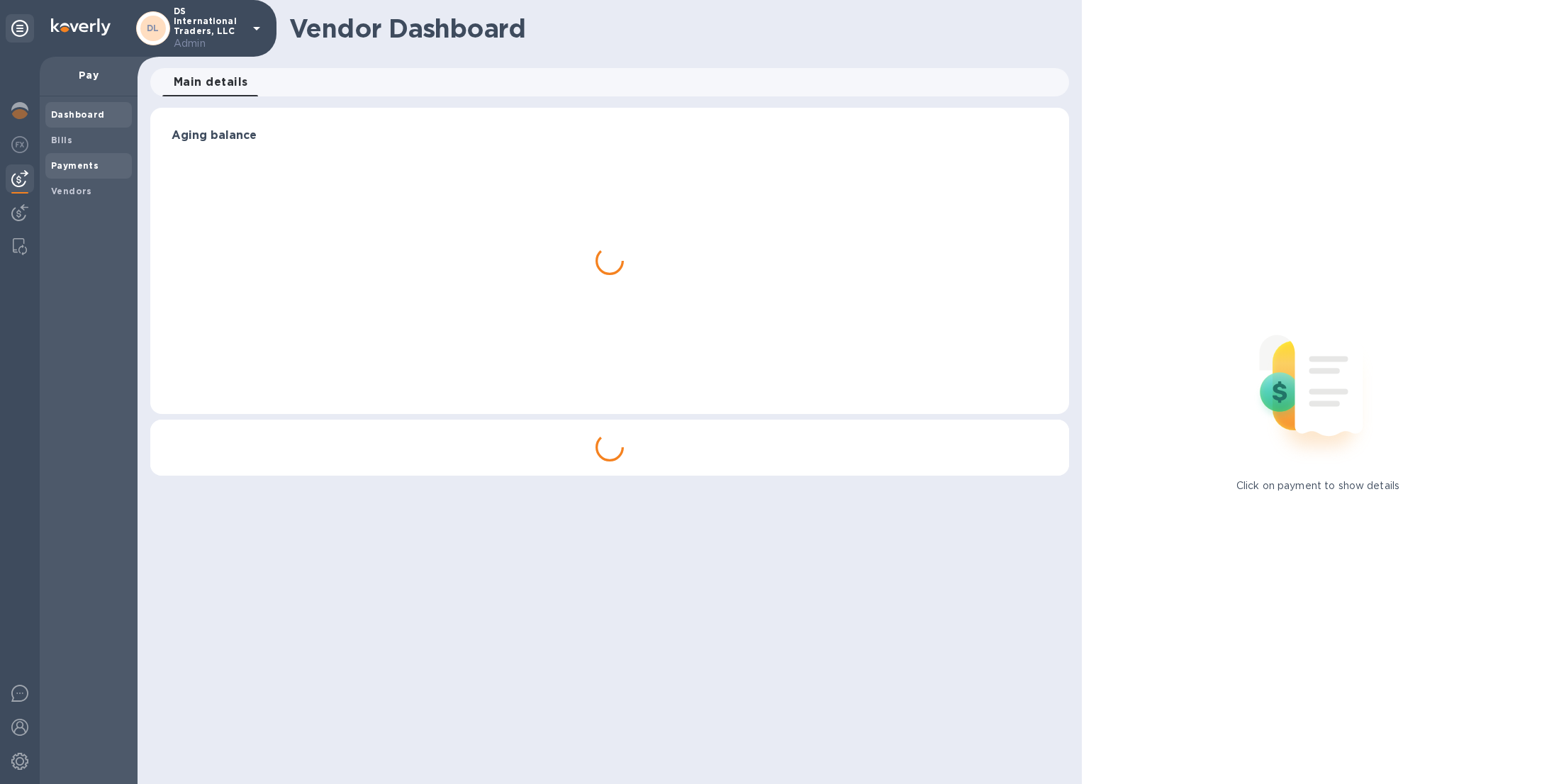
click at [81, 161] on b "Payments" at bounding box center [74, 166] width 47 height 11
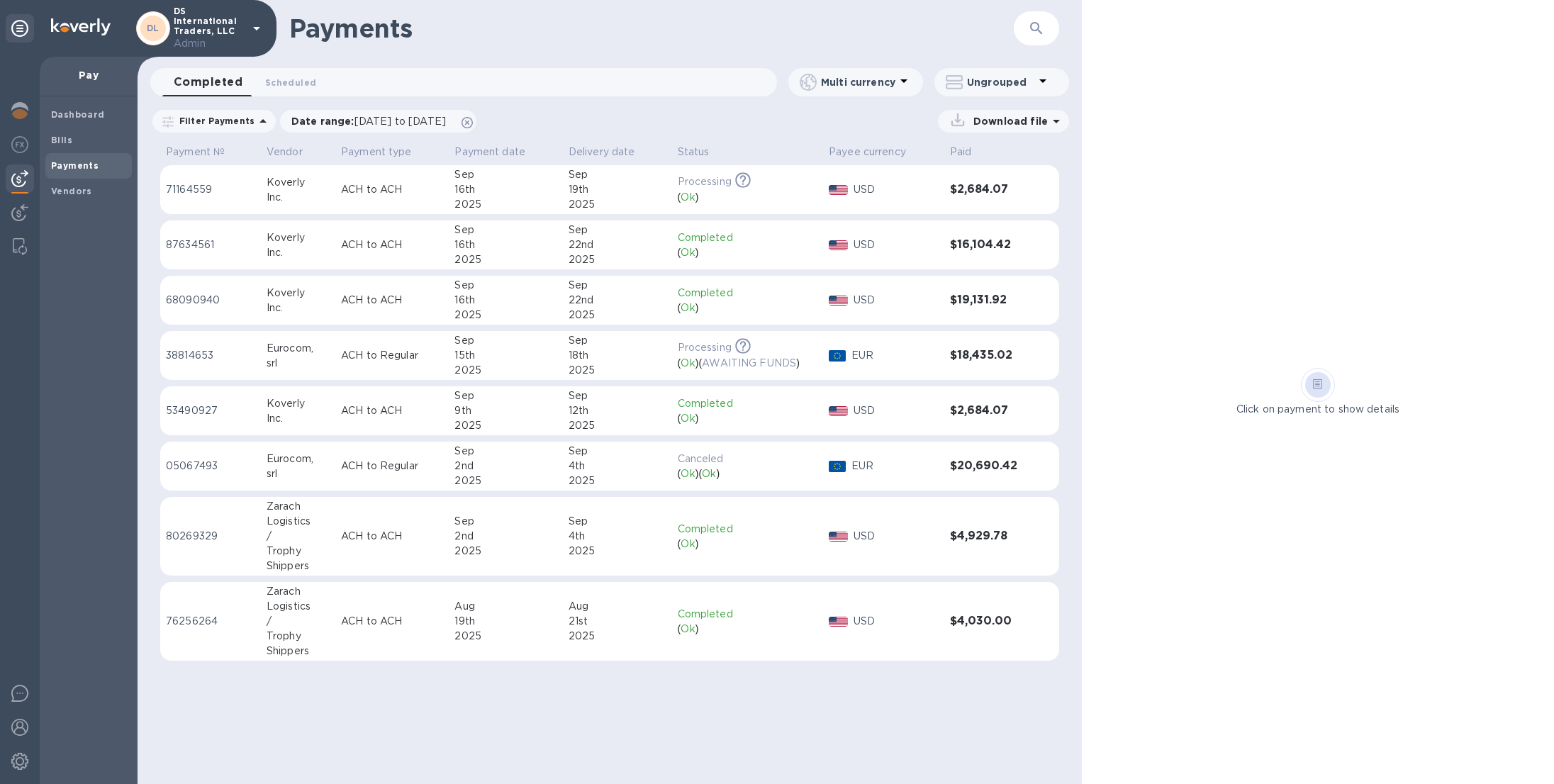
click at [524, 367] on div "2025" at bounding box center [505, 370] width 102 height 15
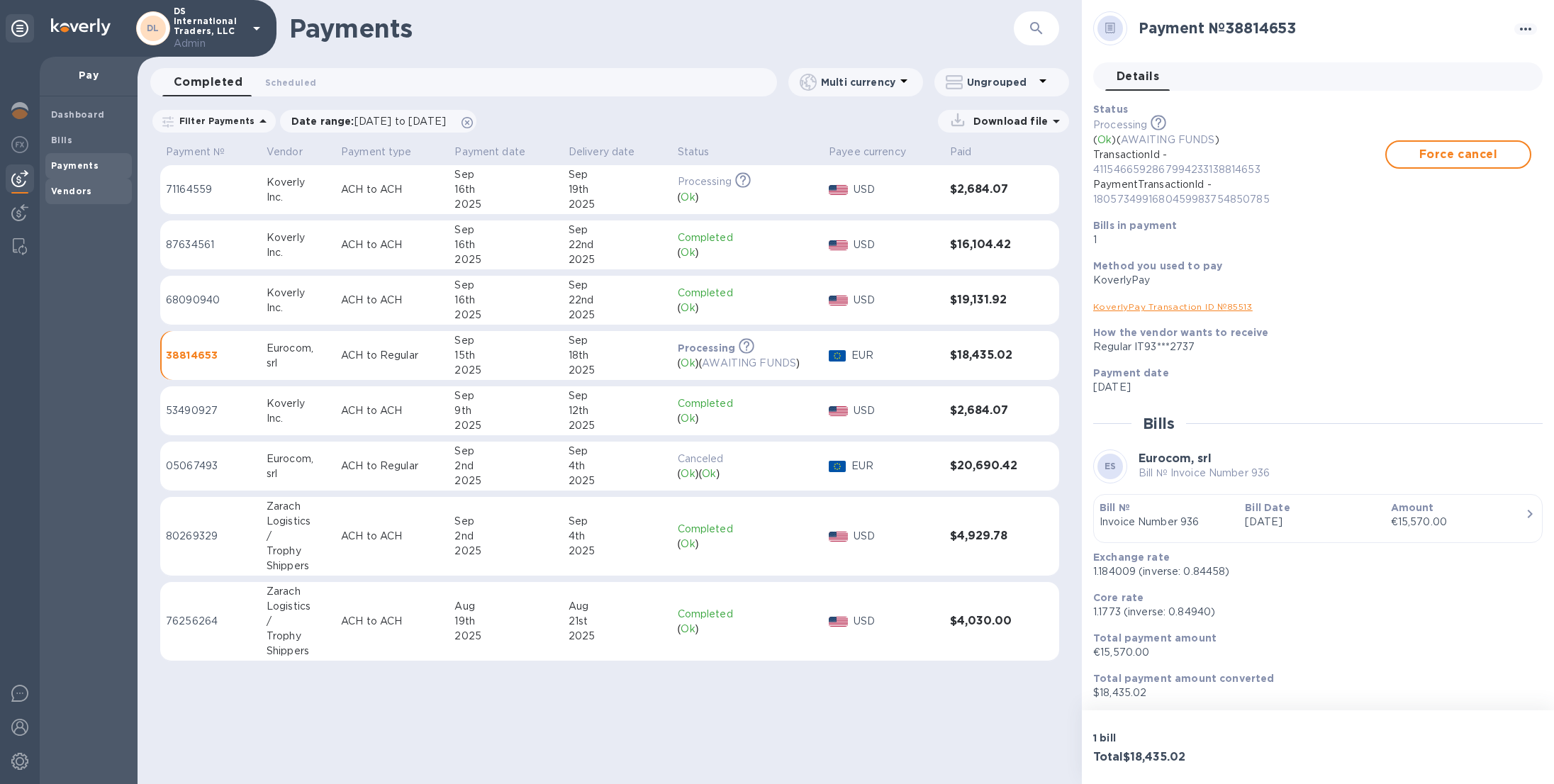
click at [79, 190] on b "Vendors" at bounding box center [71, 191] width 41 height 11
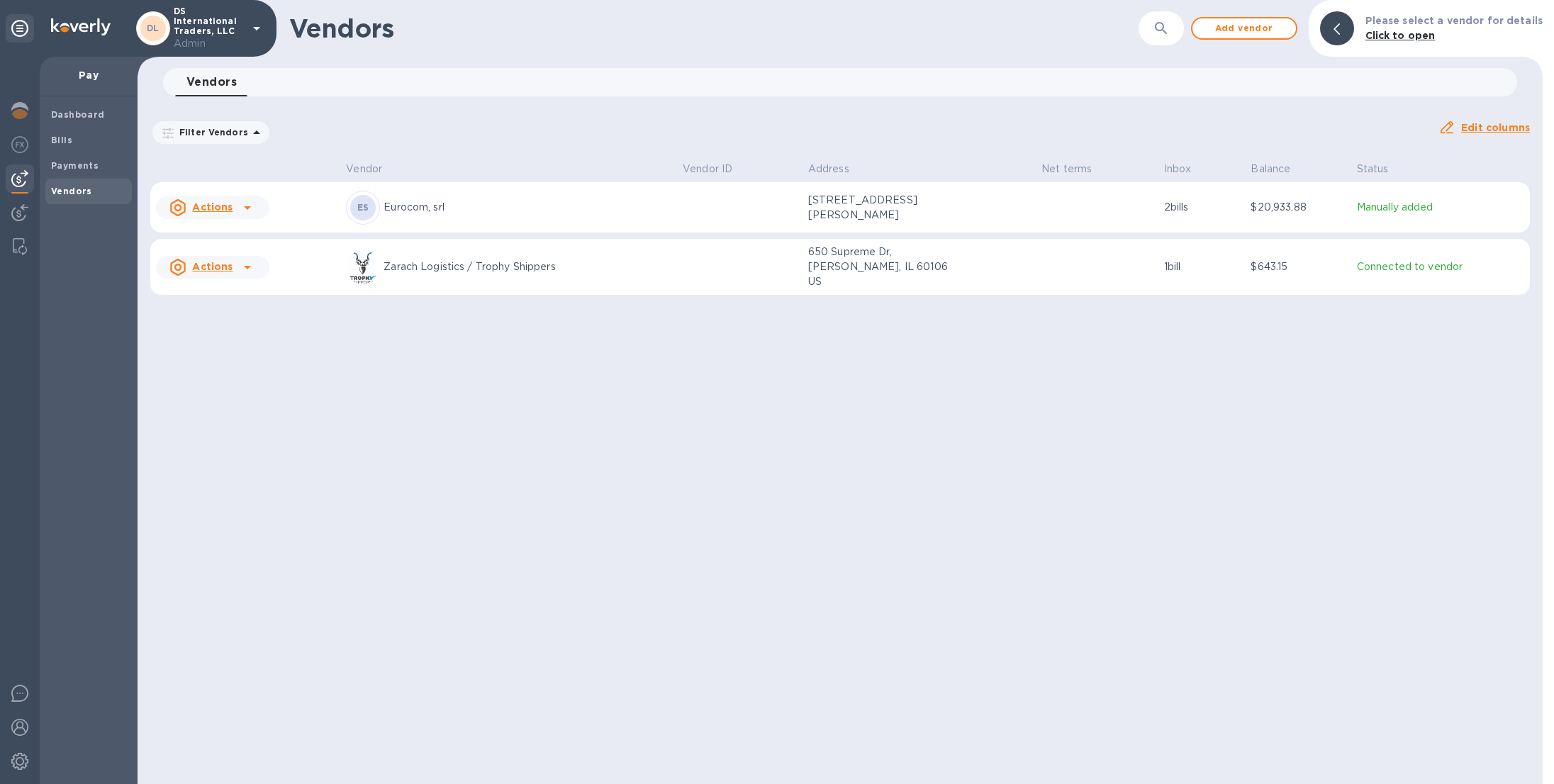
click at [562, 219] on div "ES Eurocom, srl" at bounding box center [508, 208] width 326 height 34
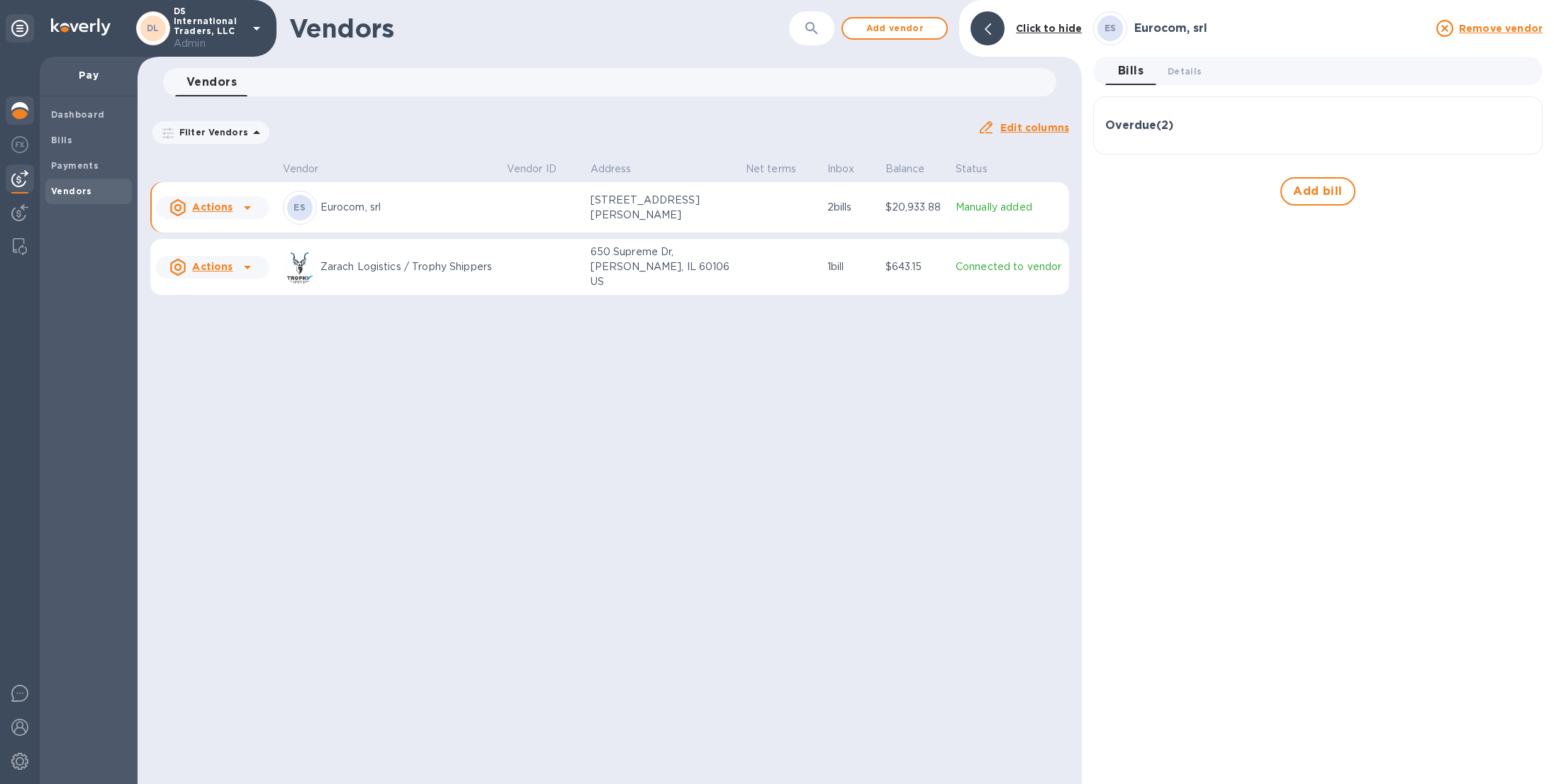
click at [12, 102] on img at bounding box center [20, 110] width 17 height 17
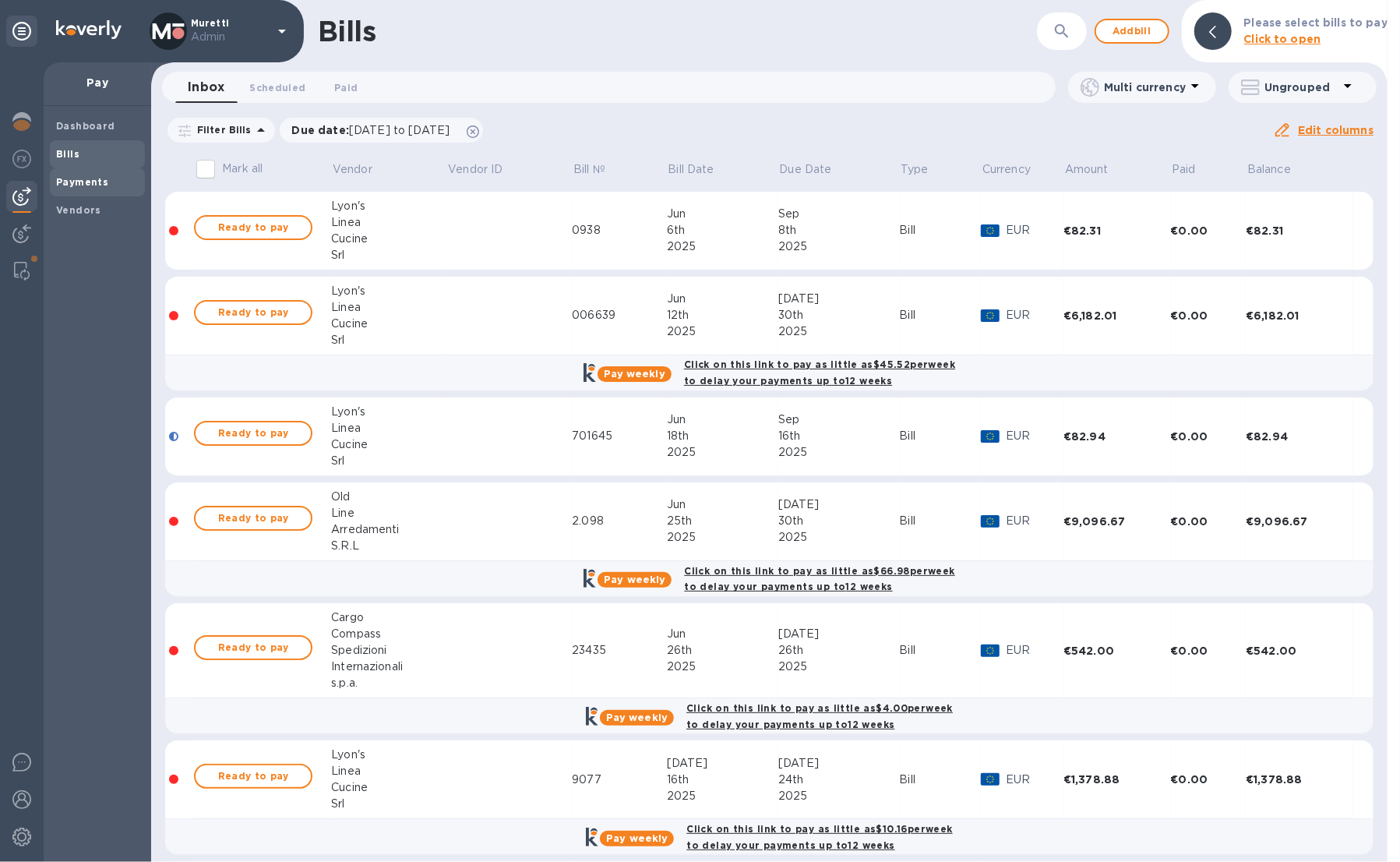
click at [109, 191] on div "Payments" at bounding box center [97, 182] width 95 height 28
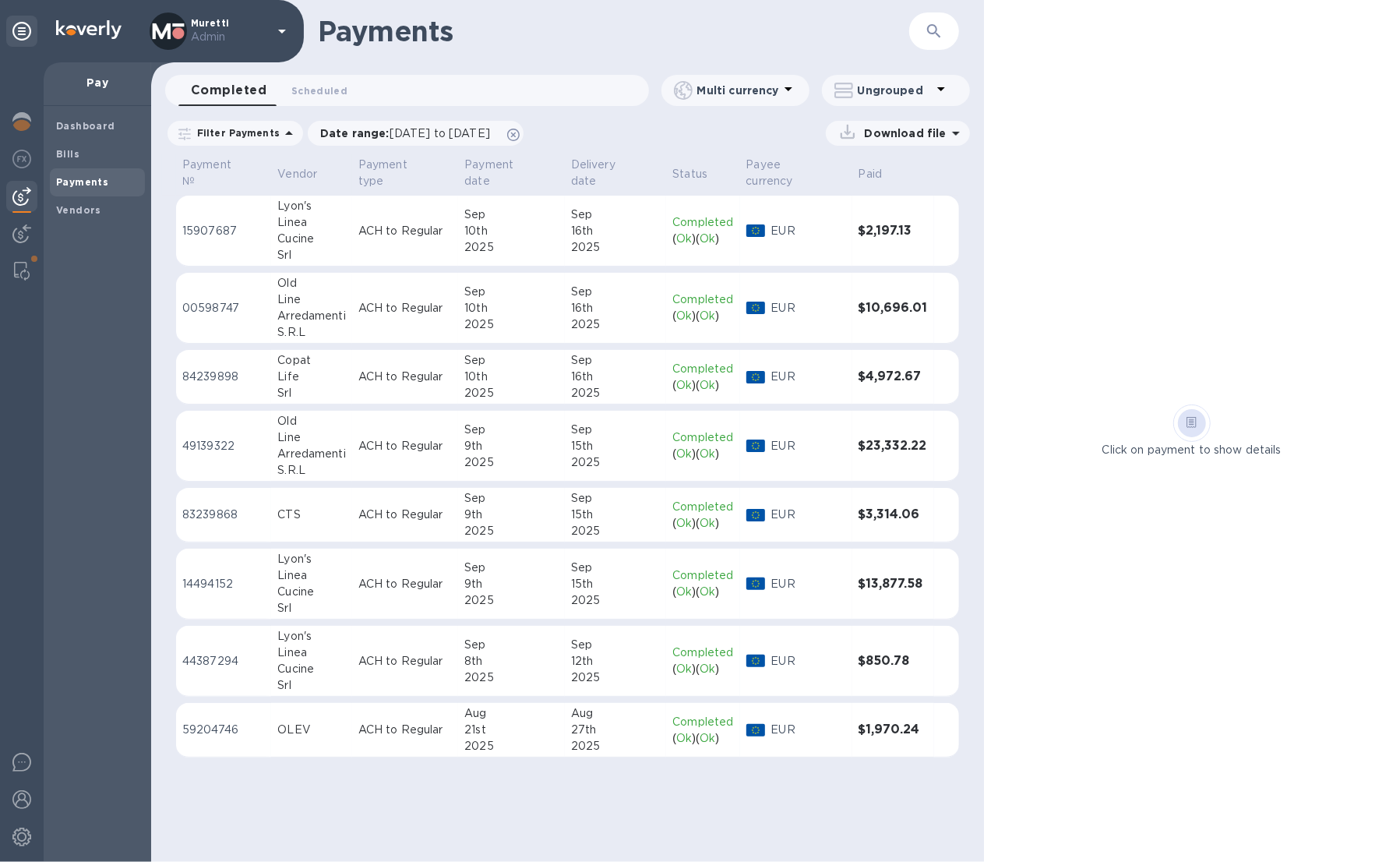
click at [604, 526] on div "2025" at bounding box center [615, 531] width 89 height 17
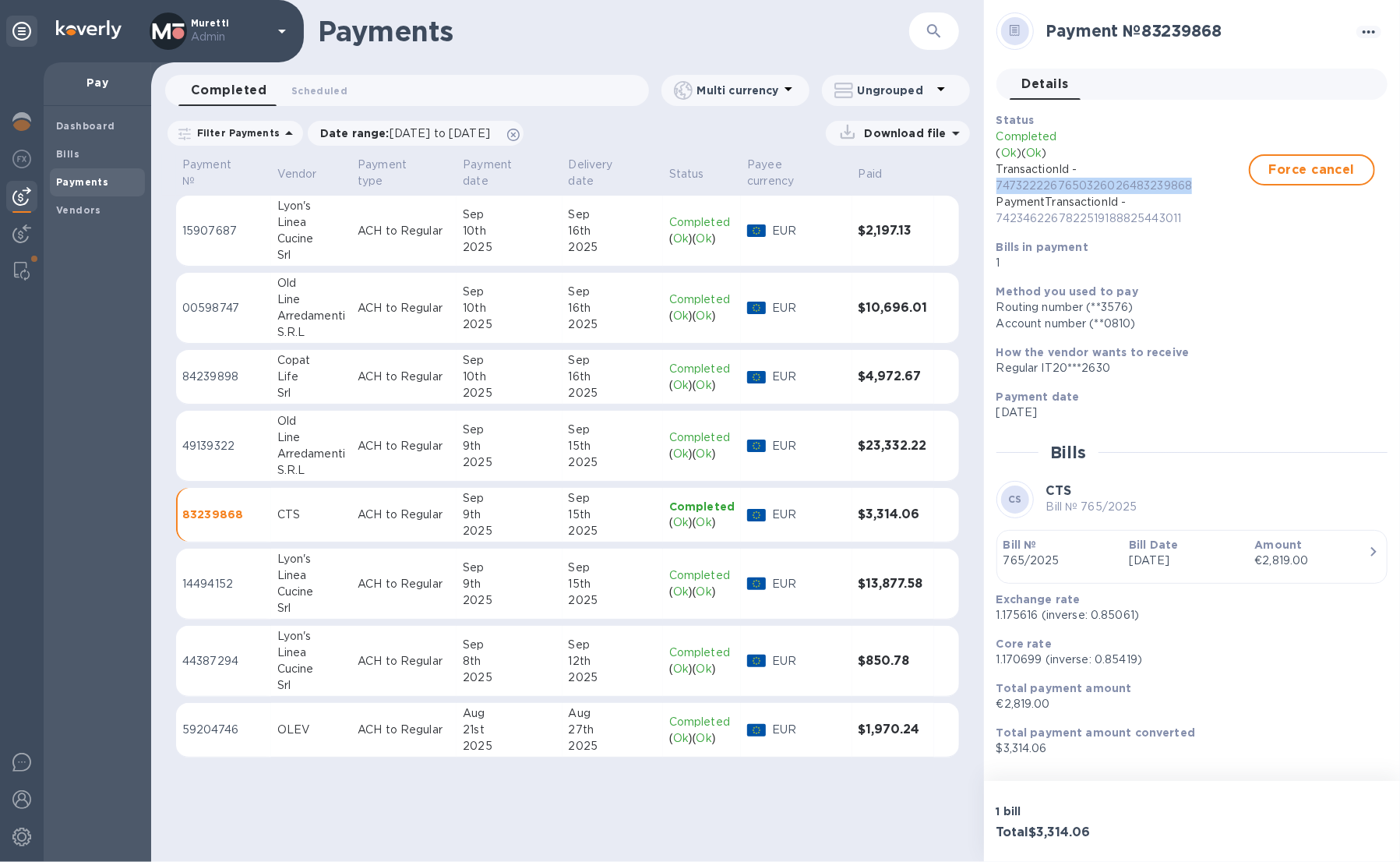
drag, startPoint x: 1192, startPoint y: 185, endPoint x: 994, endPoint y: 185, distance: 198.0
click at [994, 185] on div "Status Completed ( Ok ) ( Ok ) TransactionId - 7473222267650326026483239868 Pay…" at bounding box center [1185, 191] width 391 height 172
copy p "7473222267650326026483239868"
click at [1340, 171] on span "Force cancel" at bounding box center [1312, 170] width 98 height 19
click at [520, 139] on icon at bounding box center [513, 134] width 13 height 13
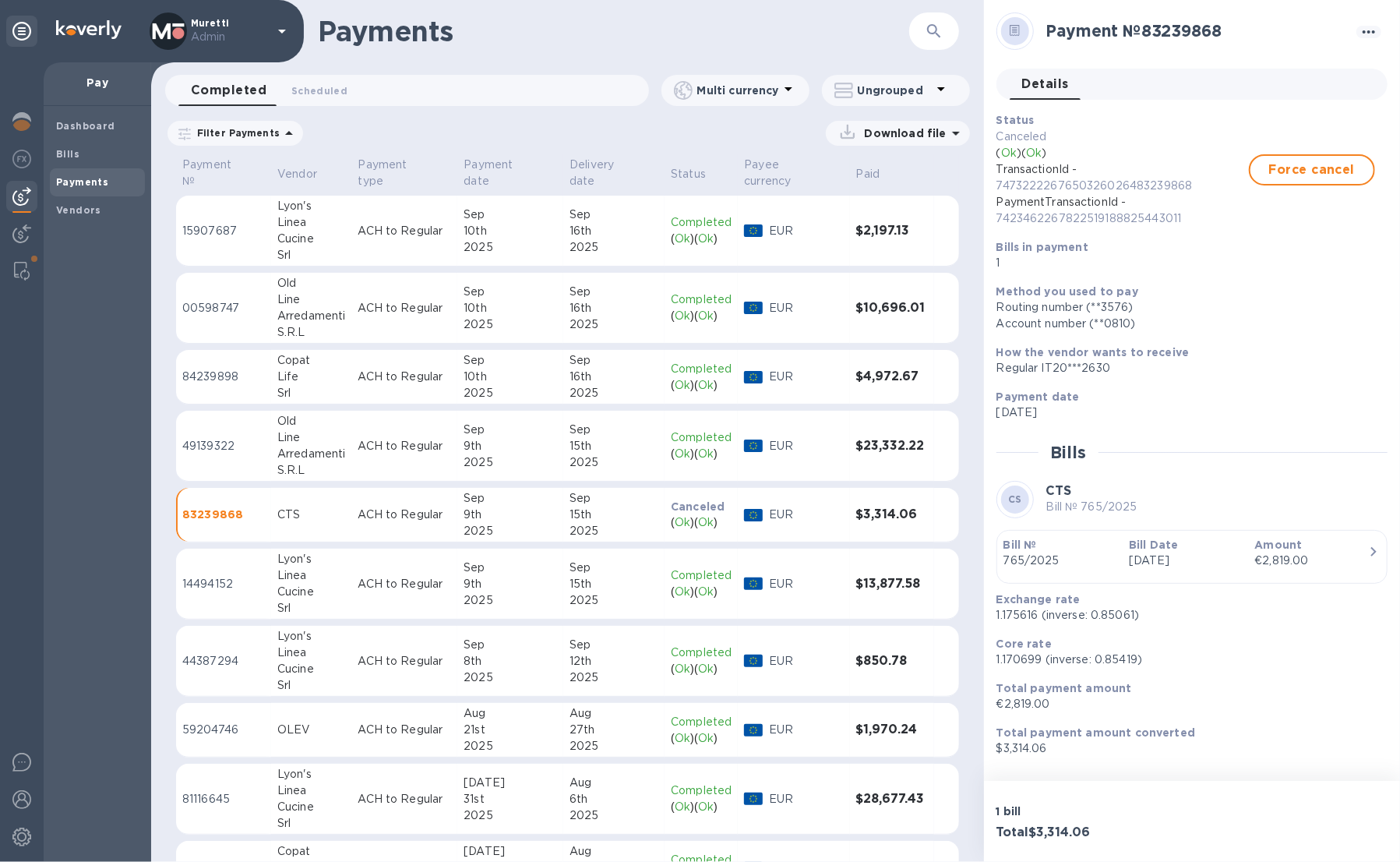
click at [940, 30] on icon "button" at bounding box center [933, 30] width 19 height 19
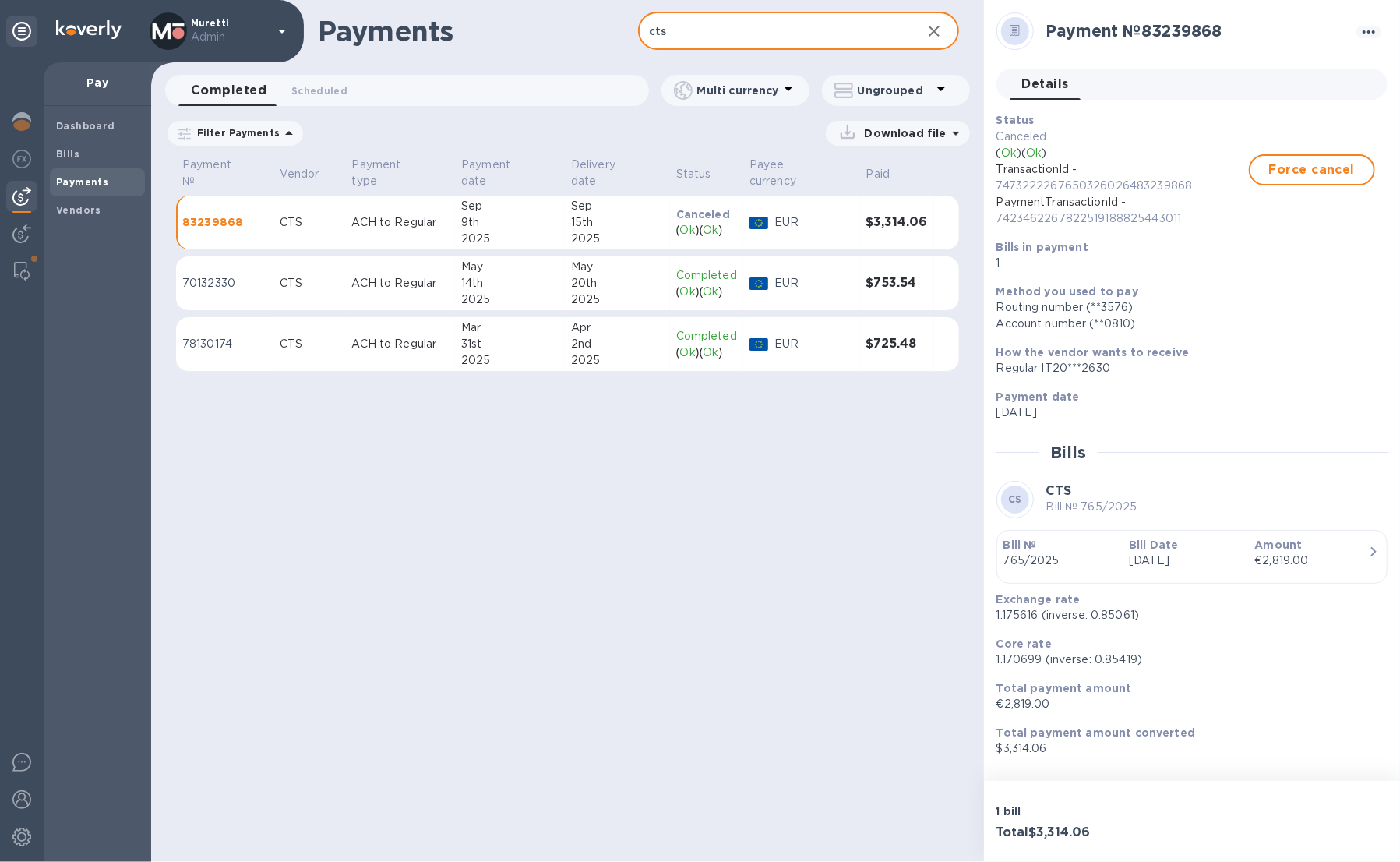
type input "cts"
click at [536, 290] on div "14th" at bounding box center [509, 282] width 97 height 17
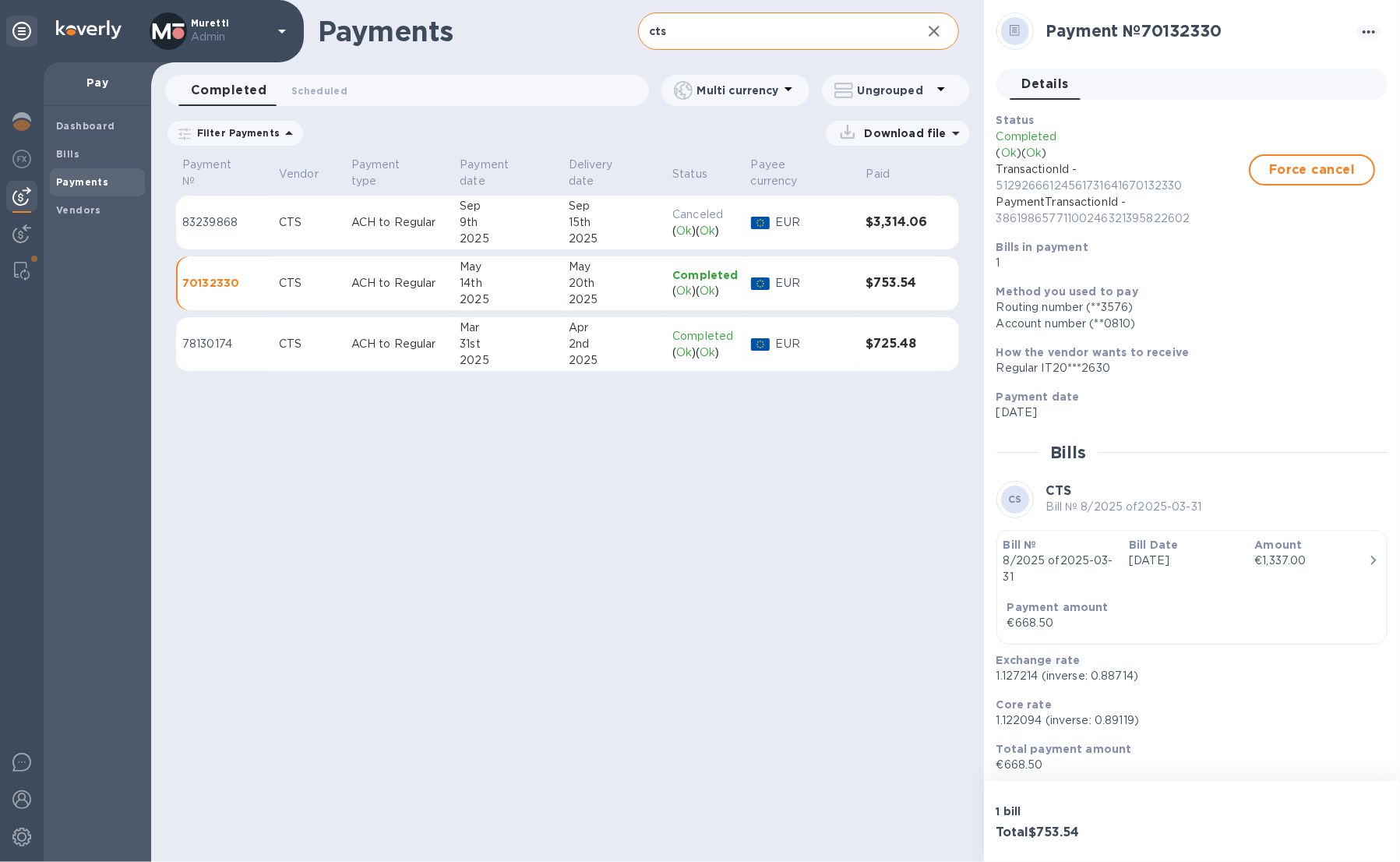
click at [537, 314] on table "Payment № Vendor Payment type Payment date Delivery date Status Payee currency …" at bounding box center [568, 270] width 783 height 231
click at [539, 331] on div "Mar" at bounding box center [508, 328] width 96 height 17
click at [938, 28] on icon "button" at bounding box center [933, 30] width 19 height 19
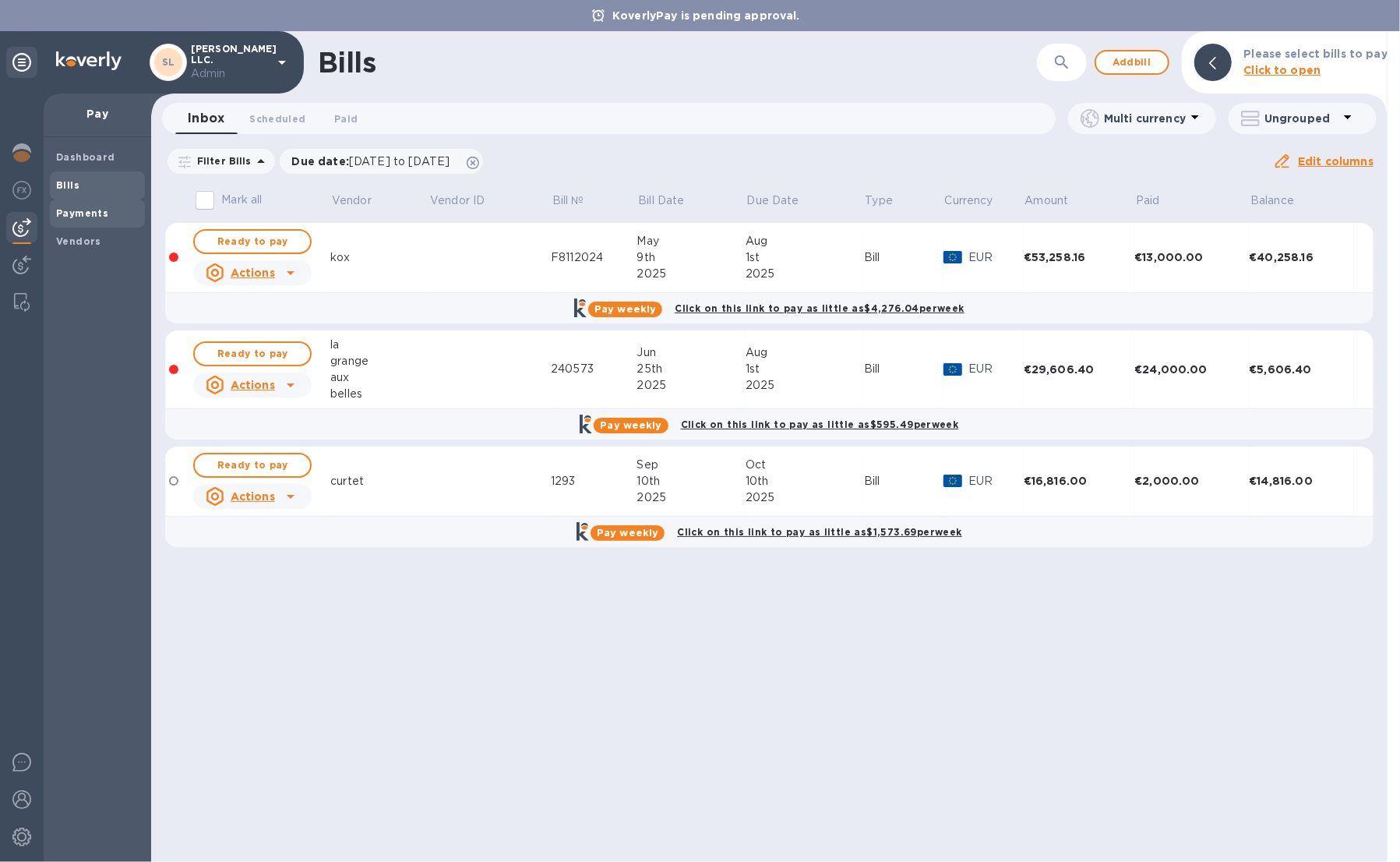
click at [77, 203] on div "Payments" at bounding box center [97, 213] width 95 height 28
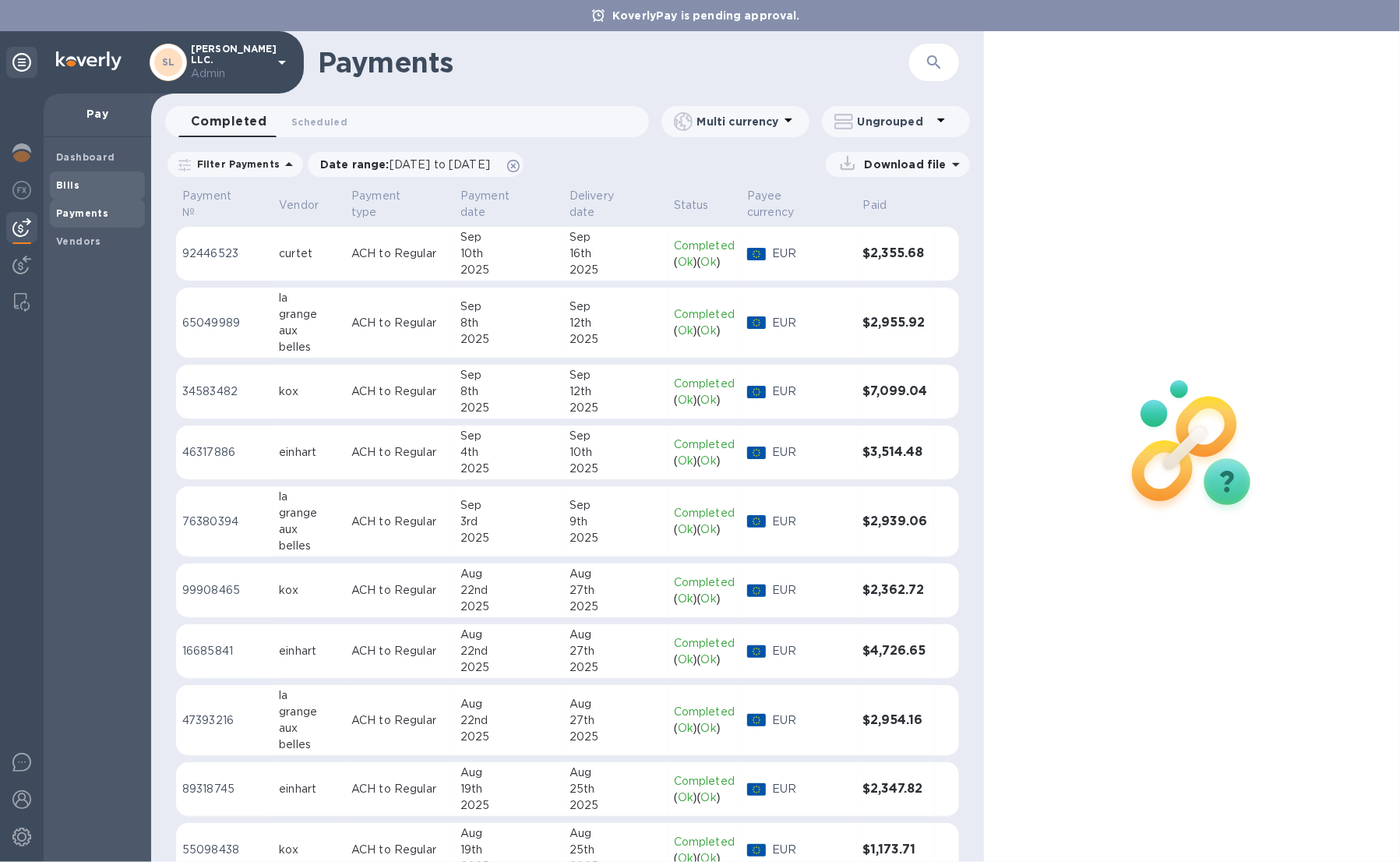
click at [130, 180] on span "Bills" at bounding box center [97, 185] width 82 height 16
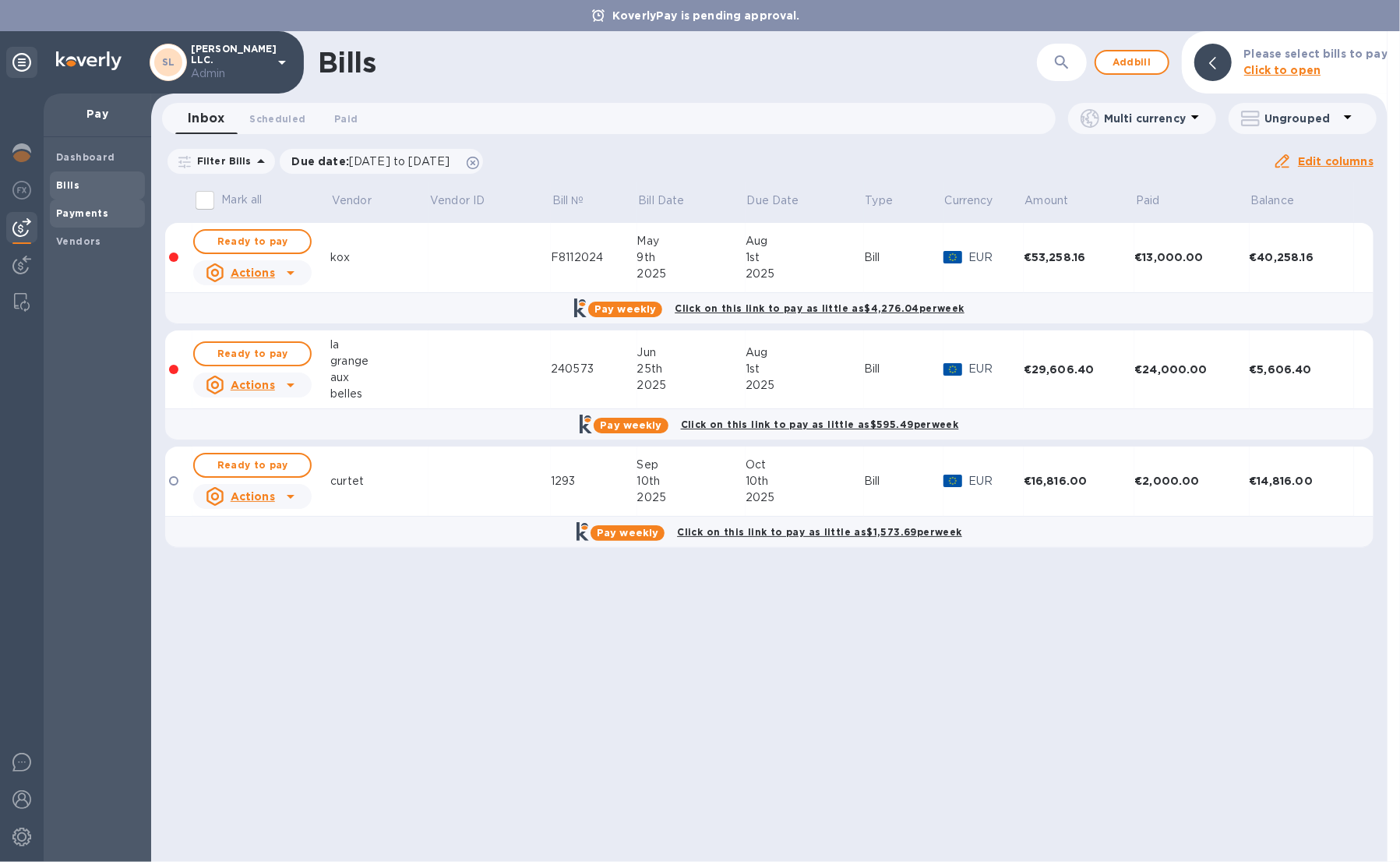
click at [124, 206] on span "Payments" at bounding box center [97, 214] width 82 height 16
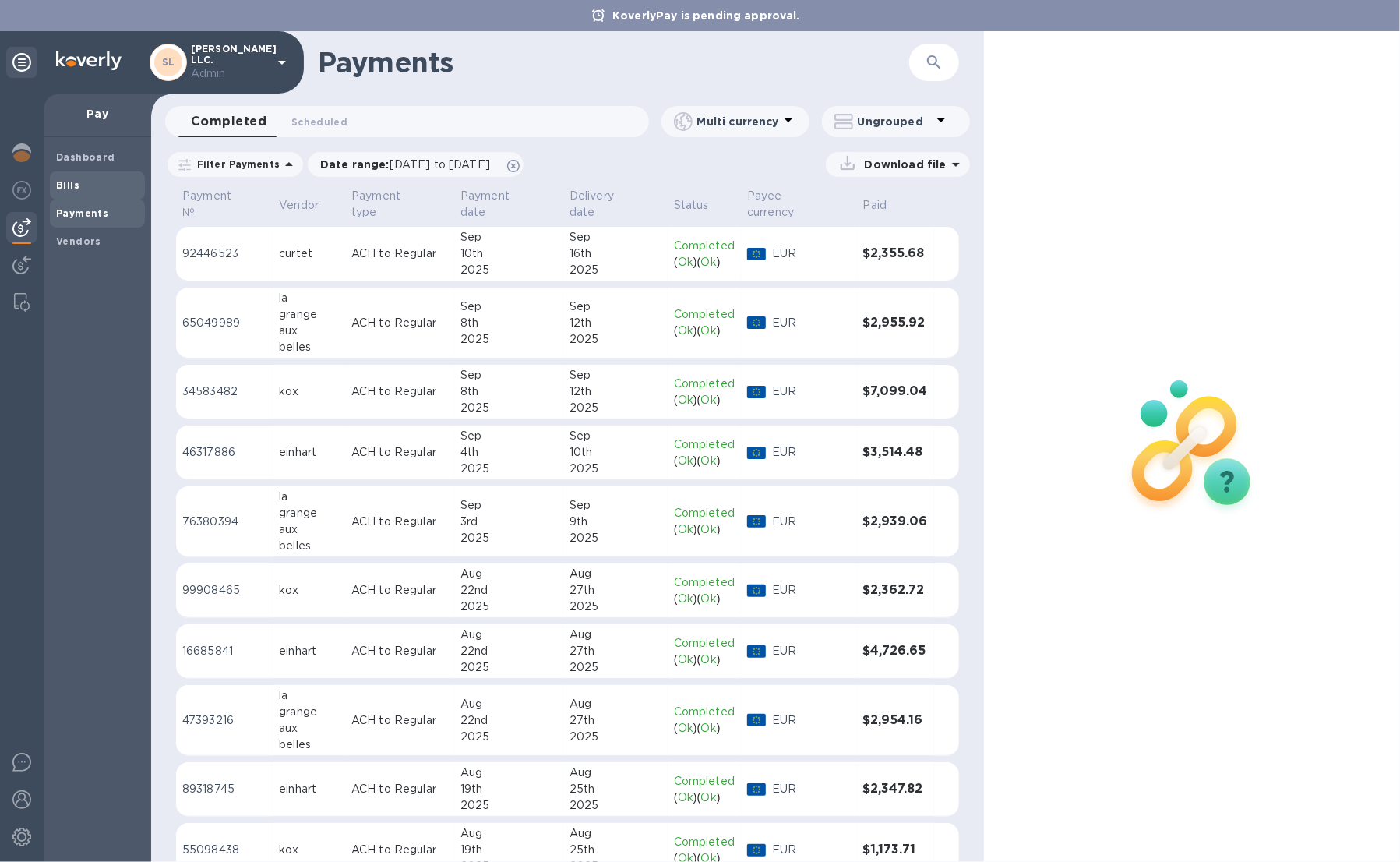
click at [96, 190] on span "Bills" at bounding box center [97, 185] width 82 height 16
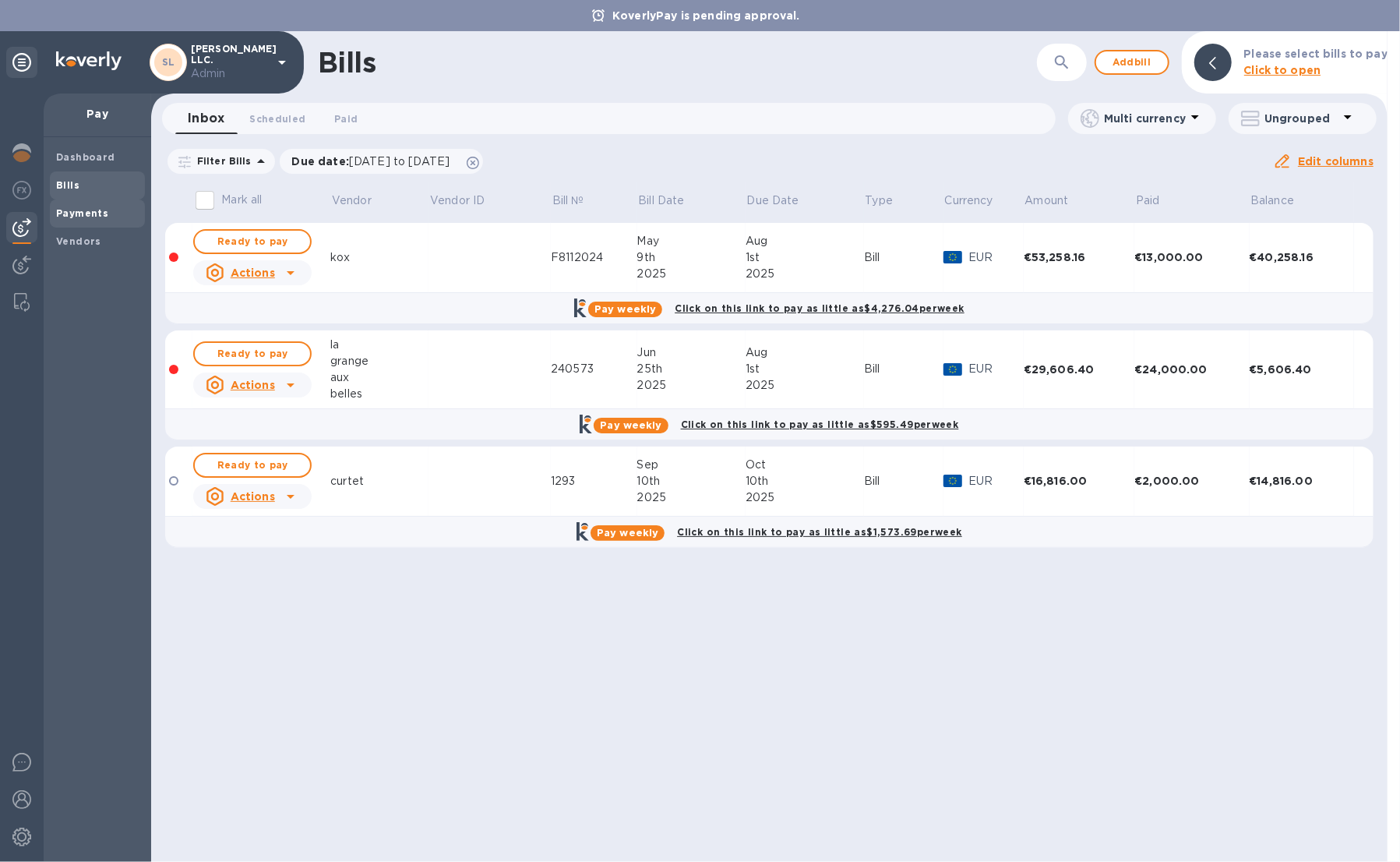
click at [100, 211] on b "Payments" at bounding box center [81, 213] width 52 height 12
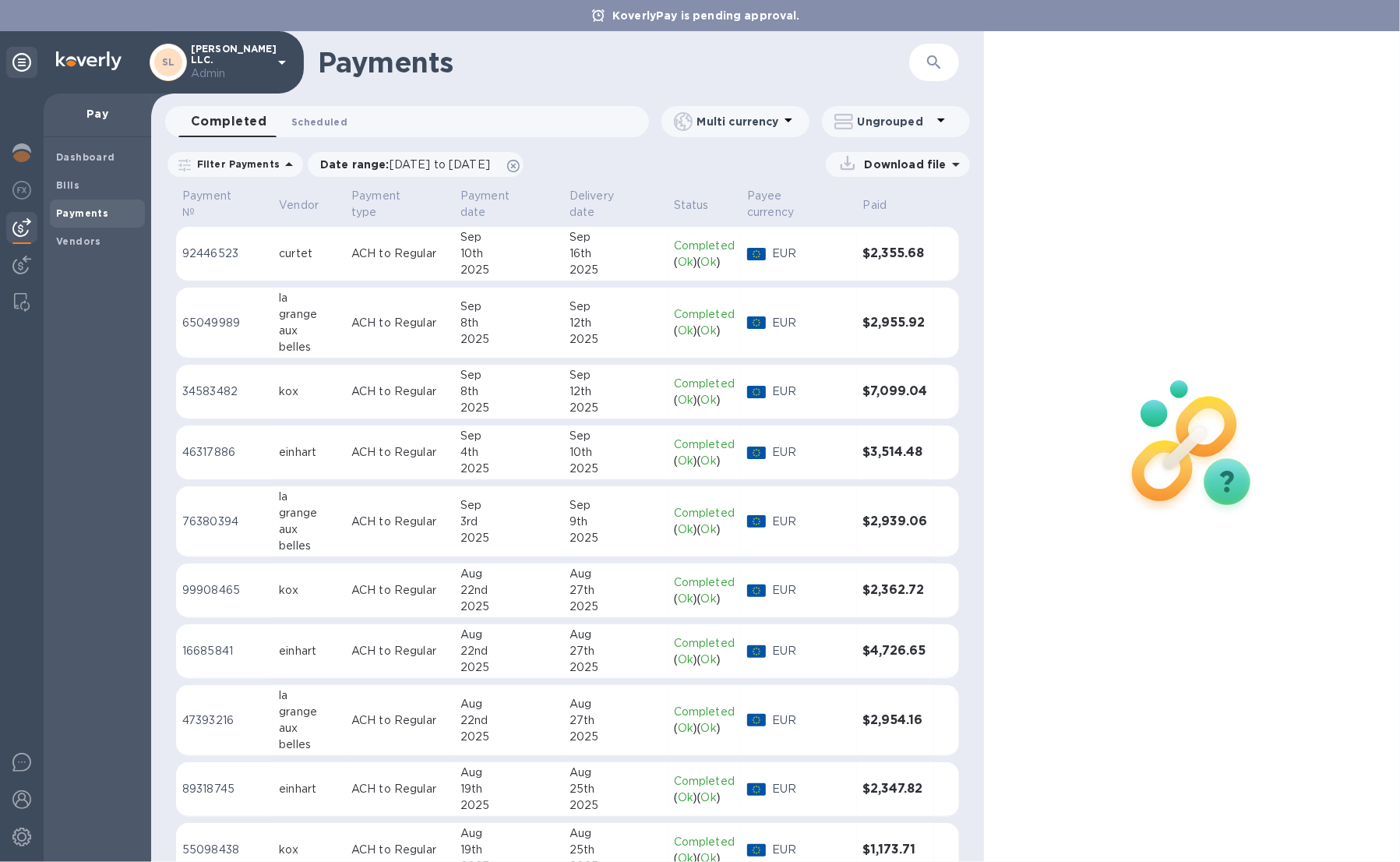
click at [336, 127] on span "Scheduled 0" at bounding box center [319, 122] width 56 height 17
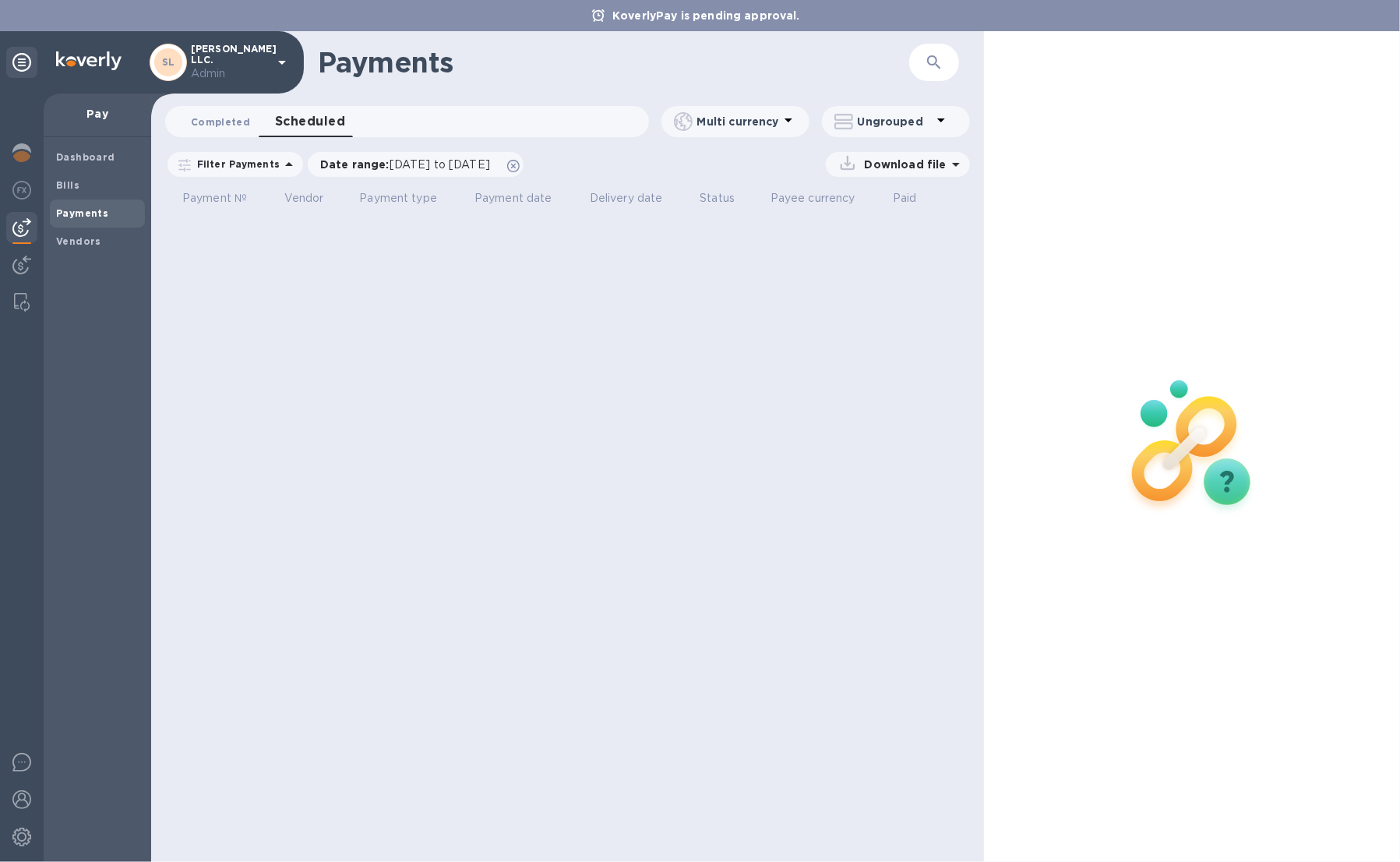
click at [206, 110] on button "Completed 0" at bounding box center [221, 122] width 84 height 31
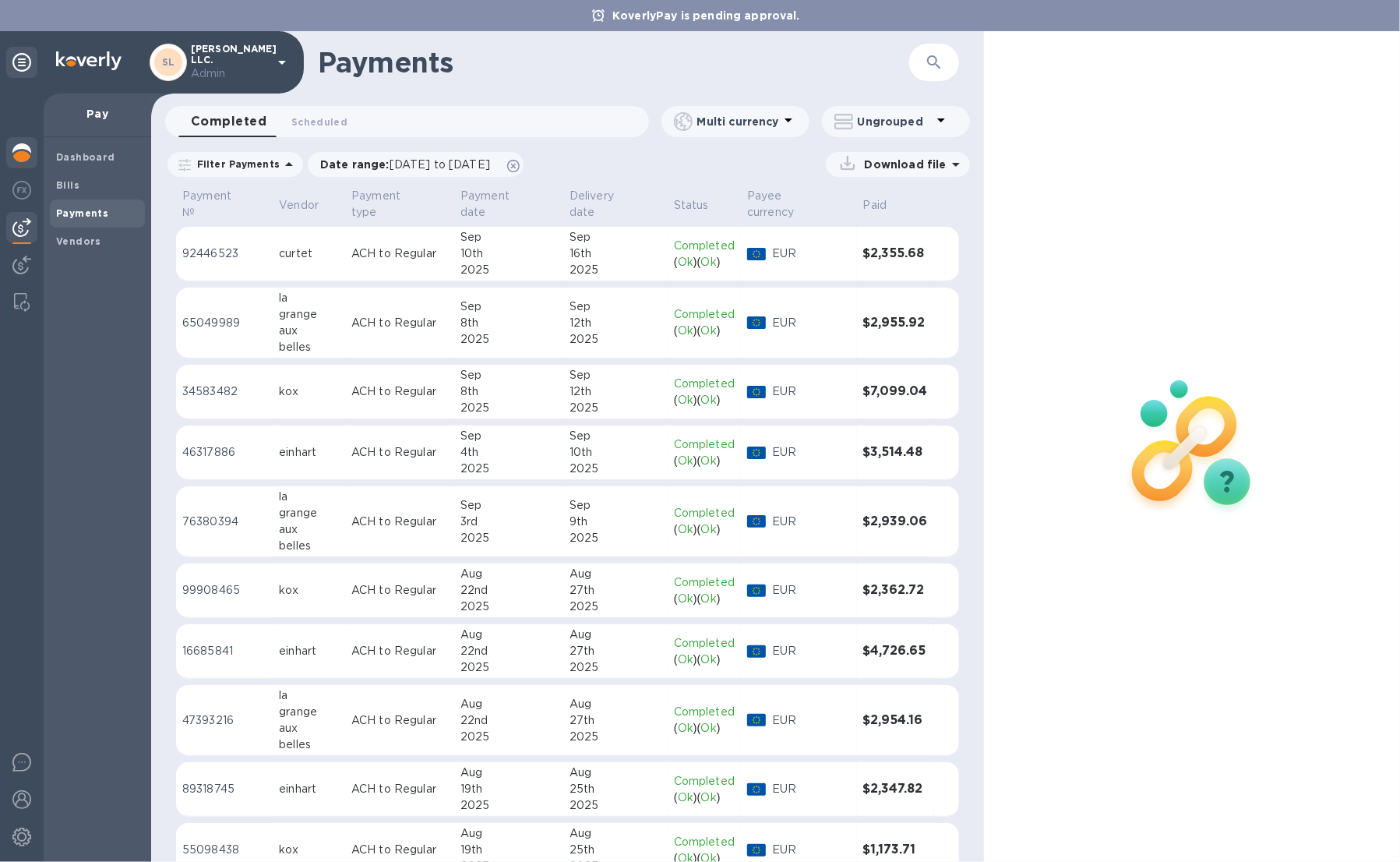
click at [25, 155] on img at bounding box center [22, 152] width 19 height 19
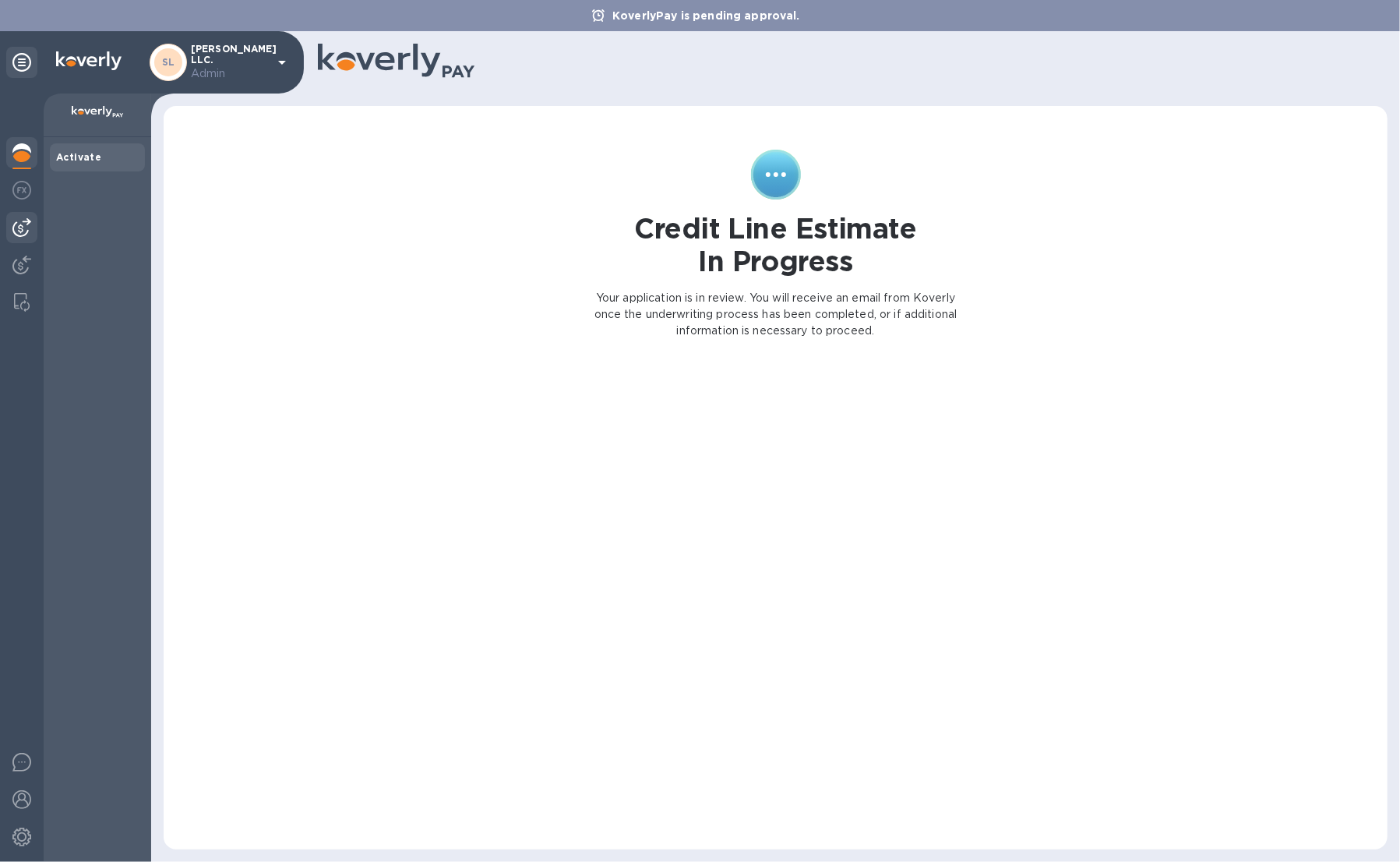
click at [28, 228] on img at bounding box center [22, 227] width 19 height 19
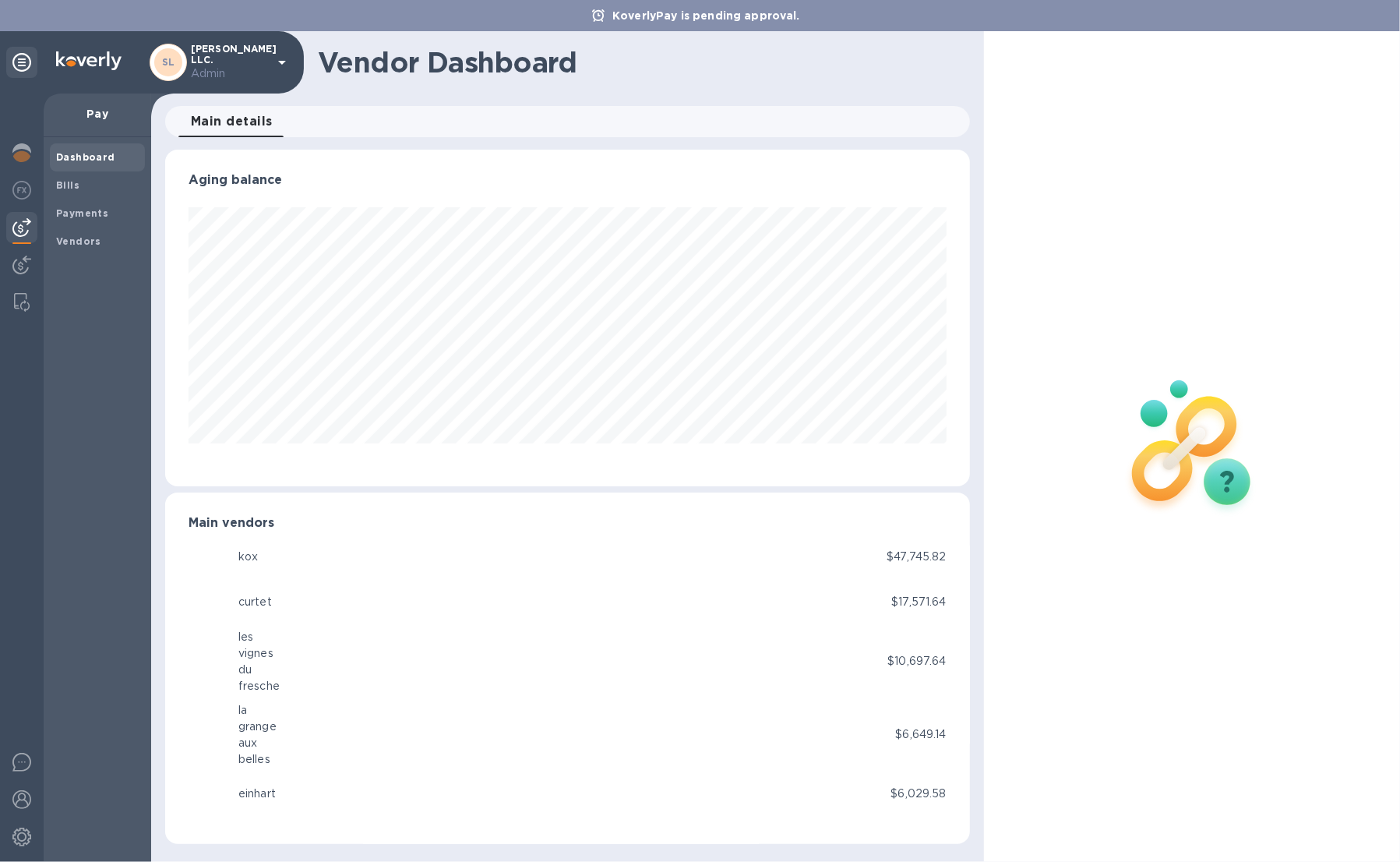
scroll to position [336, 804]
click at [77, 215] on b "Payments" at bounding box center [81, 213] width 52 height 12
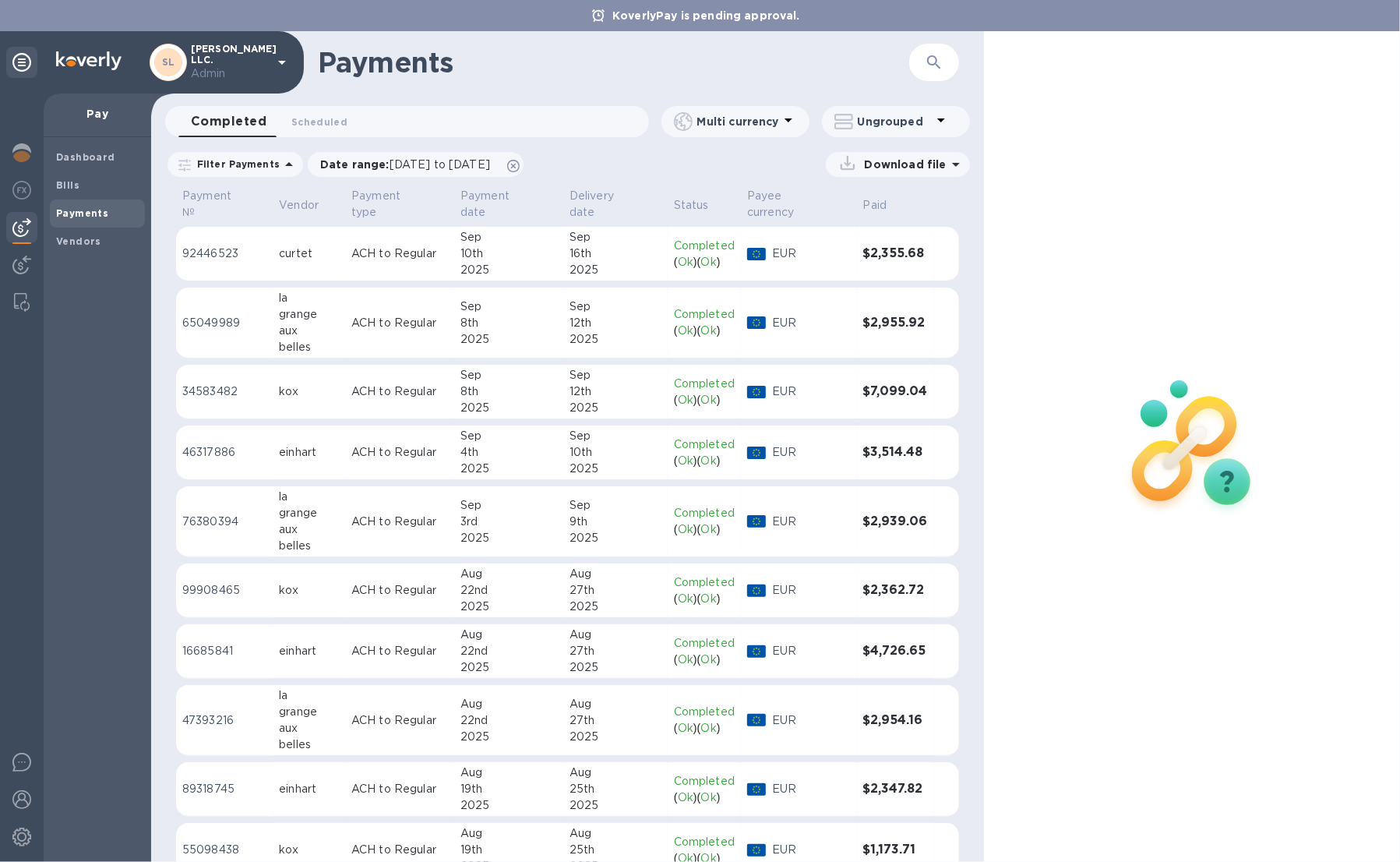
click at [393, 248] on p "ACH to Regular" at bounding box center [399, 253] width 97 height 17
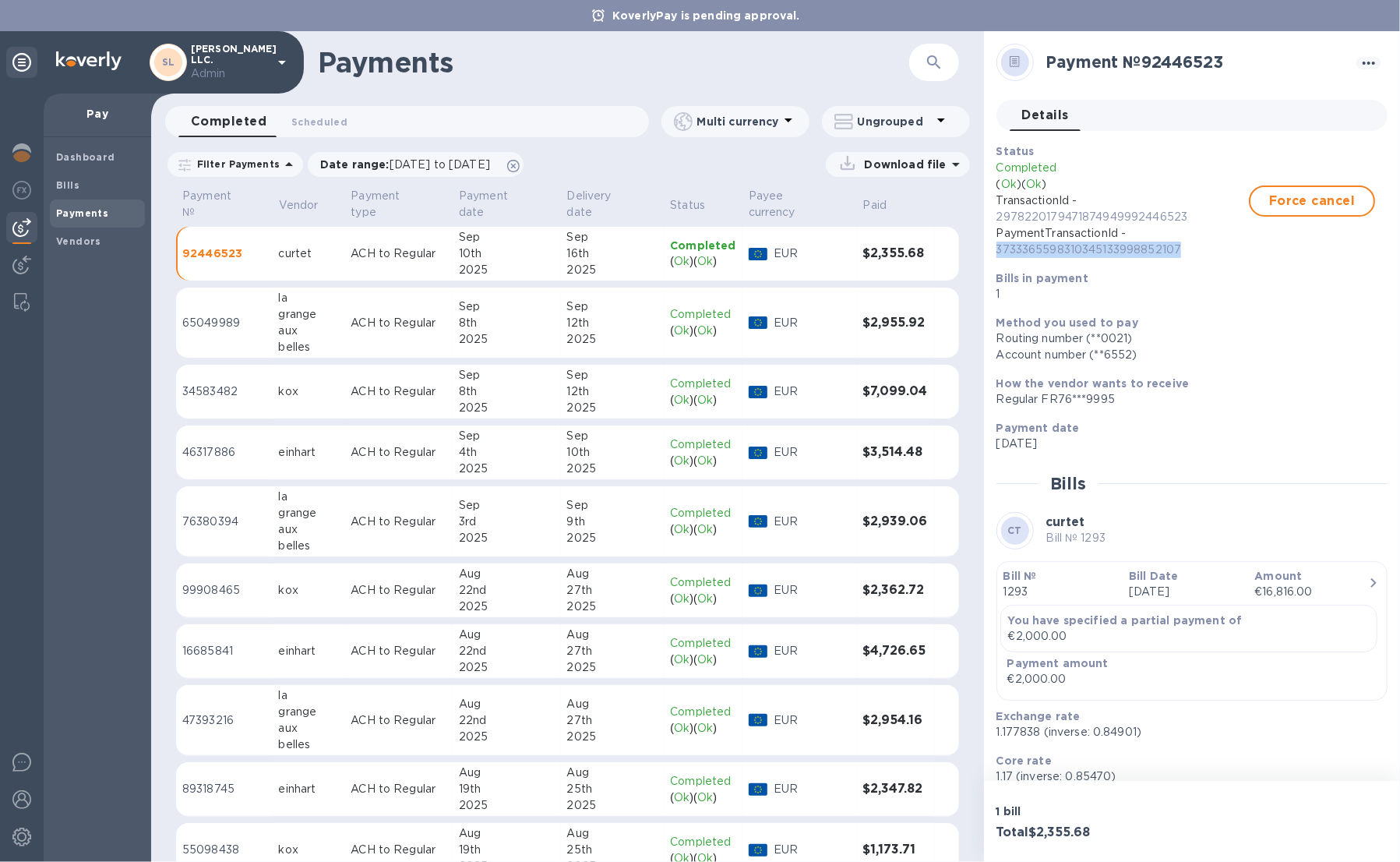
drag, startPoint x: 1204, startPoint y: 248, endPoint x: 993, endPoint y: 251, distance: 211.0
click at [993, 251] on div "Status Completed ( Ok ) ( Ok ) TransactionId - 2978220179471874949992446523 Pay…" at bounding box center [1185, 223] width 391 height 172
drag, startPoint x: 1206, startPoint y: 218, endPoint x: 988, endPoint y: 215, distance: 218.0
click at [988, 215] on div "Payment № 92446523 Details 0 Status Completed ( Ok ) ( Ok ) TransactionId - 297…" at bounding box center [1192, 406] width 416 height 749
copy p "2978220179471874949992446523"
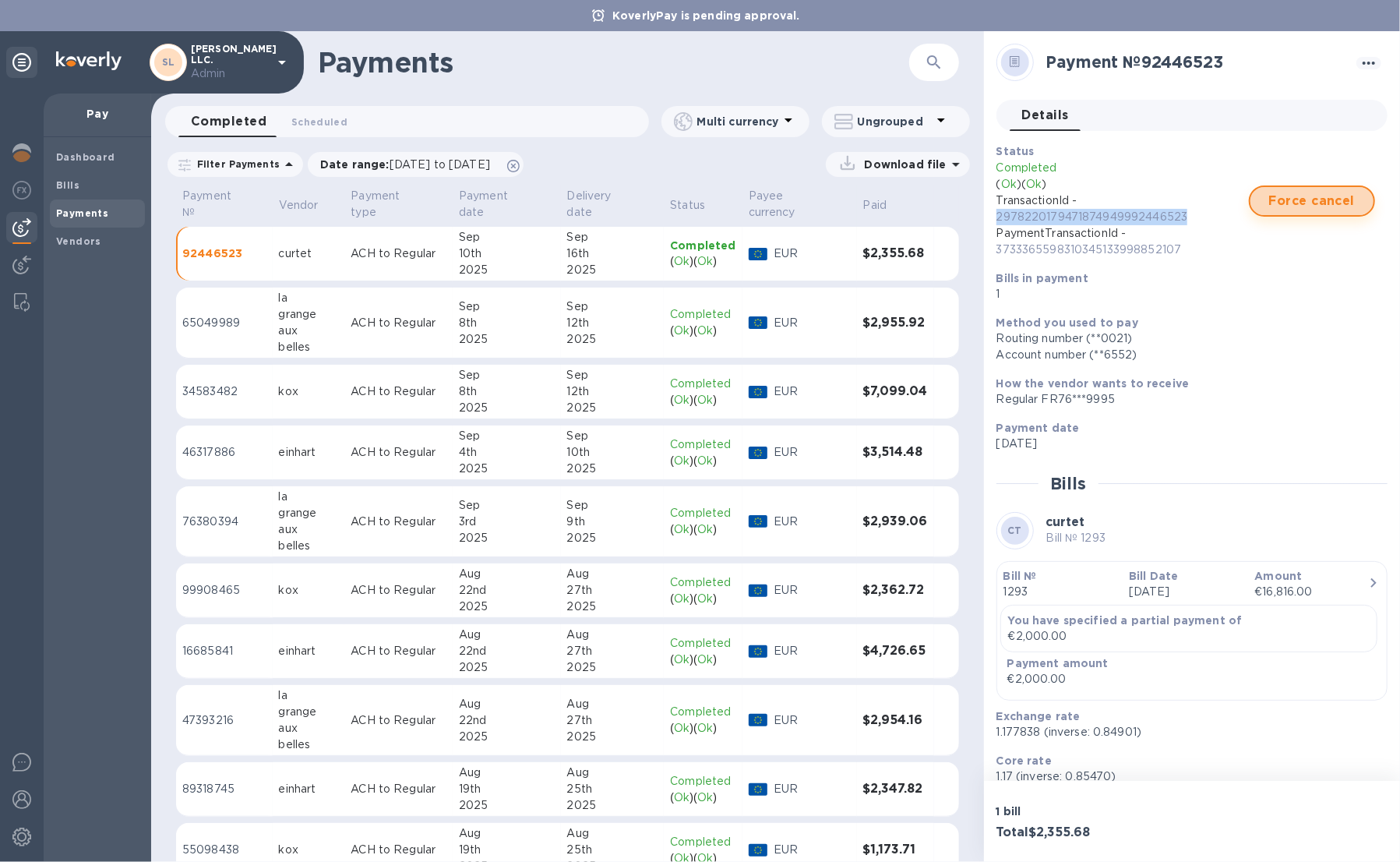
click at [1346, 200] on span "Force cancel" at bounding box center [1312, 200] width 98 height 19
drag, startPoint x: 1191, startPoint y: 218, endPoint x: 989, endPoint y: 219, distance: 202.0
click at [990, 219] on div "Status Canceled ( Ok ) ( Ok ) TransactionId - 2978220179471874949992446523 Paym…" at bounding box center [1185, 223] width 391 height 172
copy p "2978220179471874949992446523"
click at [281, 57] on icon at bounding box center [281, 62] width 19 height 19
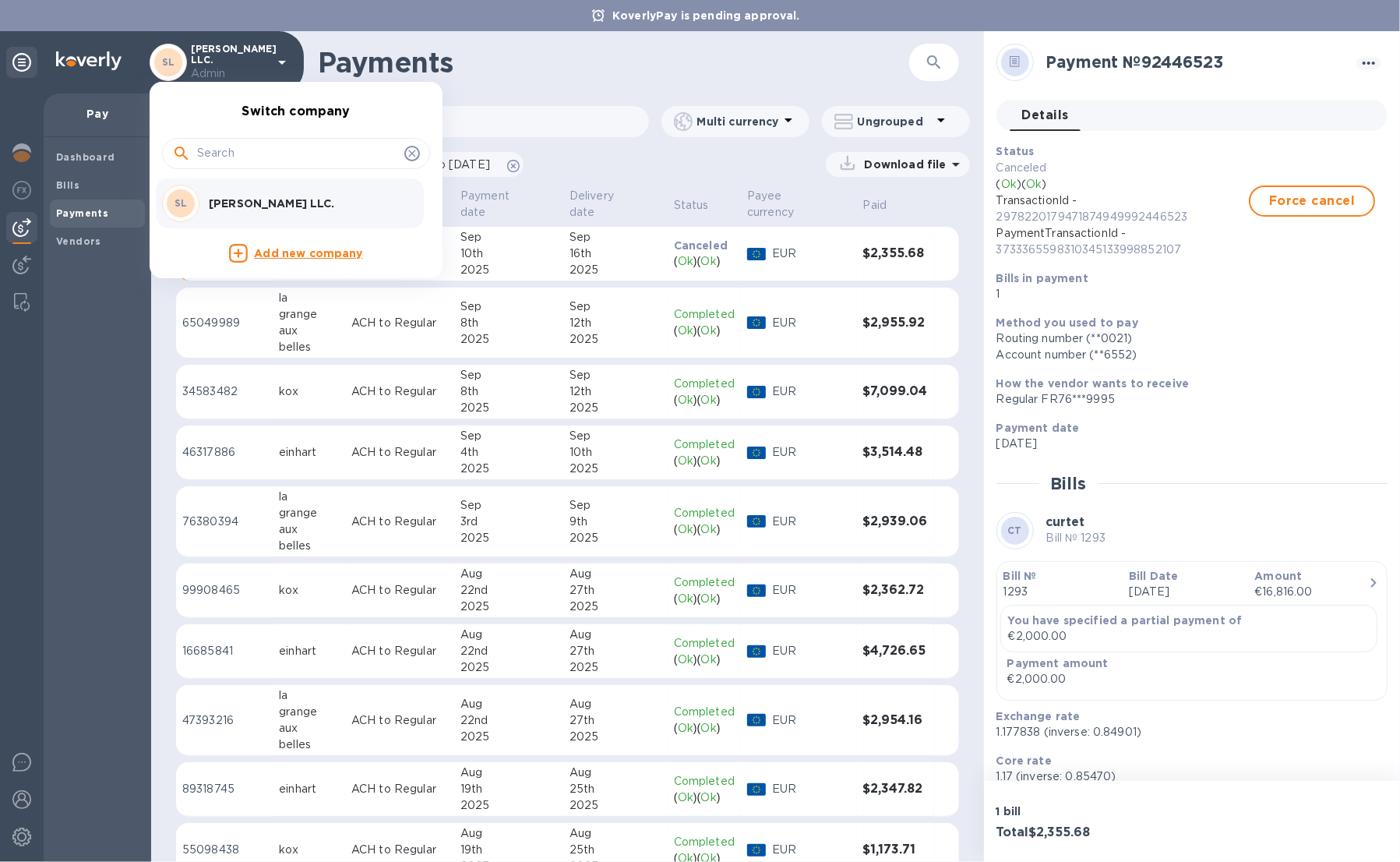
click at [603, 195] on div at bounding box center [700, 431] width 1400 height 862
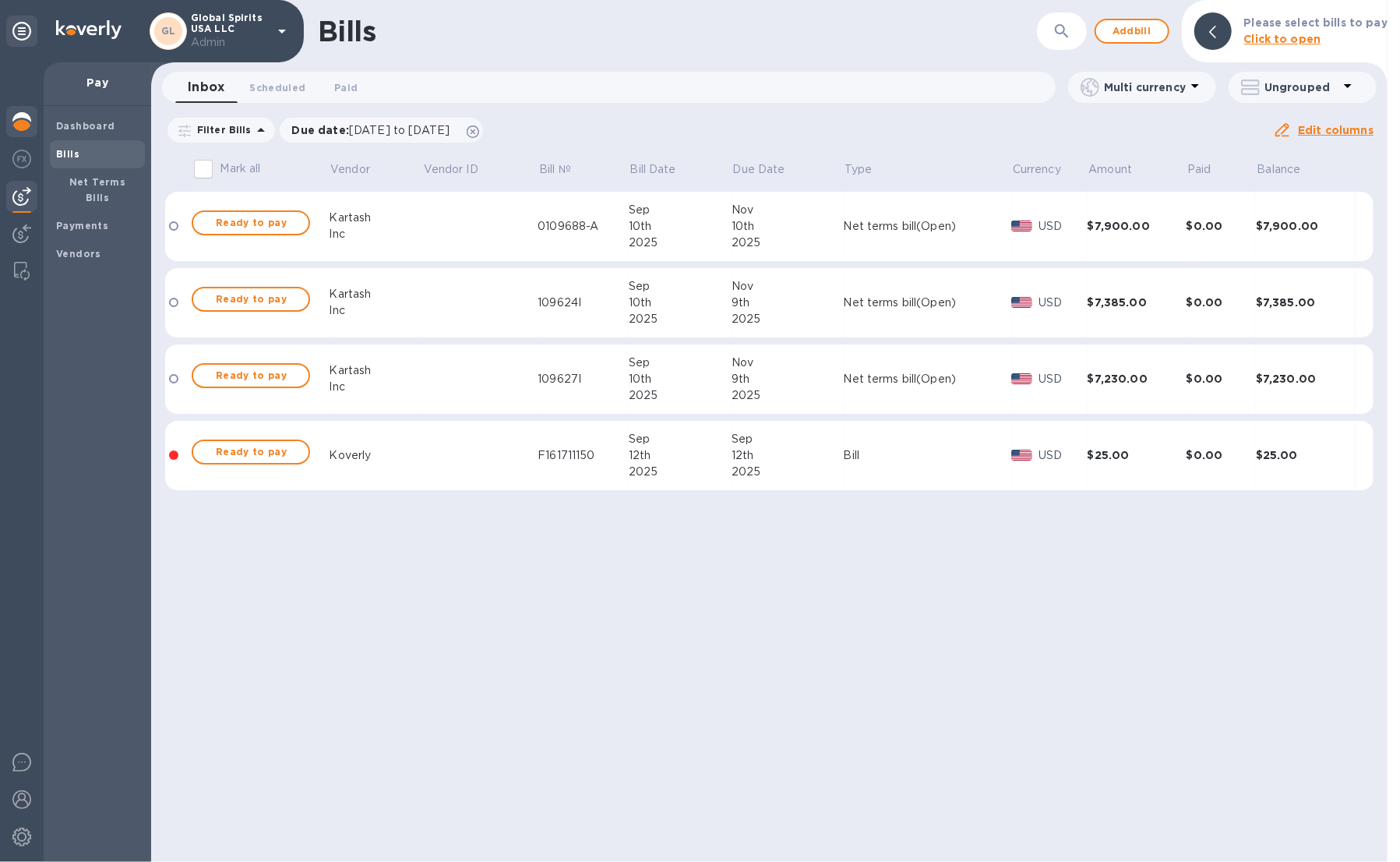
click at [32, 123] on div at bounding box center [22, 123] width 31 height 34
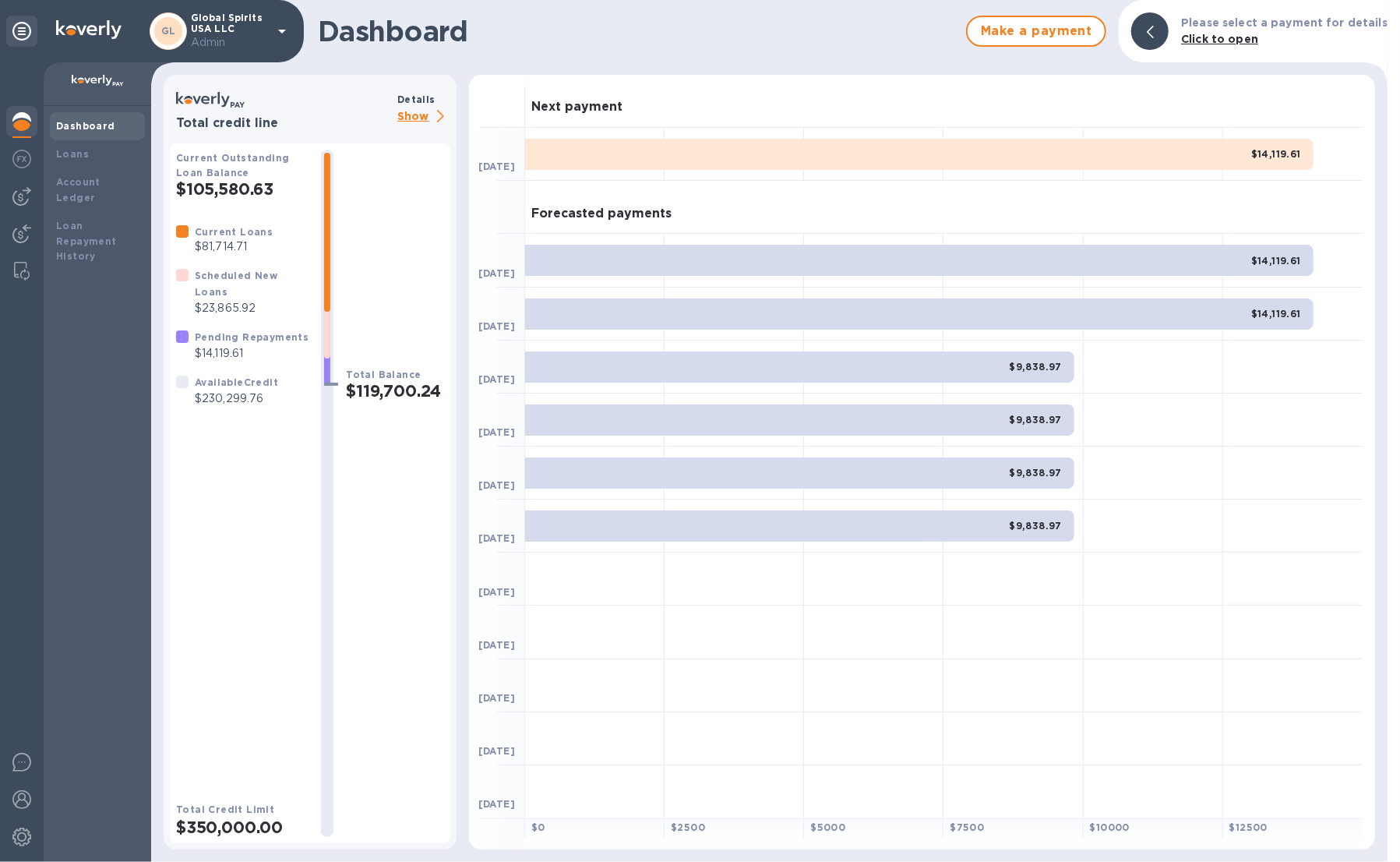
click at [437, 112] on icon at bounding box center [440, 116] width 7 height 13
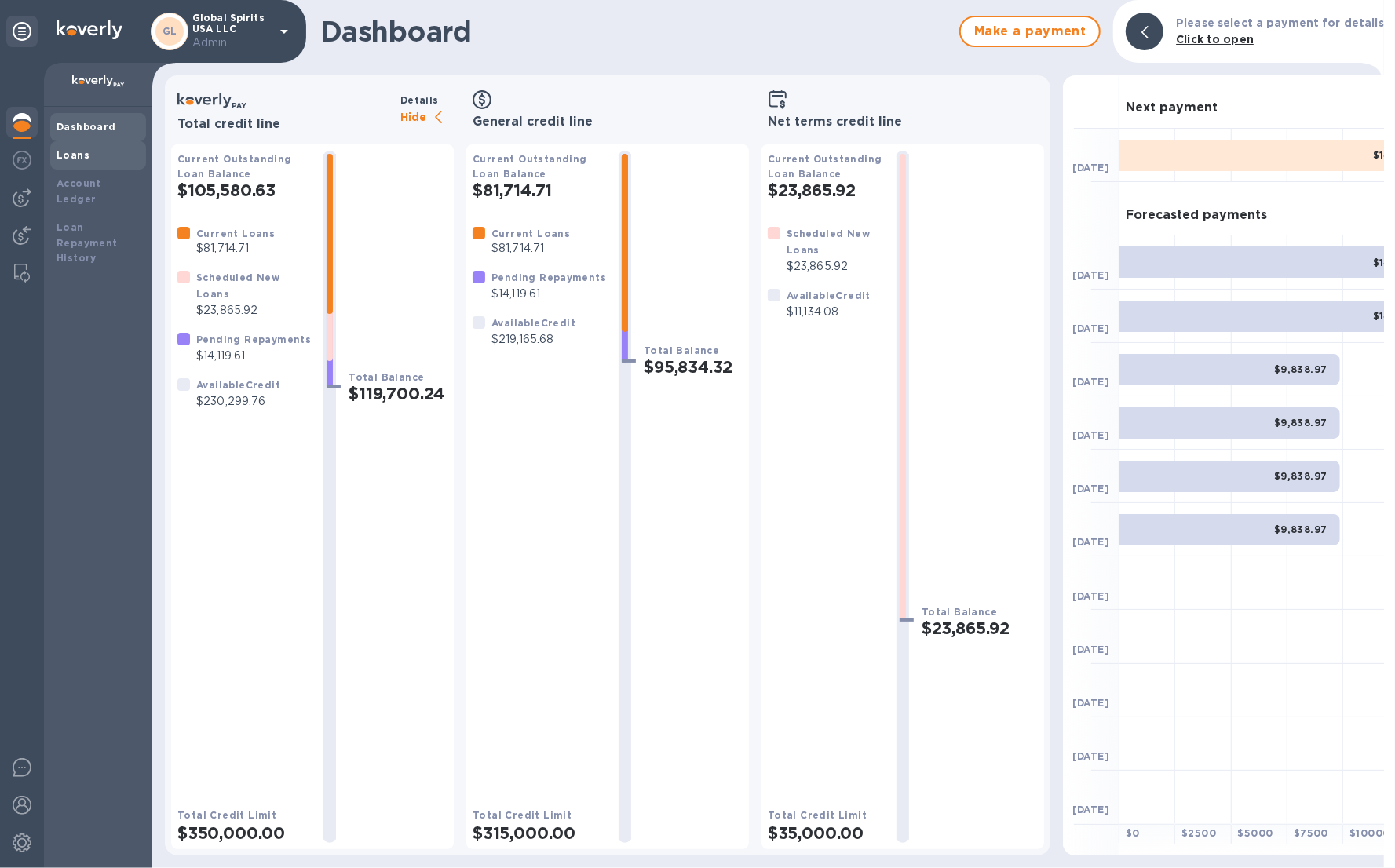
click at [77, 151] on b "Loans" at bounding box center [72, 155] width 33 height 12
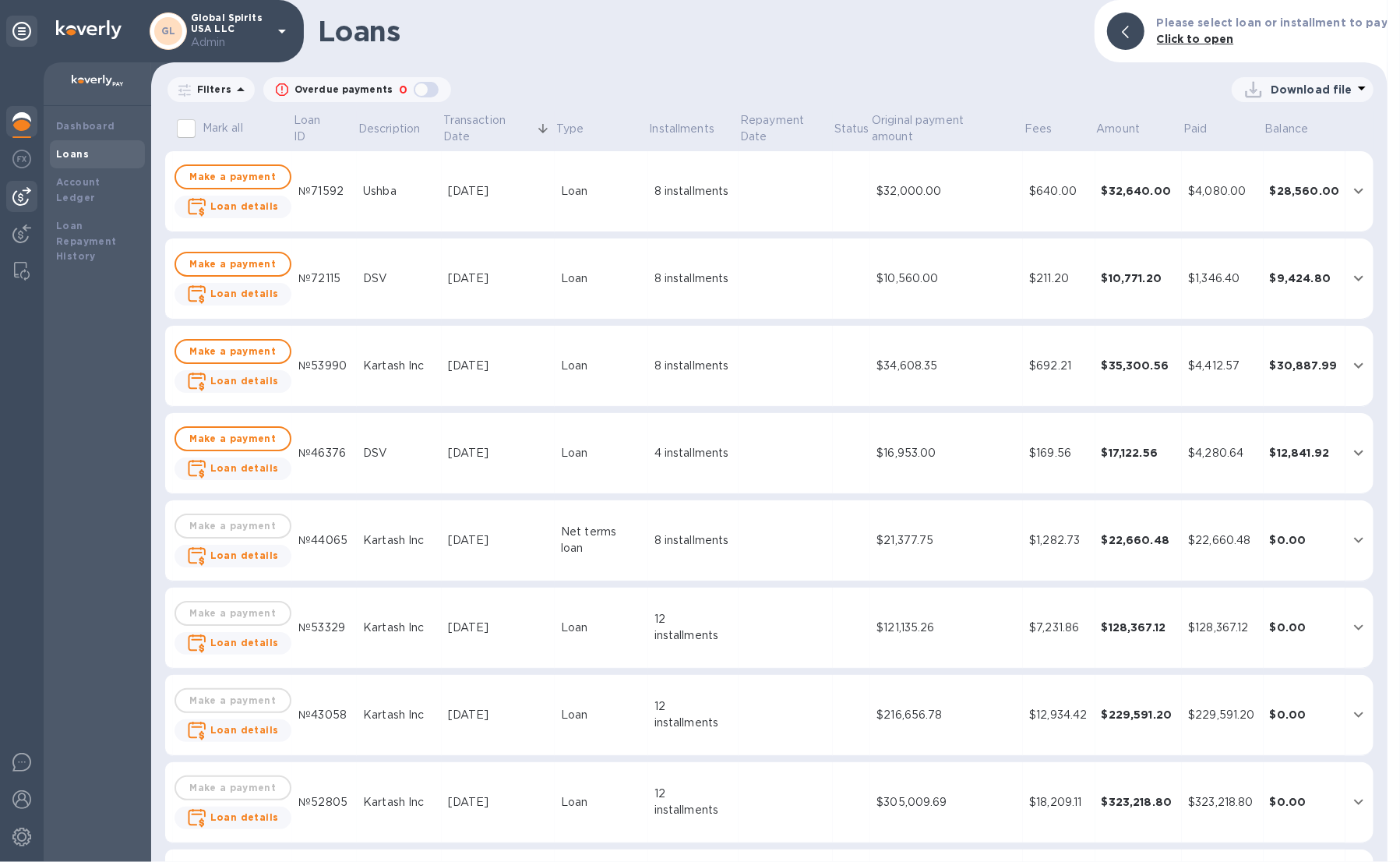
click at [25, 192] on img at bounding box center [22, 196] width 19 height 19
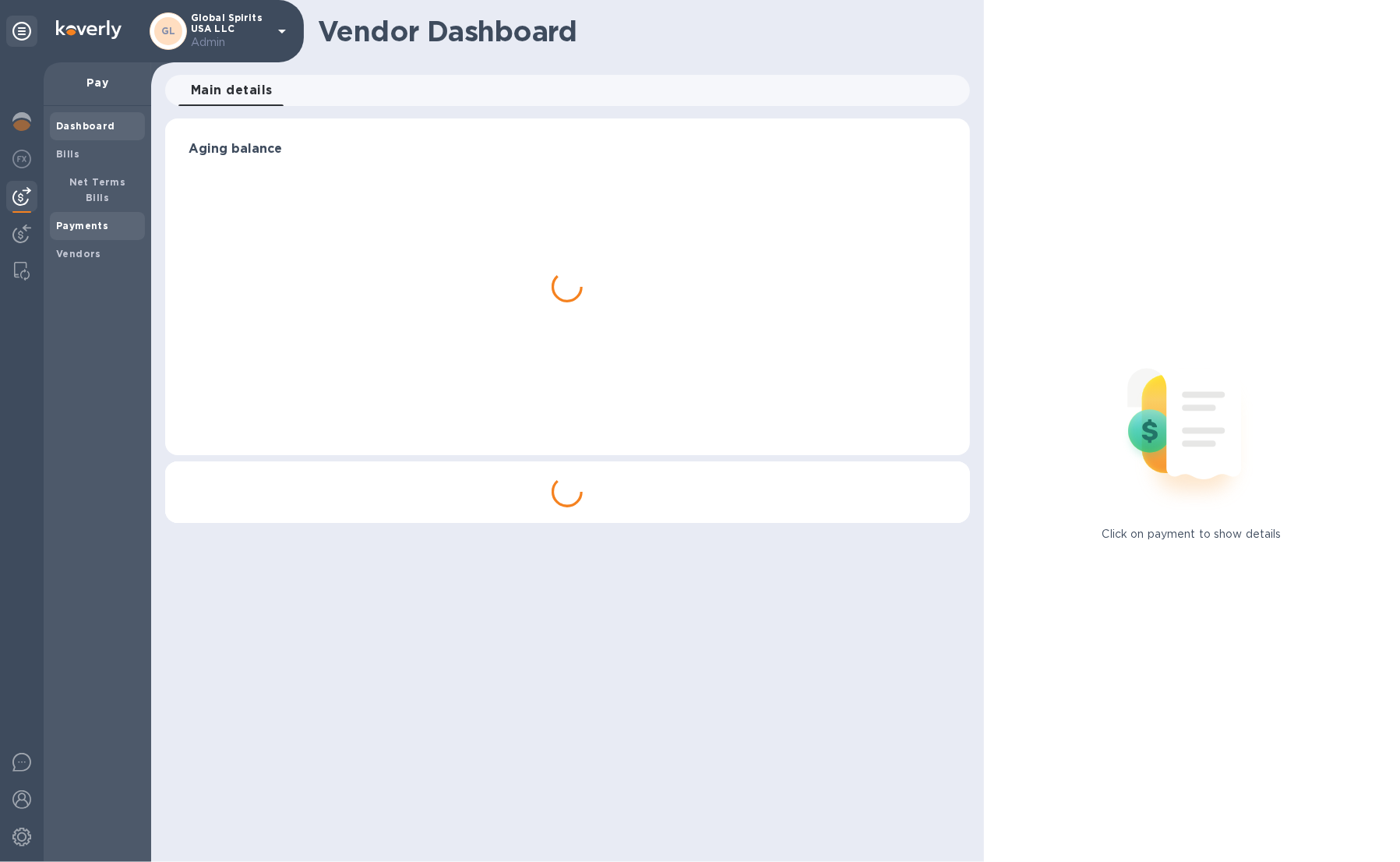
click at [70, 212] on div "Payments" at bounding box center [97, 226] width 95 height 28
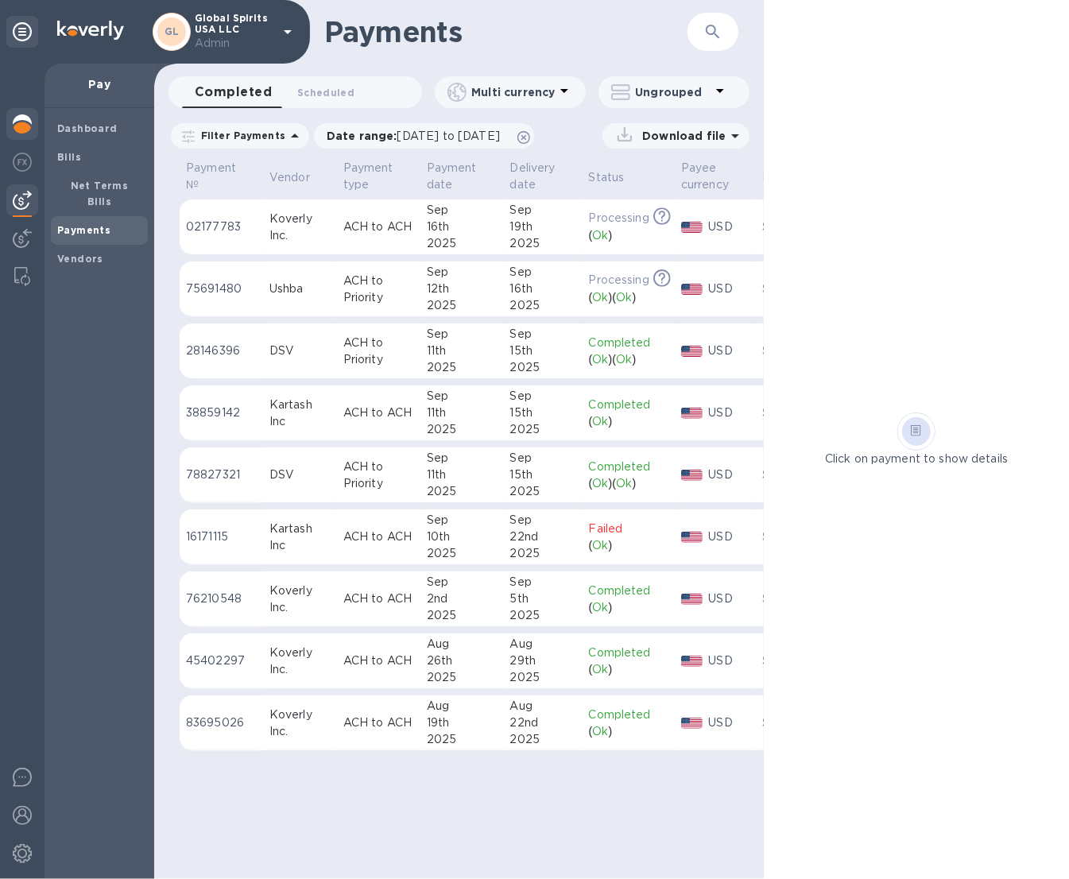
click at [18, 127] on img at bounding box center [22, 123] width 19 height 19
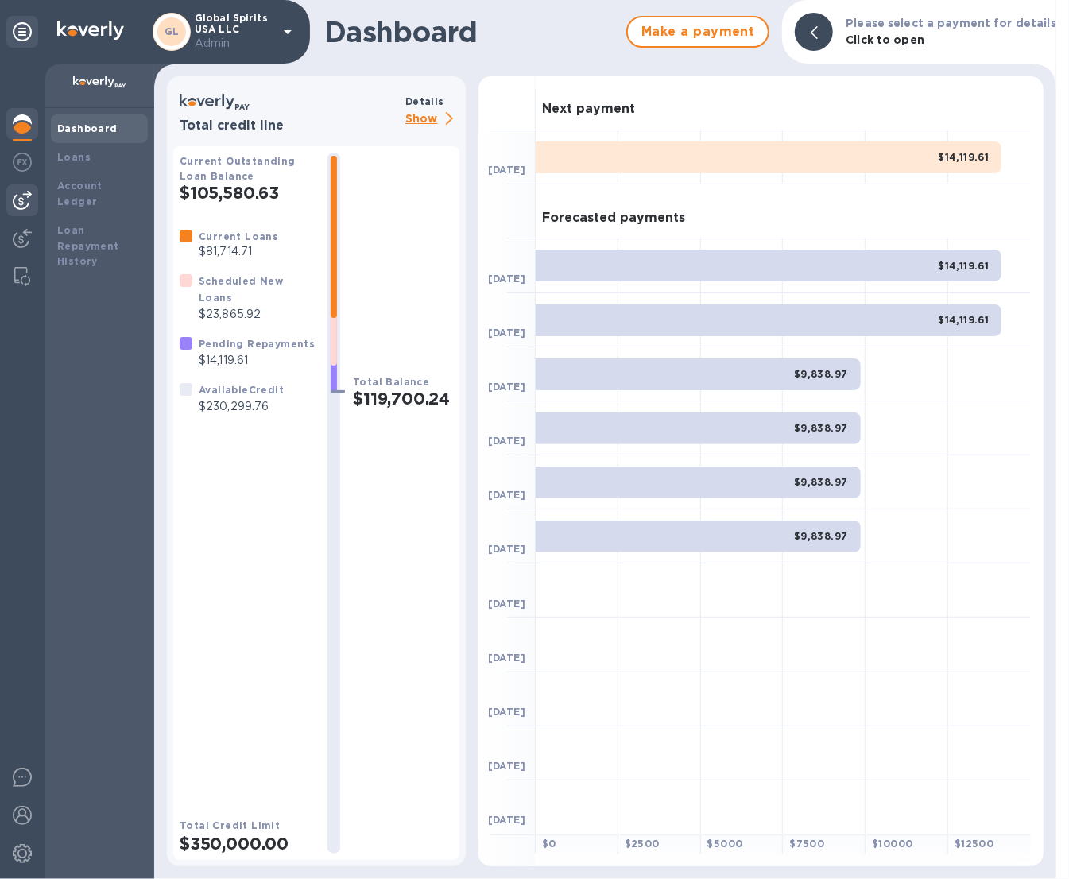
click at [29, 204] on img at bounding box center [22, 200] width 19 height 19
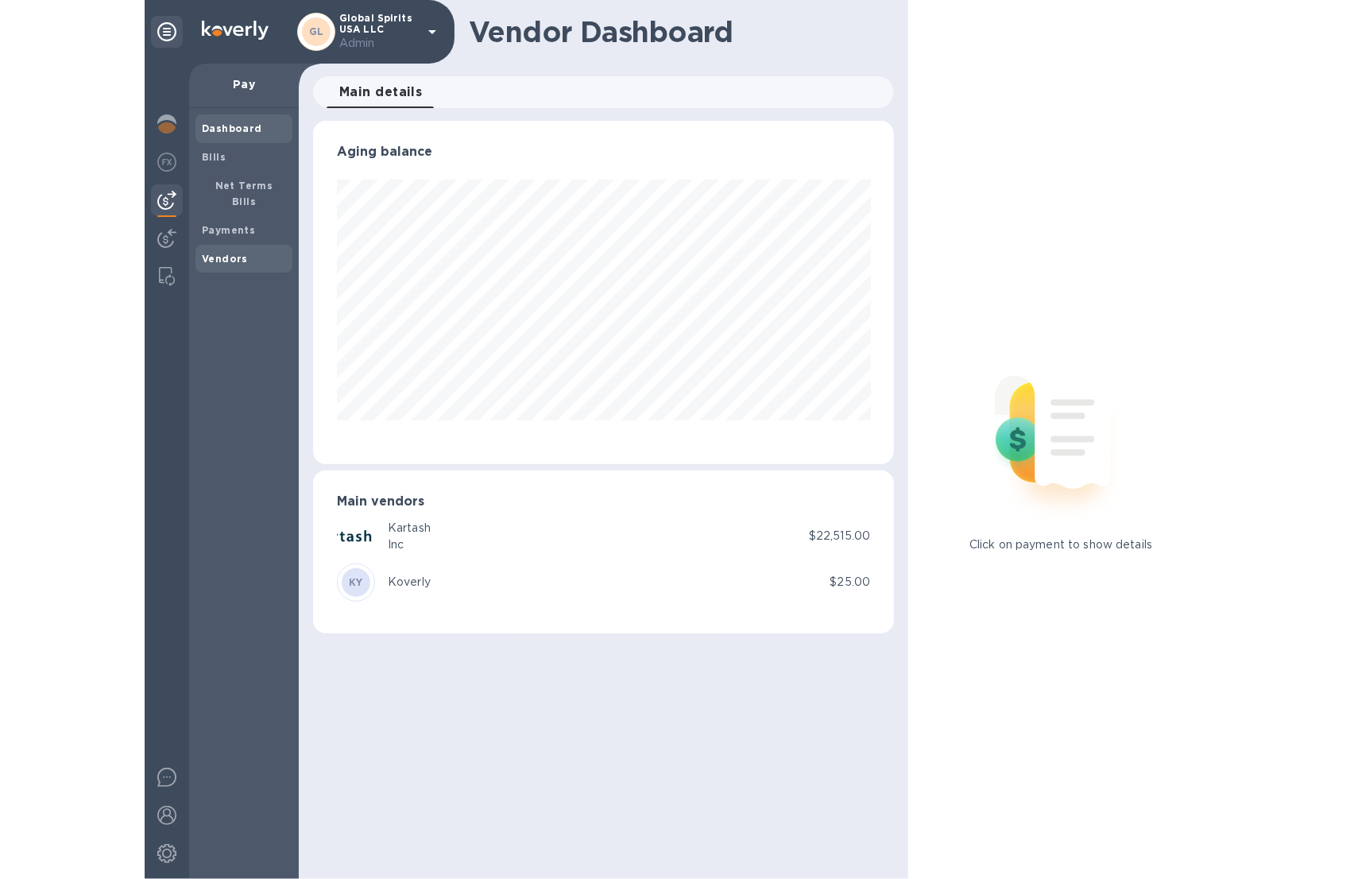
scroll to position [343, 580]
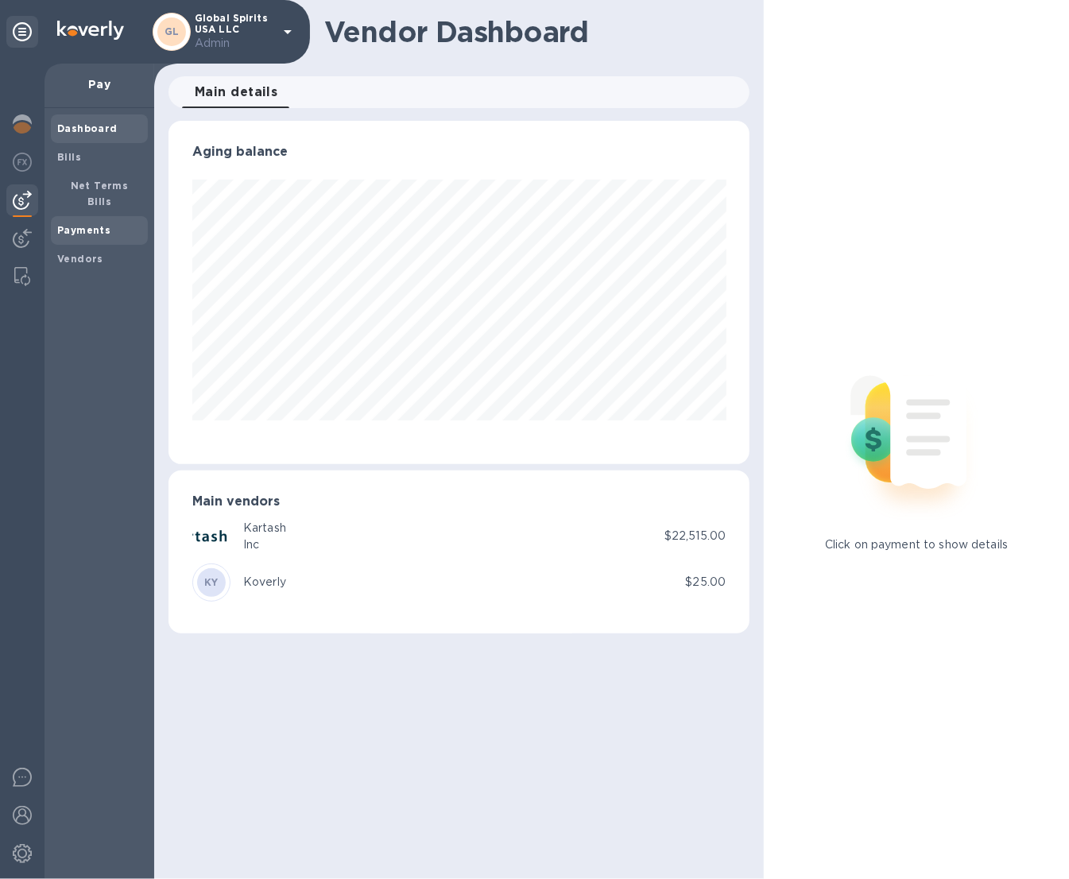
click at [133, 222] on span "Payments" at bounding box center [99, 230] width 84 height 16
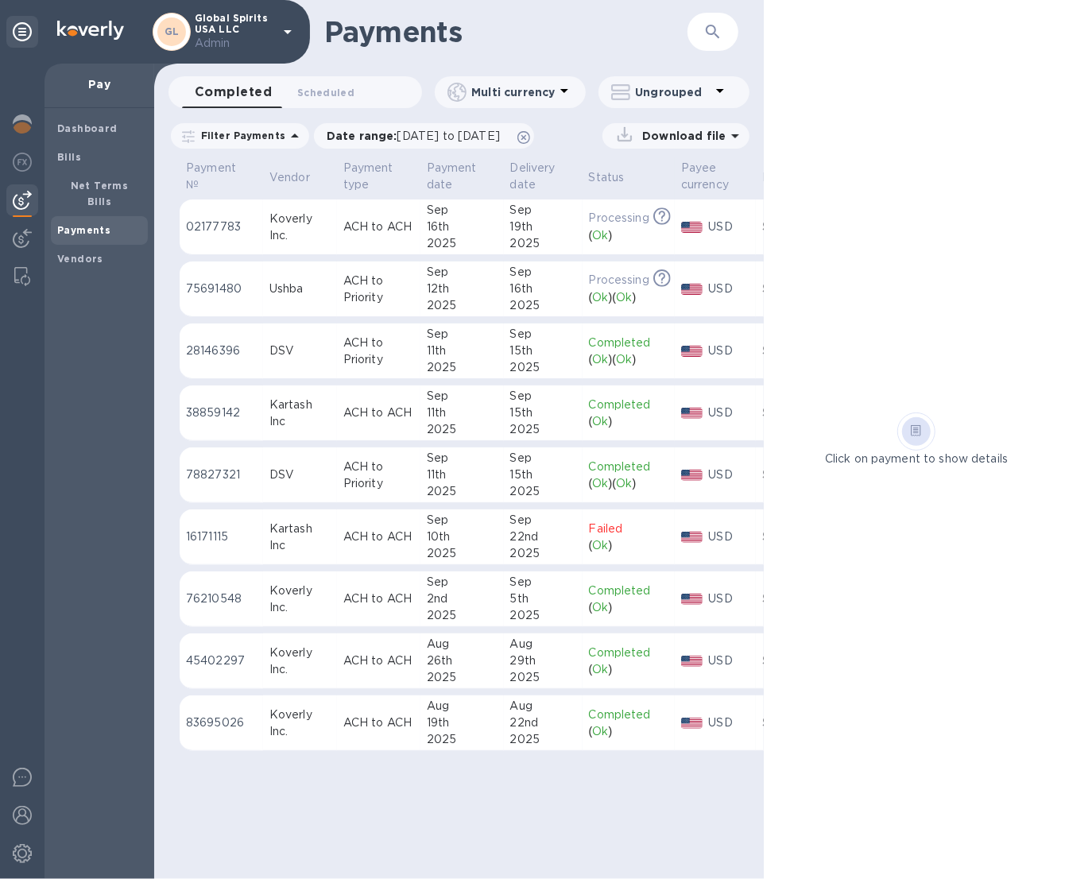
click at [479, 487] on div "2025" at bounding box center [462, 491] width 71 height 17
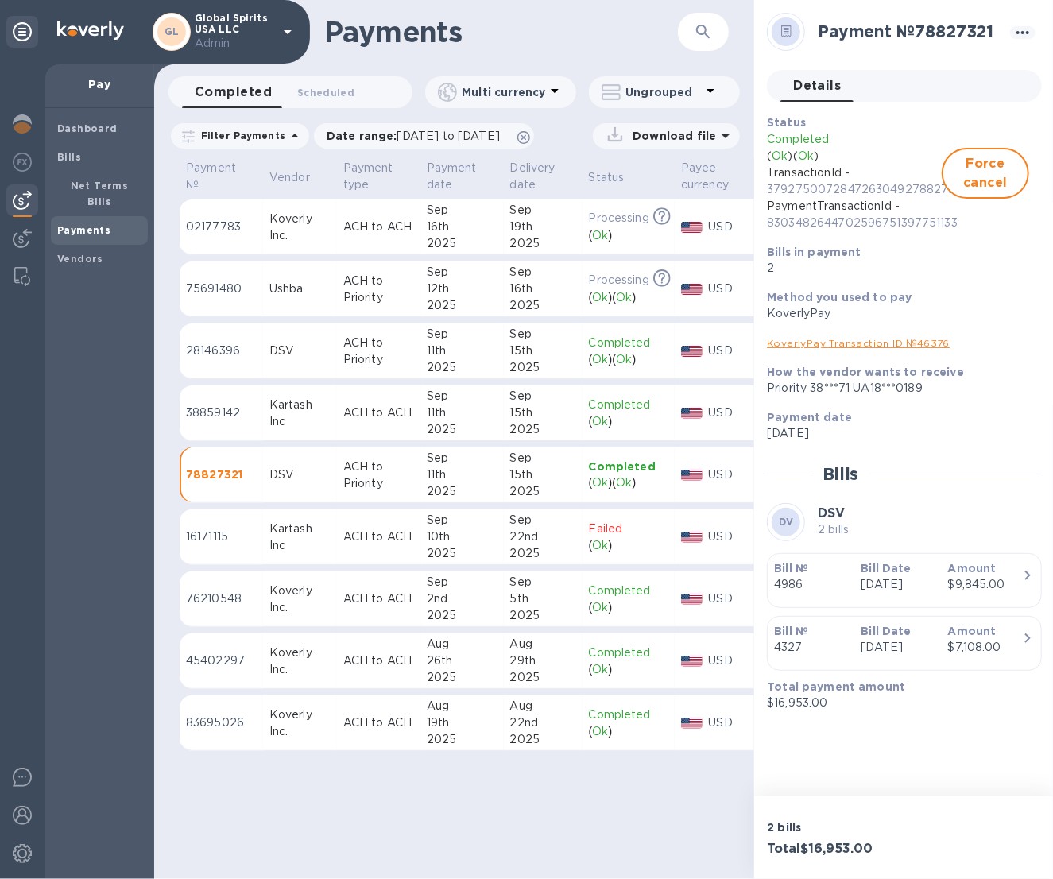
click at [853, 187] on p "3792750072847263049278827321" at bounding box center [854, 189] width 175 height 17
click at [427, 359] on div "2025" at bounding box center [462, 367] width 71 height 17
click at [424, 470] on td "[DATE]" at bounding box center [461, 475] width 83 height 56
drag, startPoint x: 968, startPoint y: 348, endPoint x: 770, endPoint y: 346, distance: 197.9
click at [770, 346] on div "KoverlyPay Transaction ID № 46376" at bounding box center [898, 343] width 262 height 17
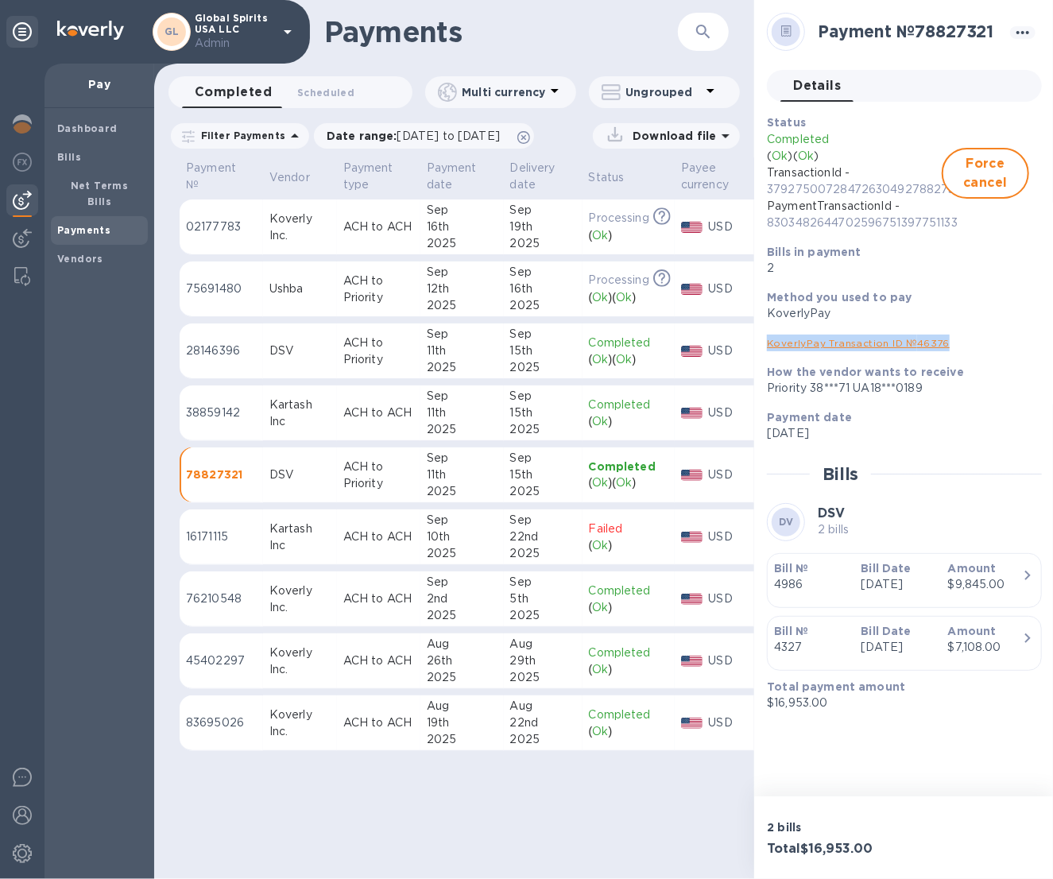
copy link "KoverlyPay Transaction ID № 46376"
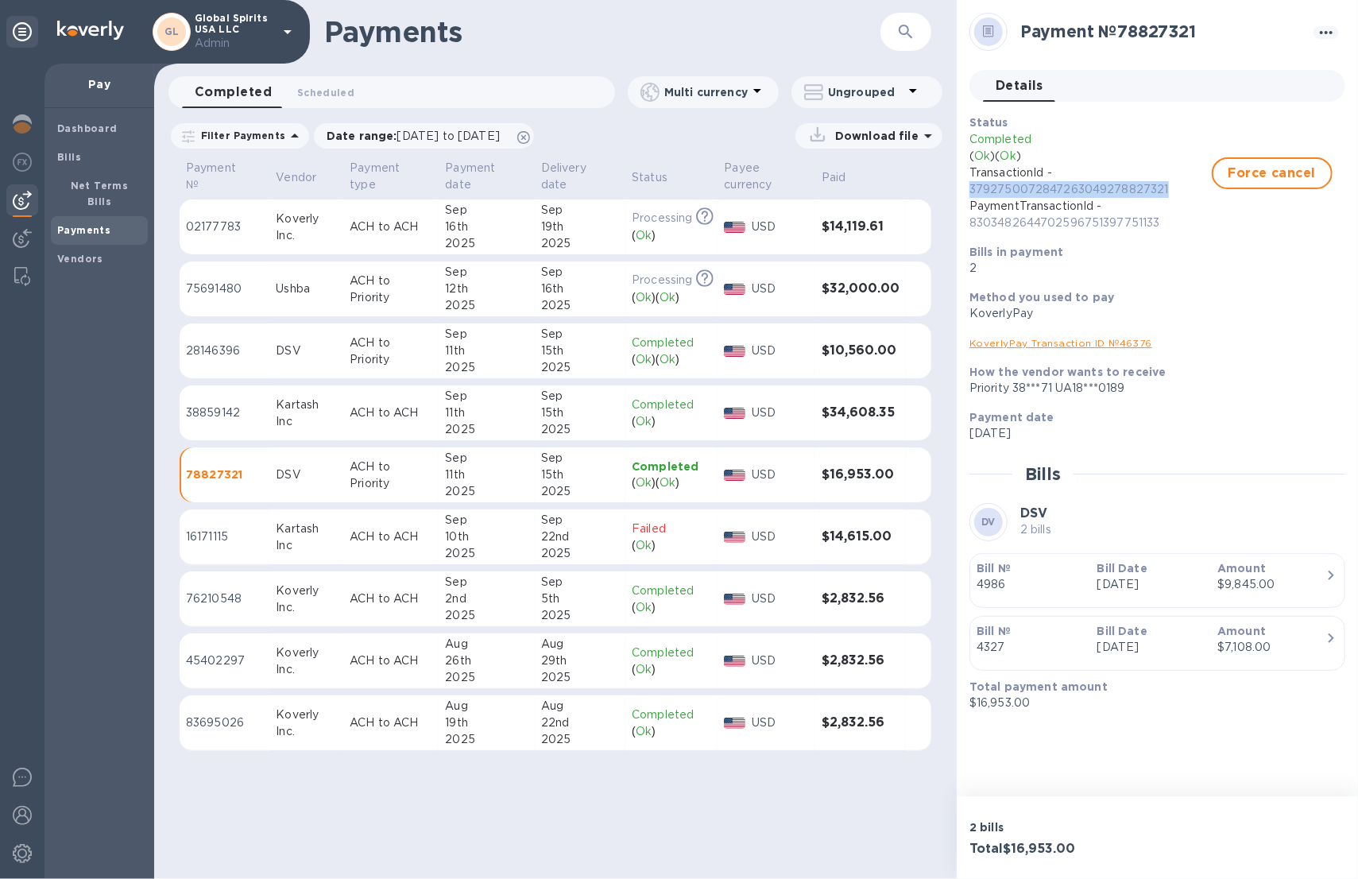
drag, startPoint x: 1179, startPoint y: 189, endPoint x: 966, endPoint y: 195, distance: 213.0
click at [966, 195] on div "Status Completed ( Ok ) ( Ok ) TransactionId - 3792750072847263049278827321 Pay…" at bounding box center [1151, 195] width 376 height 175
copy p "3792750072847263049278827321"
click at [414, 362] on p "ACH to Priority" at bounding box center [391, 351] width 83 height 33
drag, startPoint x: 1173, startPoint y: 186, endPoint x: 961, endPoint y: 188, distance: 212.2
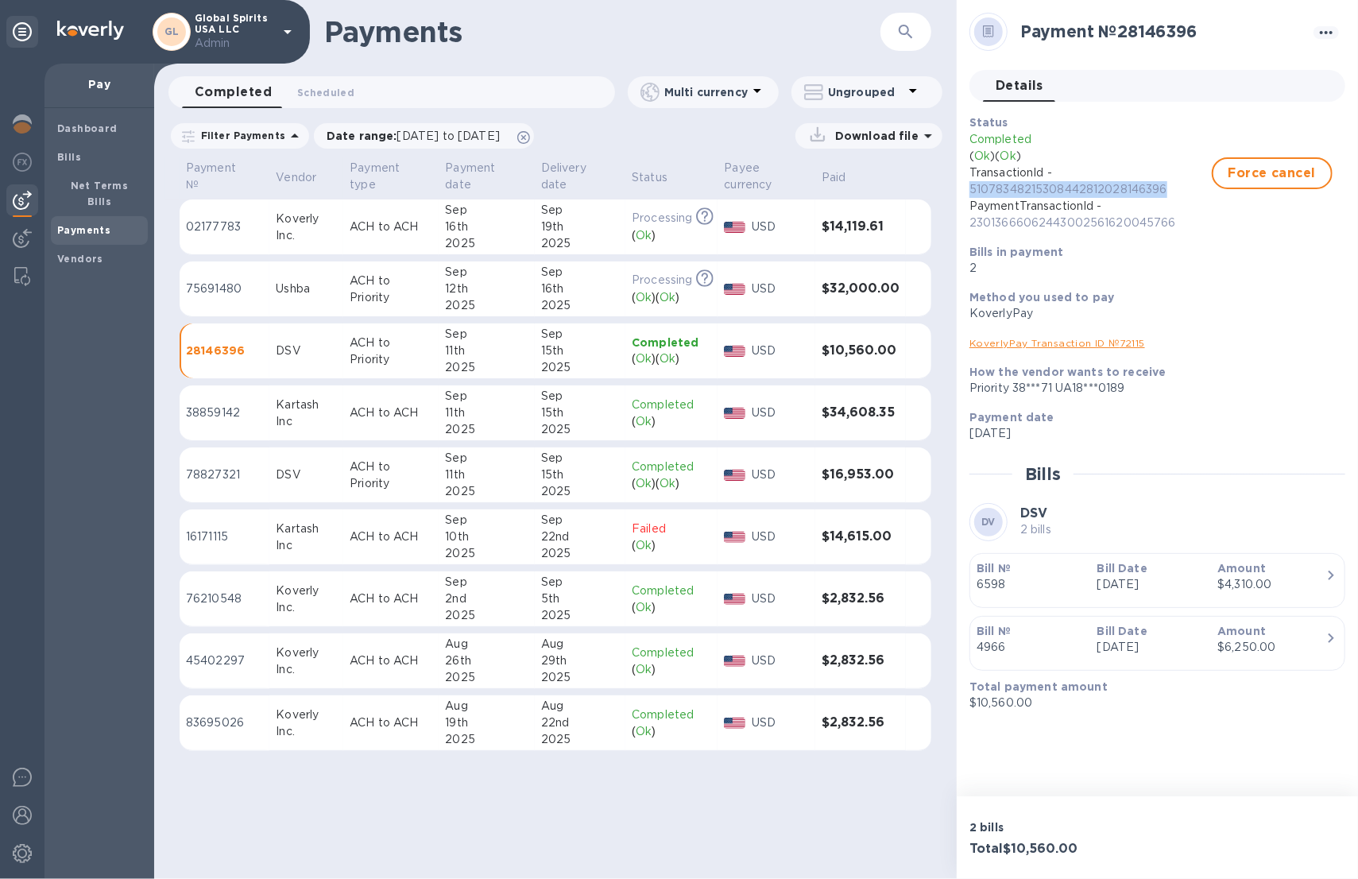
click at [961, 188] on div "Payment № 28146396 Details 0 Status Completed ( Ok ) ( Ok ) TransactionId - 510…" at bounding box center [1157, 398] width 401 height 796
copy p "51078348215308442812028146396"
drag, startPoint x: 1151, startPoint y: 345, endPoint x: 963, endPoint y: 346, distance: 187.5
click at [963, 346] on div "KoverlyPay Transaction ID № 72115" at bounding box center [1151, 342] width 376 height 29
copy link "KoverlyPay Transaction ID № 72115"
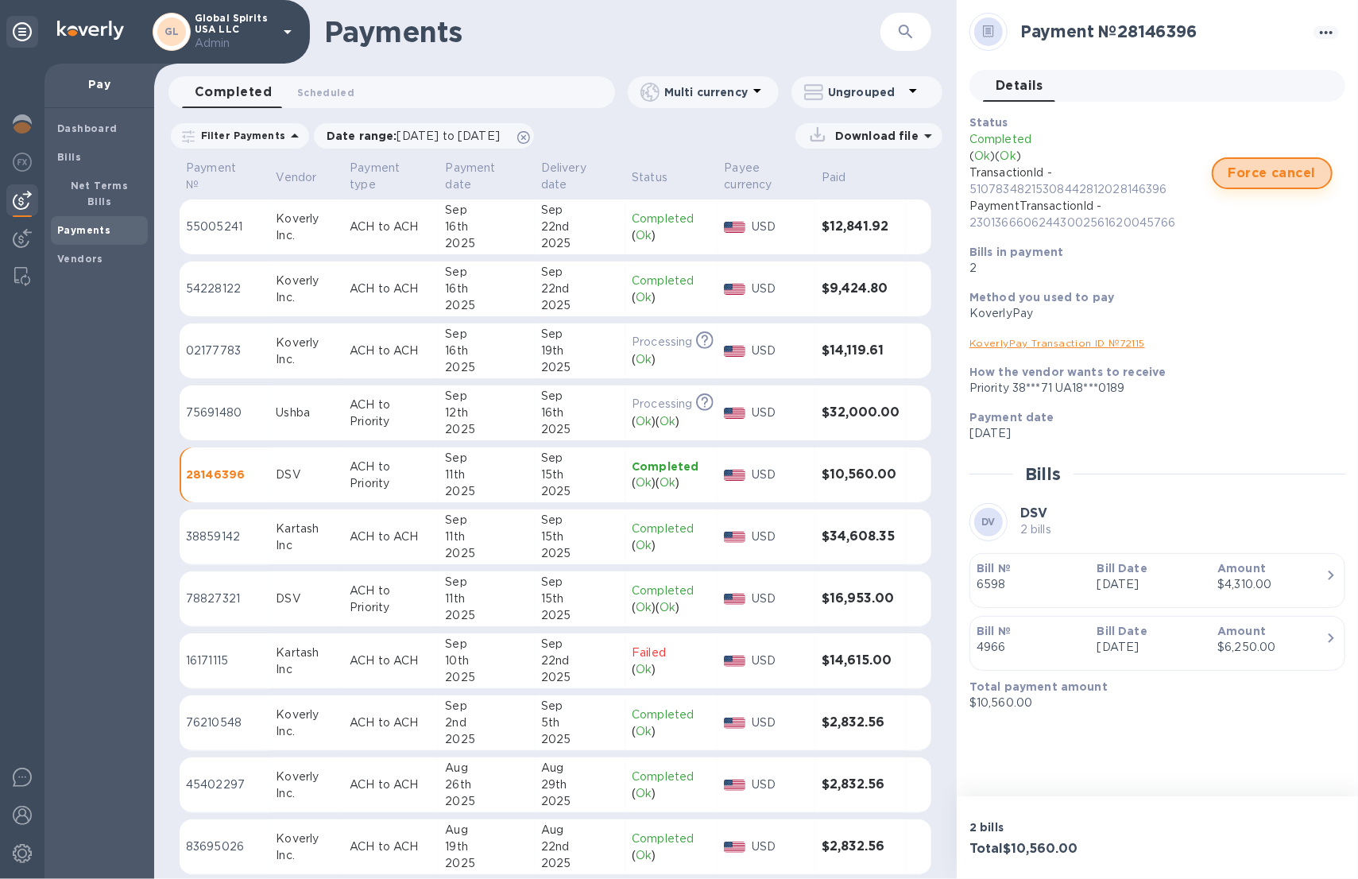
click at [1271, 178] on span "Force cancel" at bounding box center [1272, 173] width 92 height 19
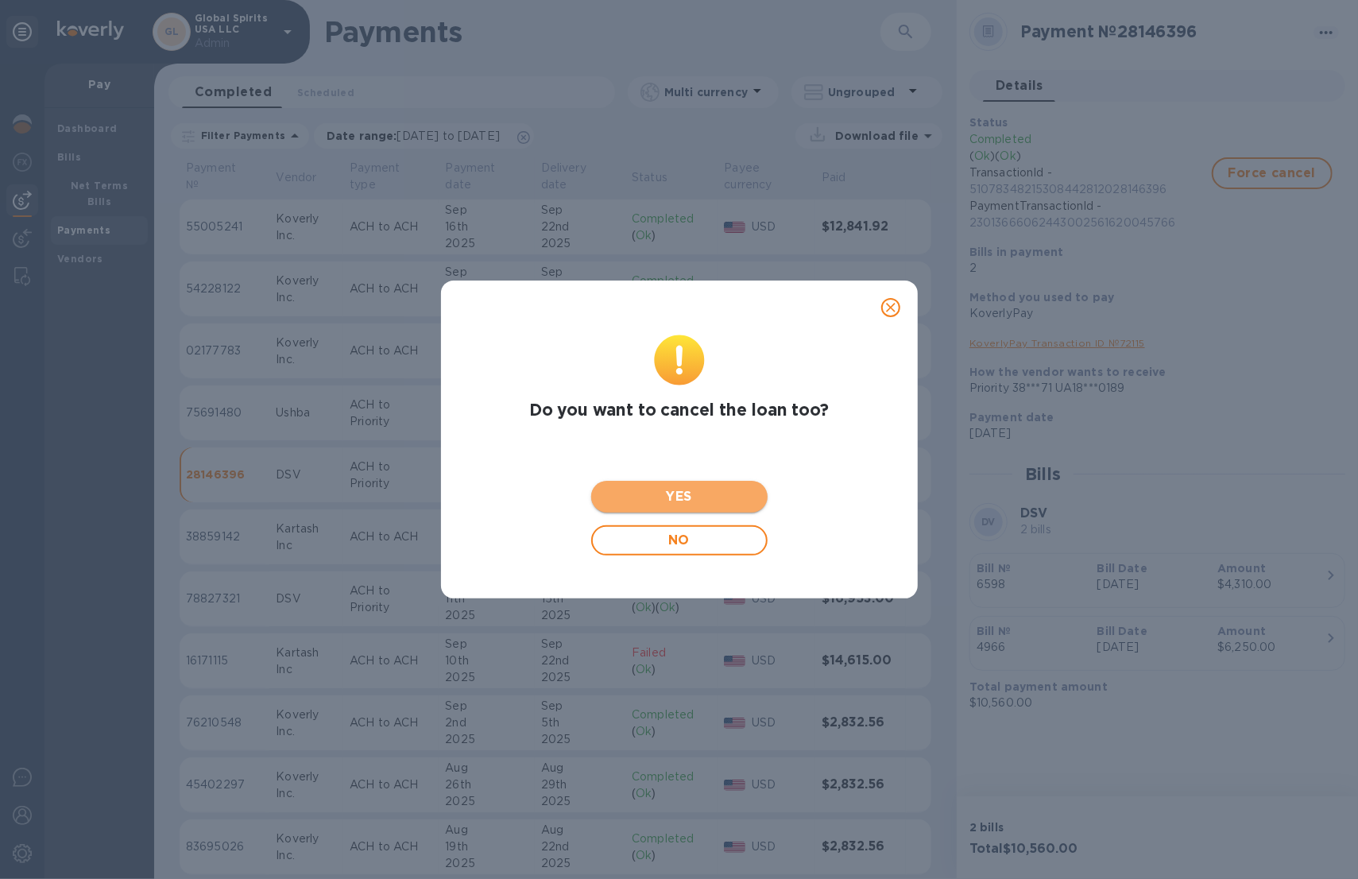
click at [689, 489] on span "YES" at bounding box center [679, 496] width 151 height 19
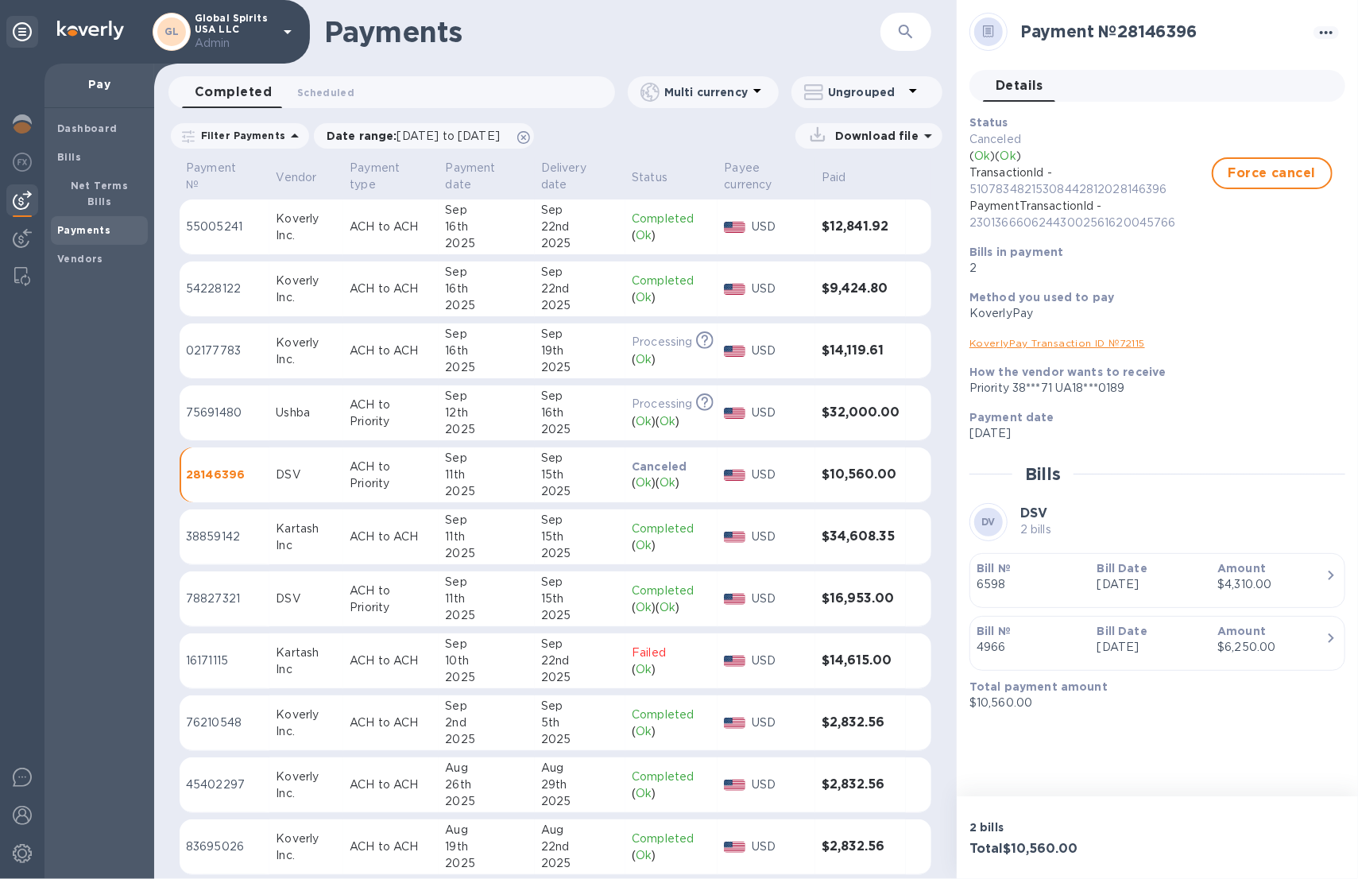
click at [603, 601] on div "15th" at bounding box center [580, 598] width 78 height 17
click at [602, 599] on div "15th" at bounding box center [580, 598] width 78 height 17
click at [1263, 178] on span "Force cancel" at bounding box center [1272, 173] width 92 height 19
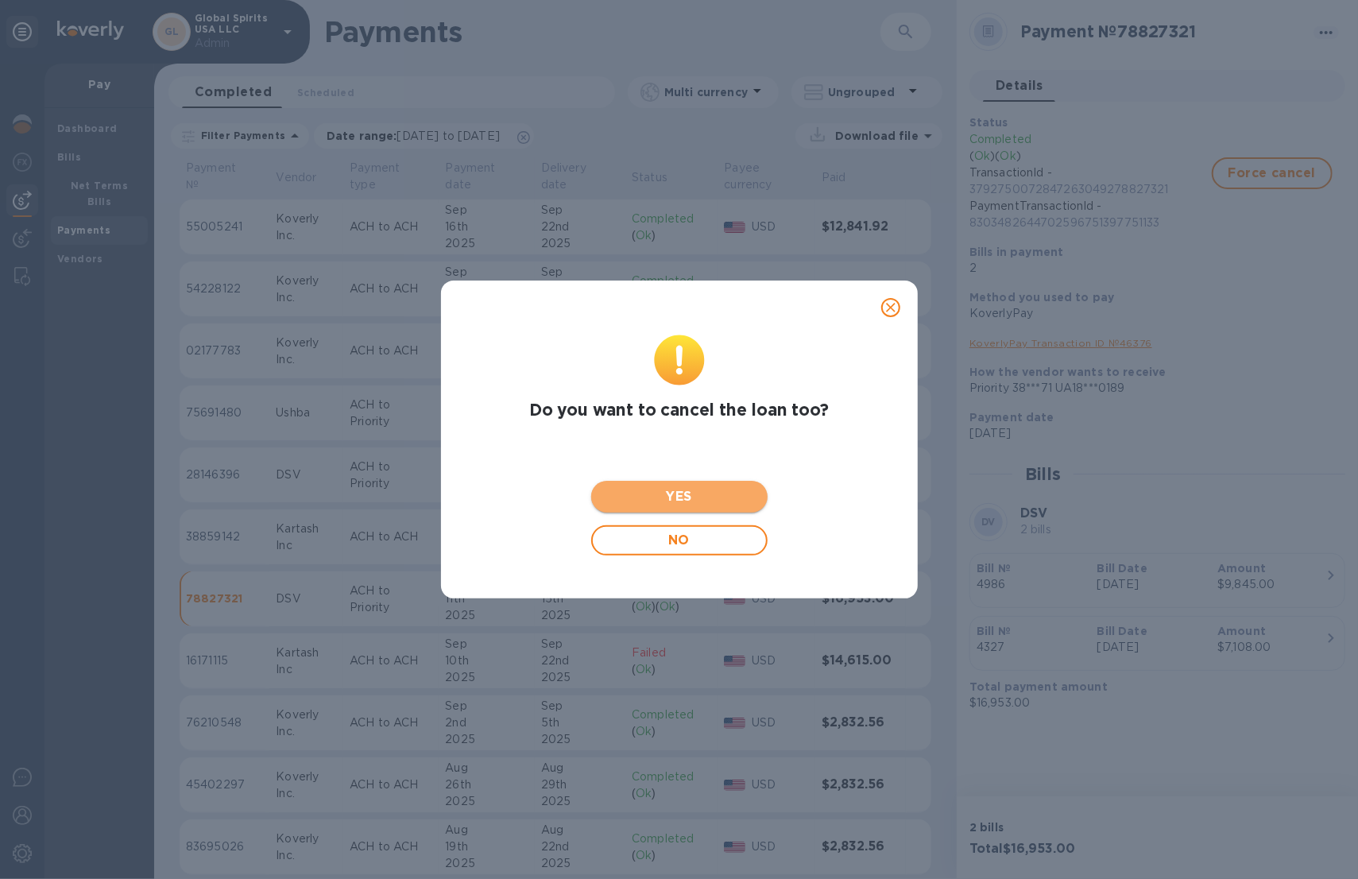
click at [705, 496] on span "YES" at bounding box center [679, 496] width 151 height 19
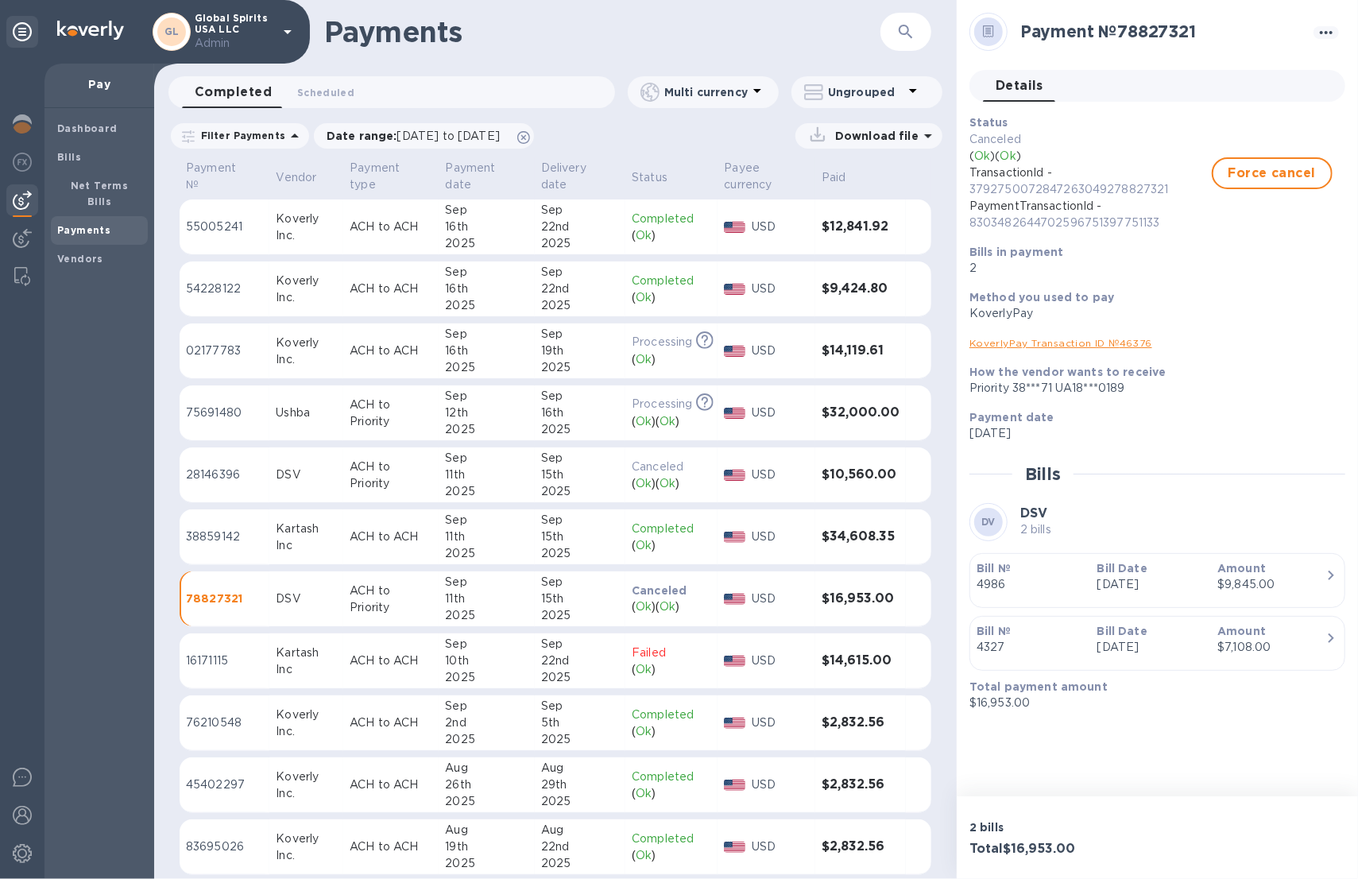
click at [673, 475] on div "( Ok ) ( Ok )" at bounding box center [671, 483] width 79 height 17
click at [687, 592] on p "Canceled" at bounding box center [671, 590] width 79 height 17
click at [693, 480] on div "( Ok ) ( Ok )" at bounding box center [671, 483] width 79 height 17
click at [273, 35] on p "Admin" at bounding box center [234, 43] width 79 height 17
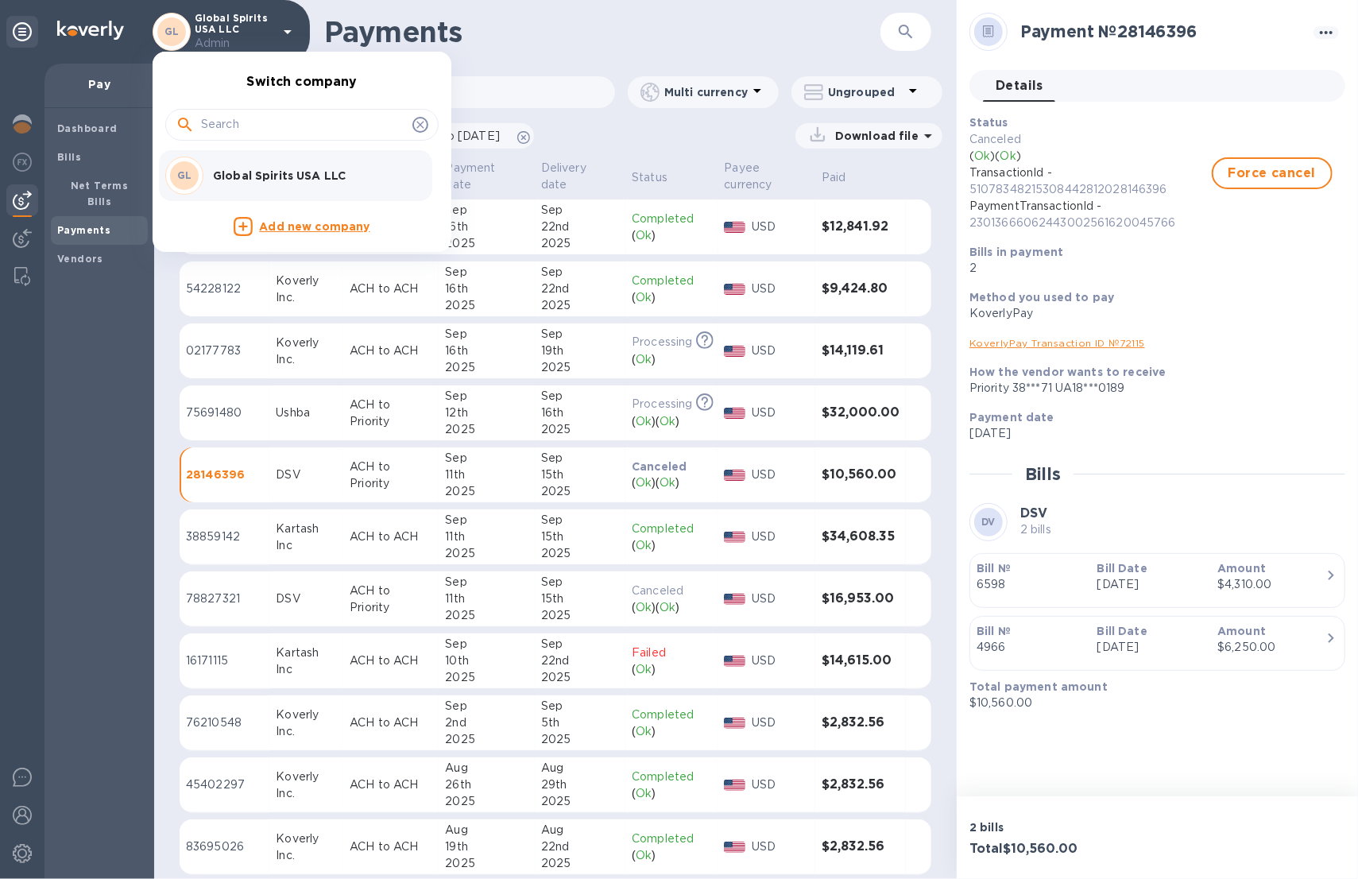
click at [151, 388] on div at bounding box center [679, 439] width 1358 height 879
